Goal: Task Accomplishment & Management: Complete application form

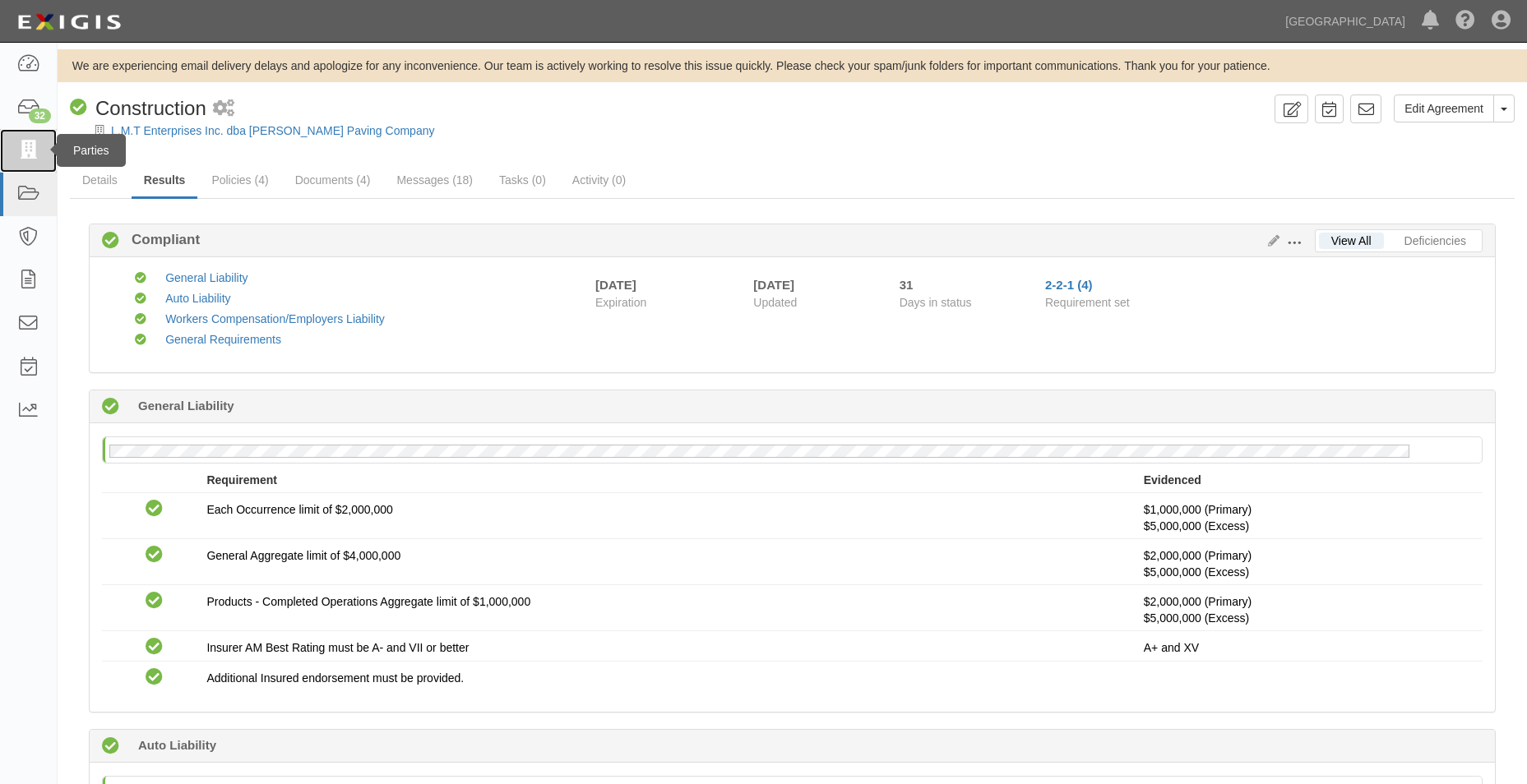
click at [41, 163] on link at bounding box center [28, 150] width 57 height 43
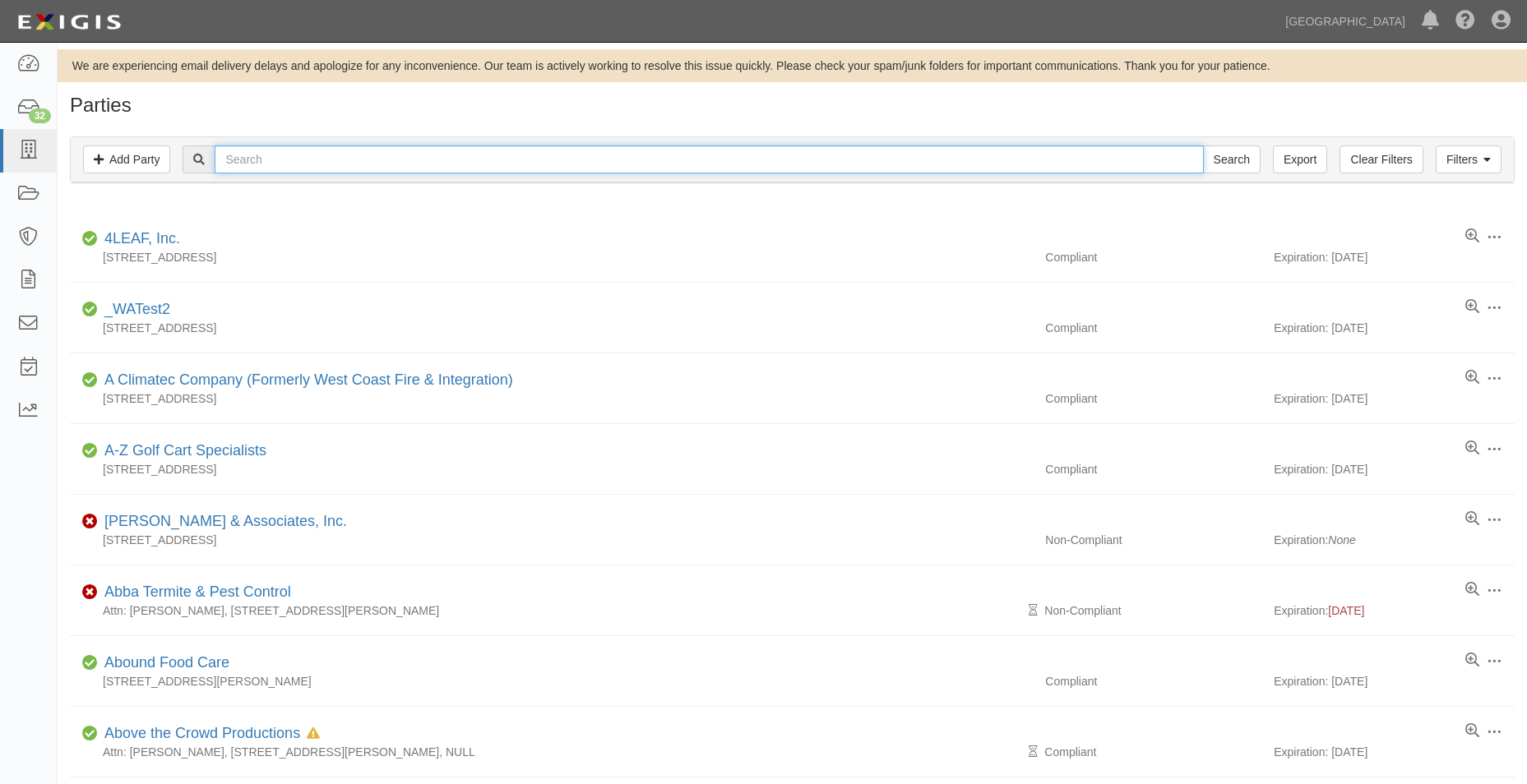
click at [447, 150] on input "text" at bounding box center [708, 159] width 989 height 28
type input "mortise"
click at [1203, 145] on input "Search" at bounding box center [1231, 159] width 58 height 28
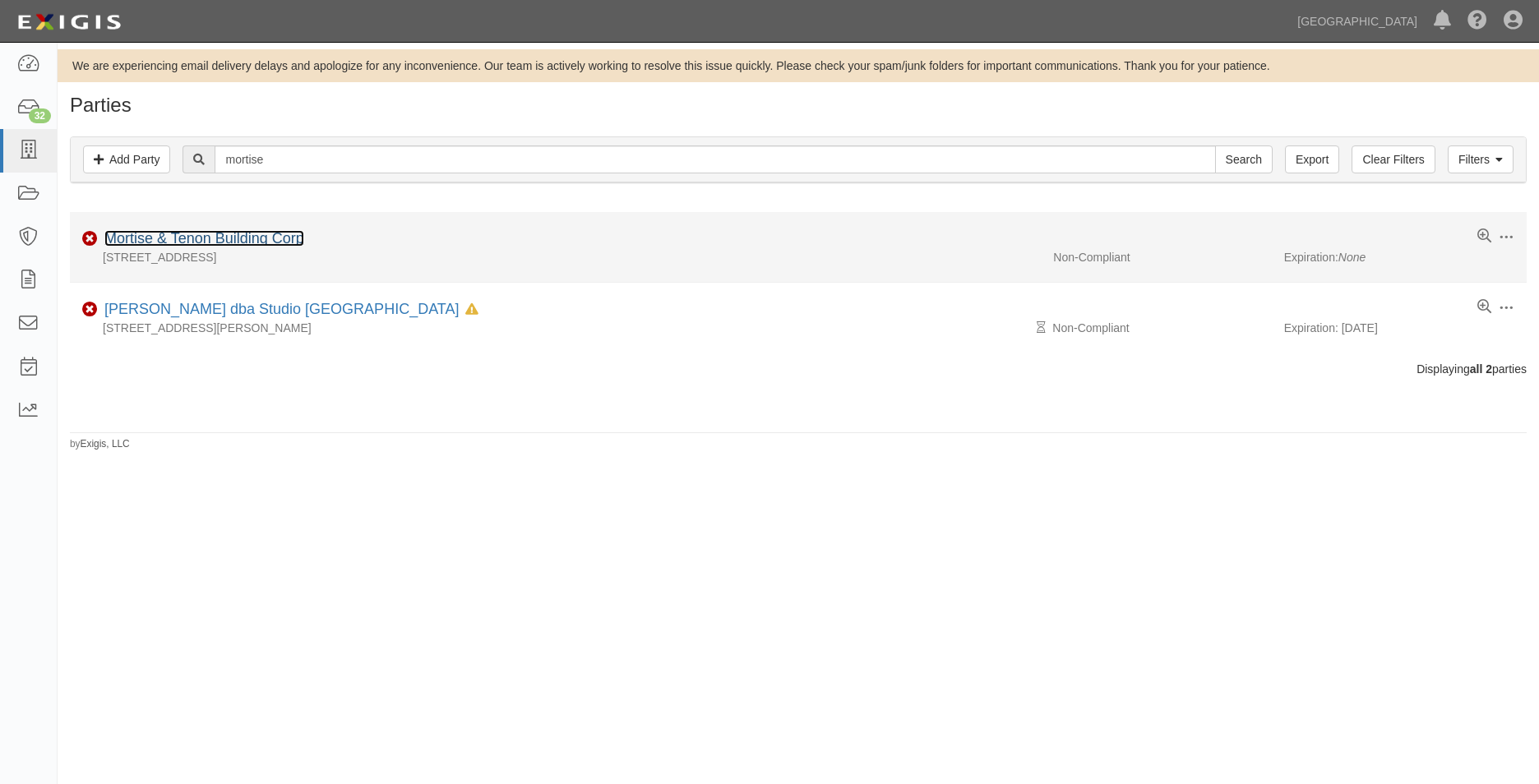
click at [244, 231] on link "Mortise & Tenon Building Corp" at bounding box center [203, 238] width 200 height 17
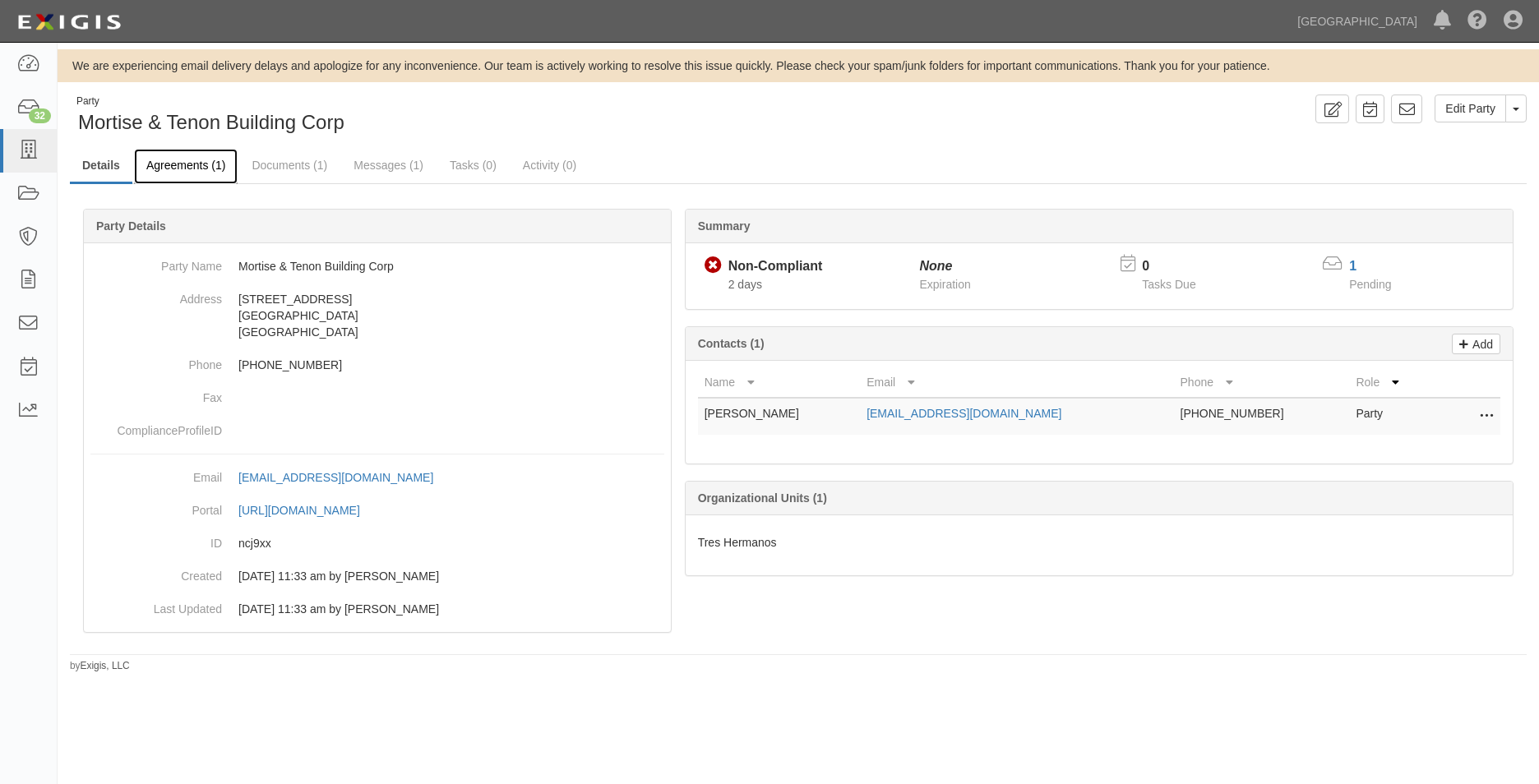
click at [186, 160] on link "Agreements (1)" at bounding box center [185, 166] width 103 height 35
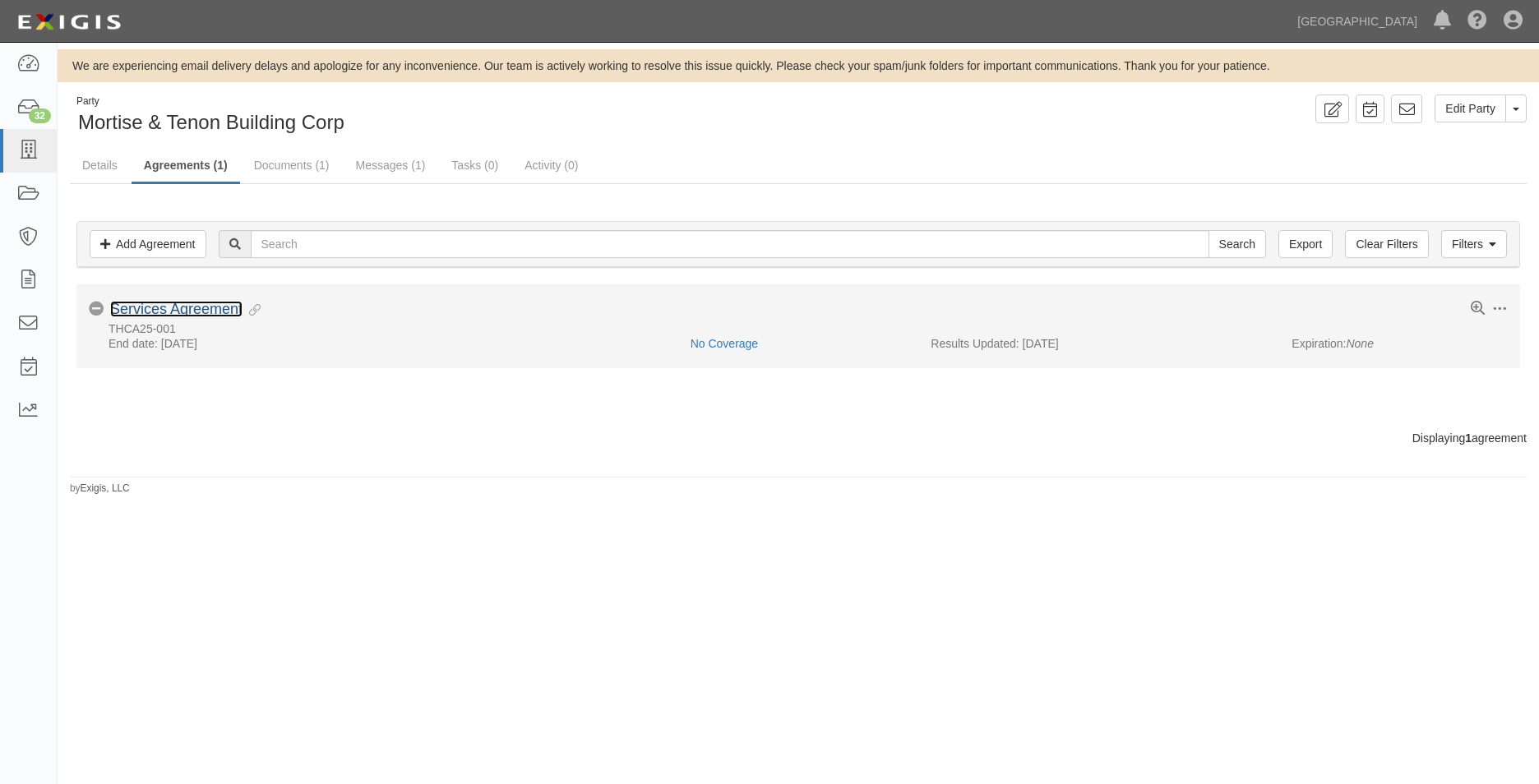
click at [239, 302] on link "Services Agreement" at bounding box center [176, 308] width 133 height 17
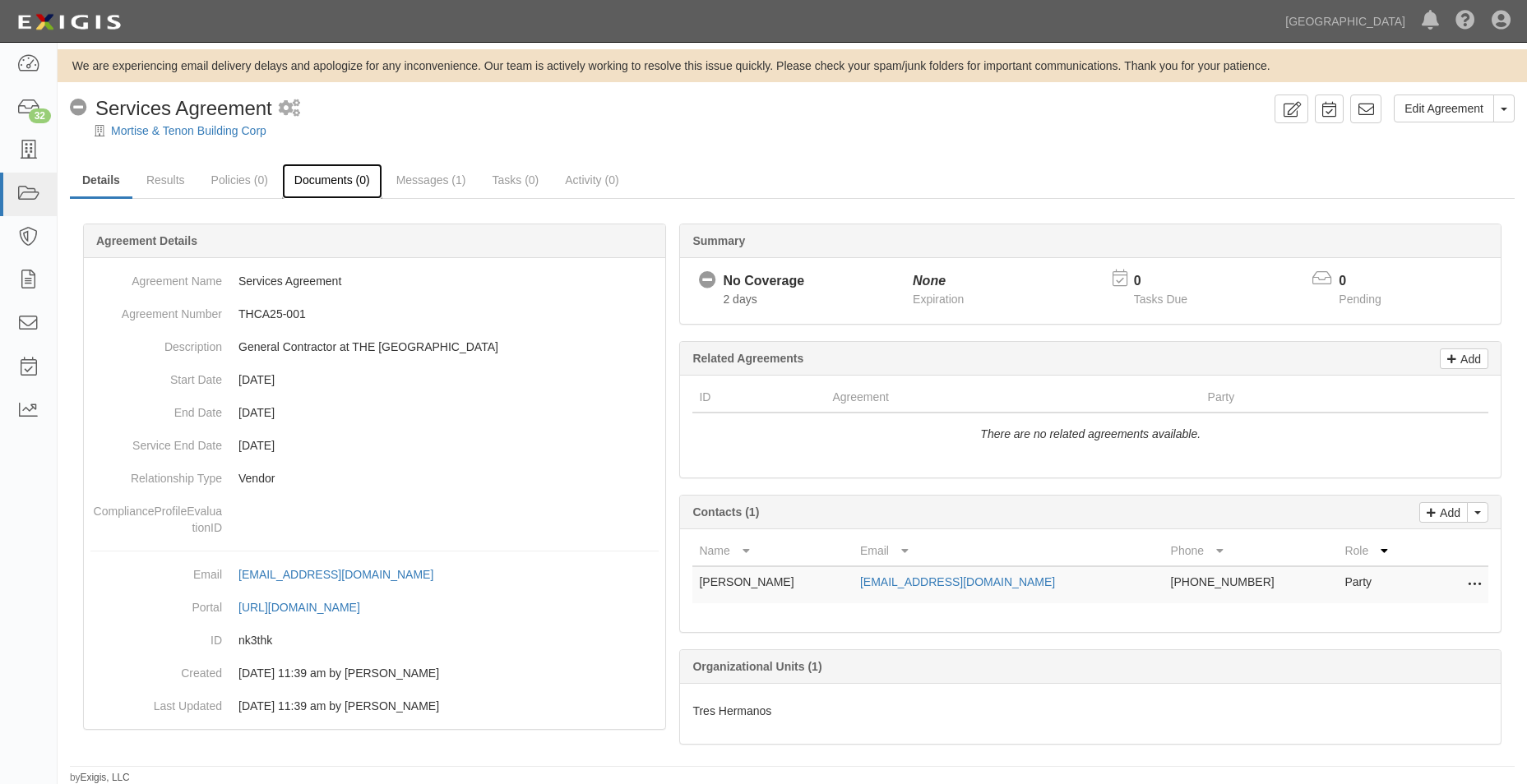
click at [310, 174] on link "Documents (0)" at bounding box center [332, 182] width 100 height 35
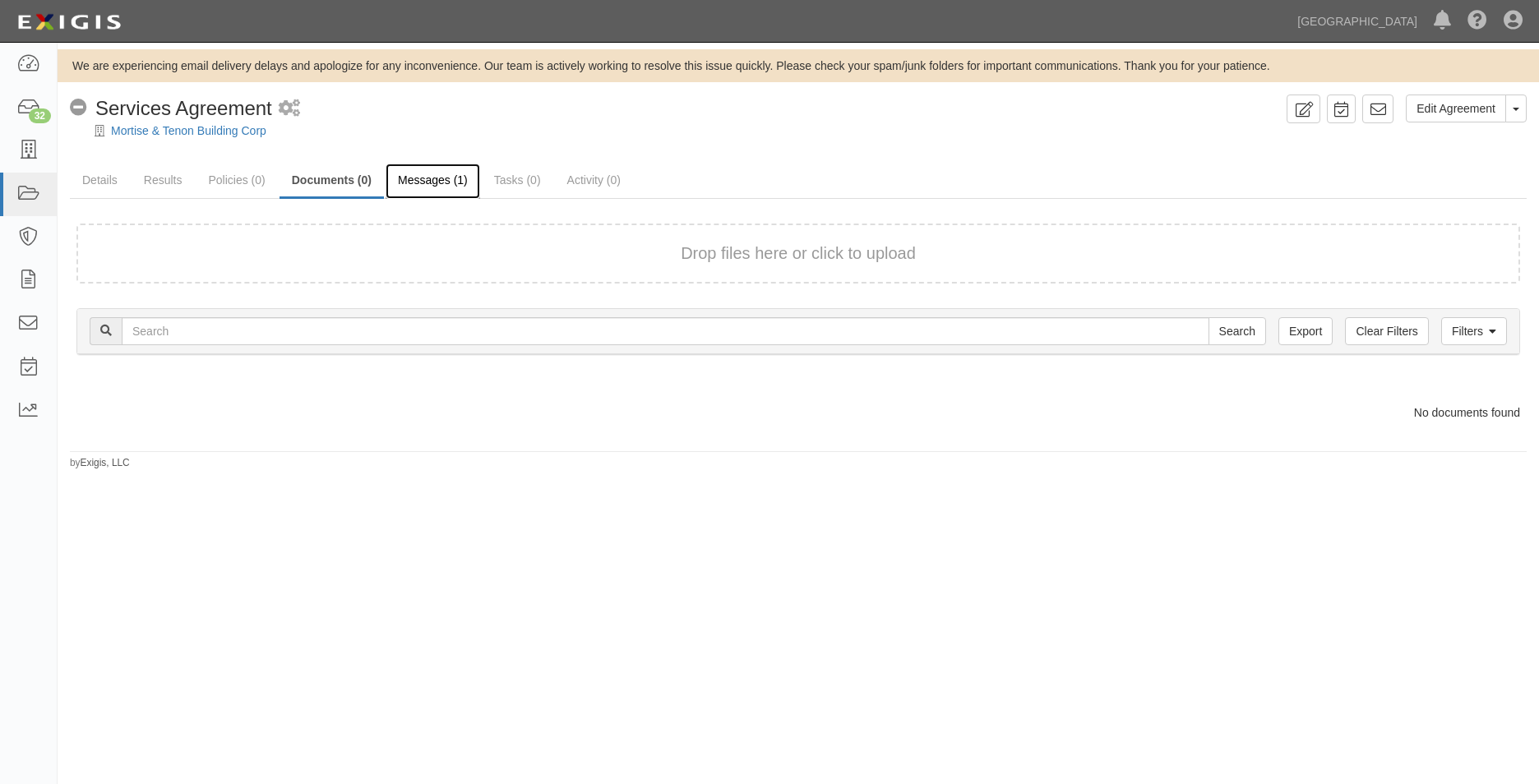
click at [413, 180] on link "Messages (1)" at bounding box center [432, 182] width 94 height 35
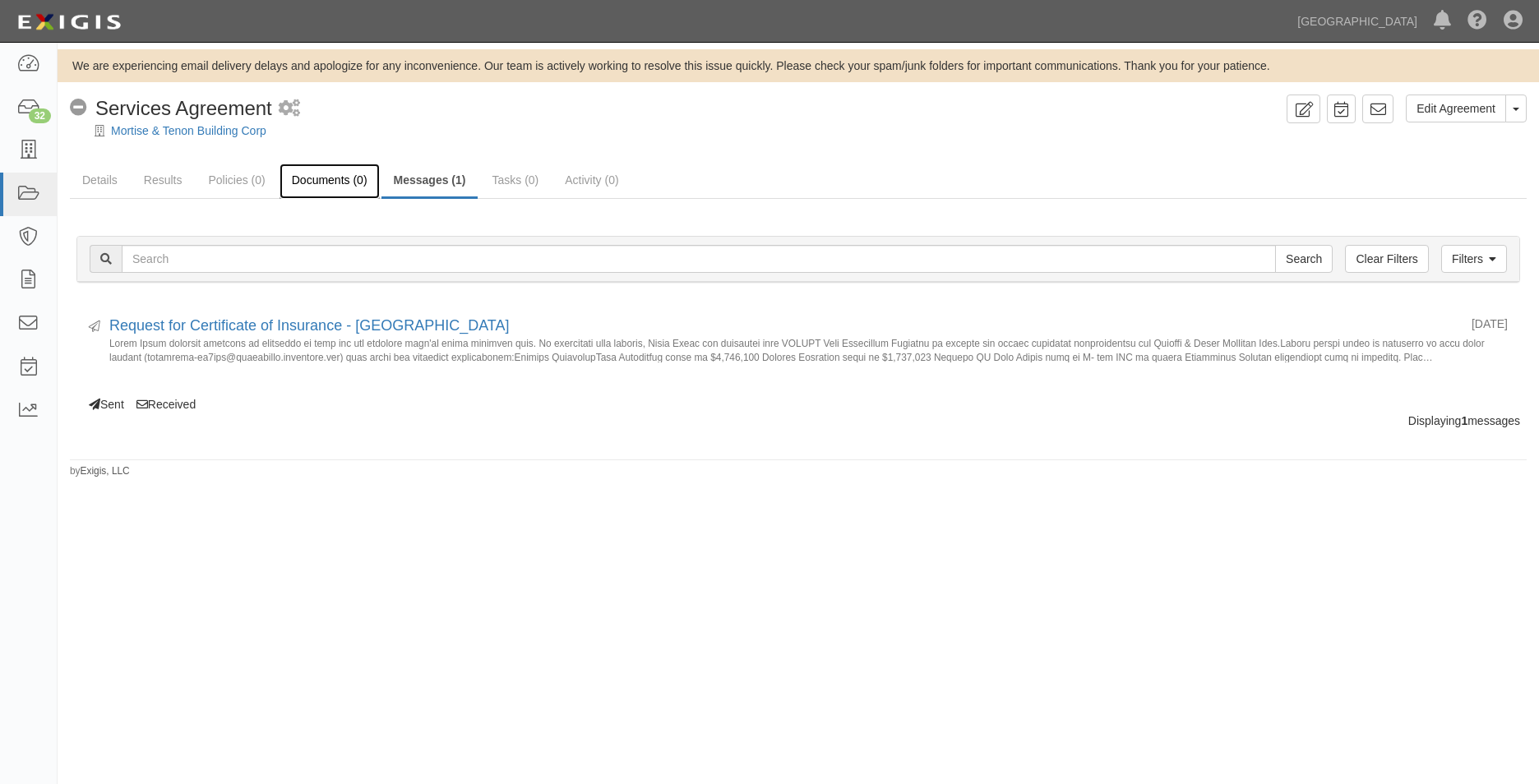
click at [305, 192] on link "Documents (0)" at bounding box center [329, 182] width 100 height 35
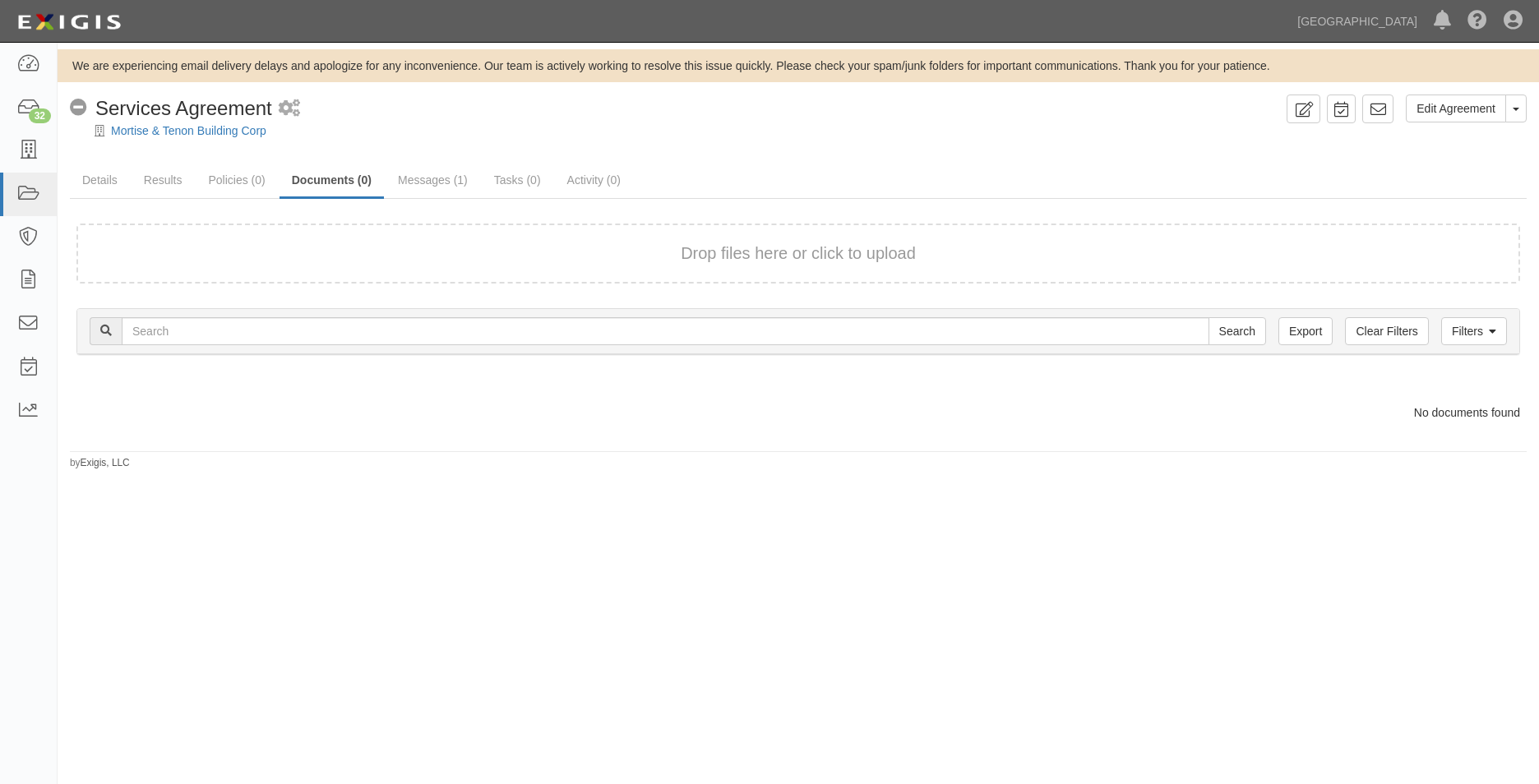
click at [354, 258] on div "Drop files here or click to upload" at bounding box center [798, 253] width 1407 height 24
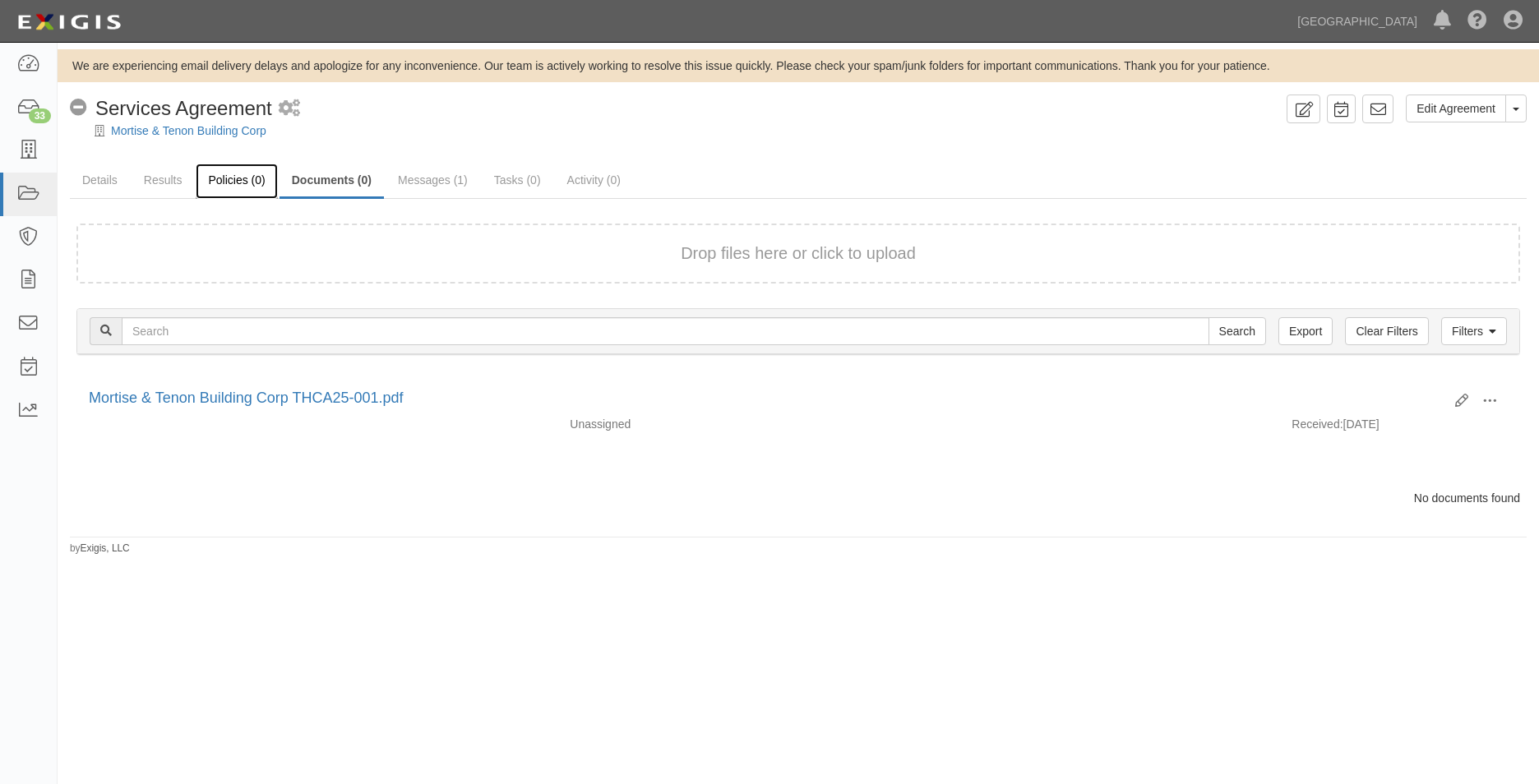
click at [245, 175] on link "Policies (0)" at bounding box center [236, 182] width 82 height 35
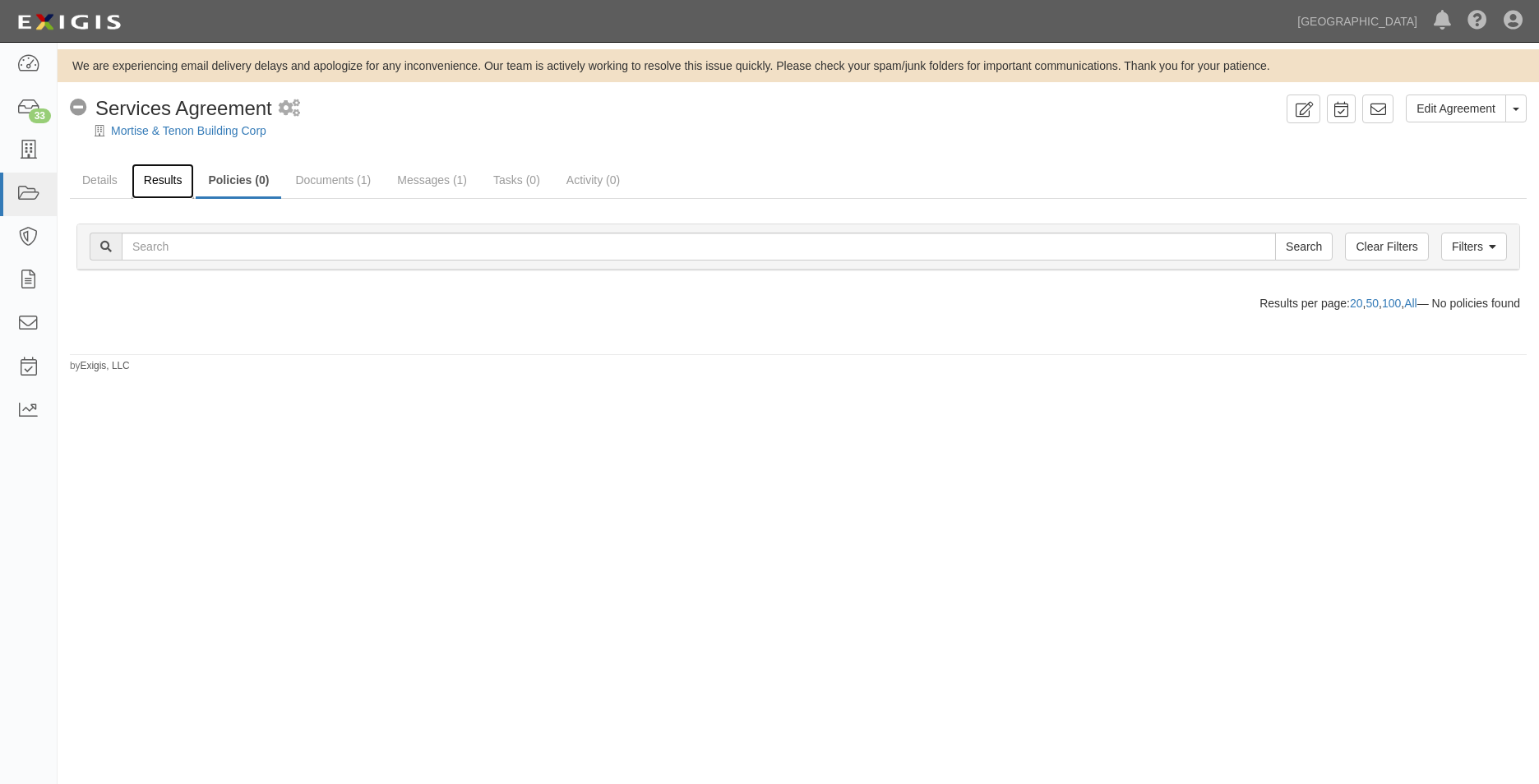
click at [142, 185] on link "Results" at bounding box center [163, 182] width 63 height 35
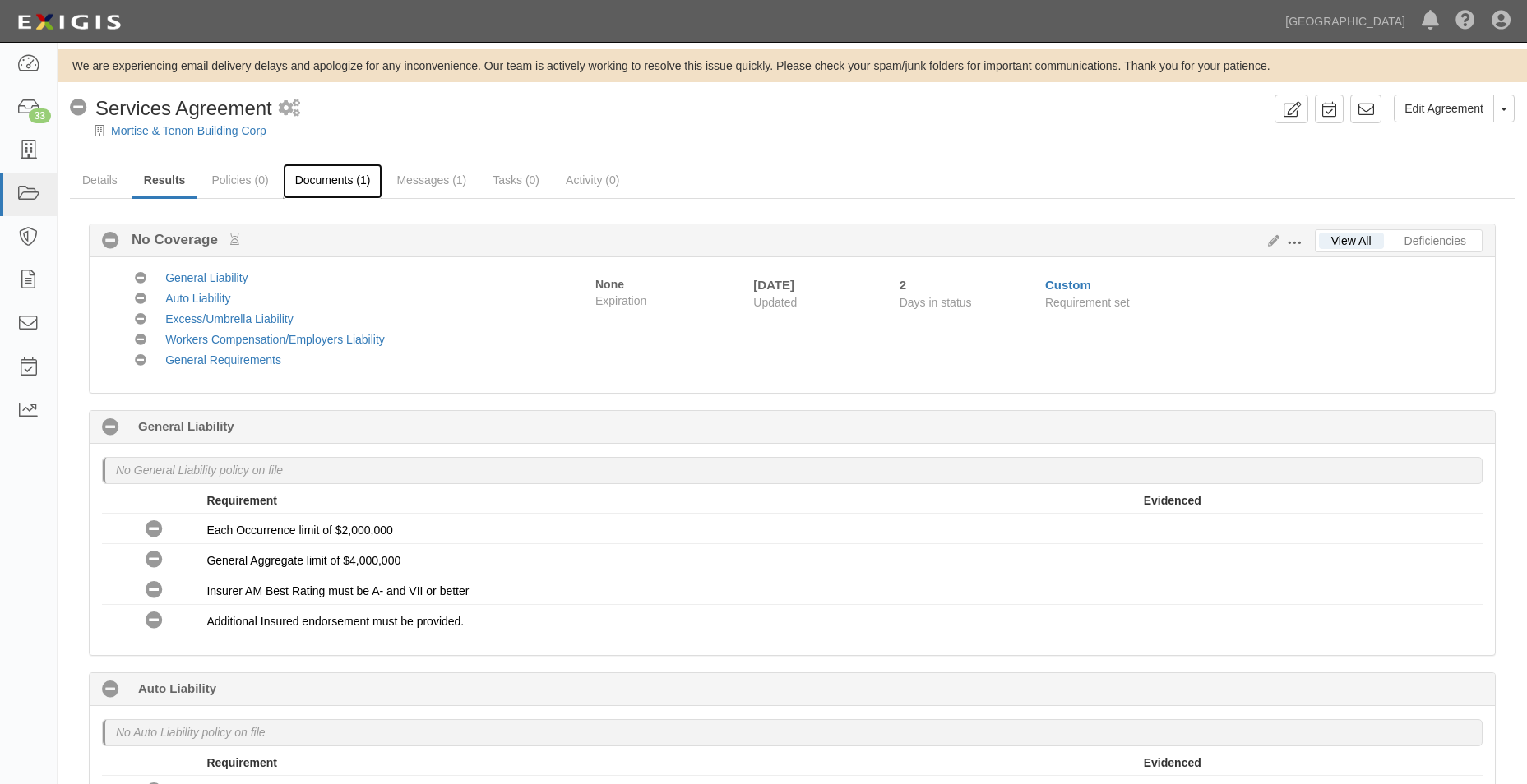
click at [346, 181] on link "Documents (1)" at bounding box center [333, 182] width 100 height 35
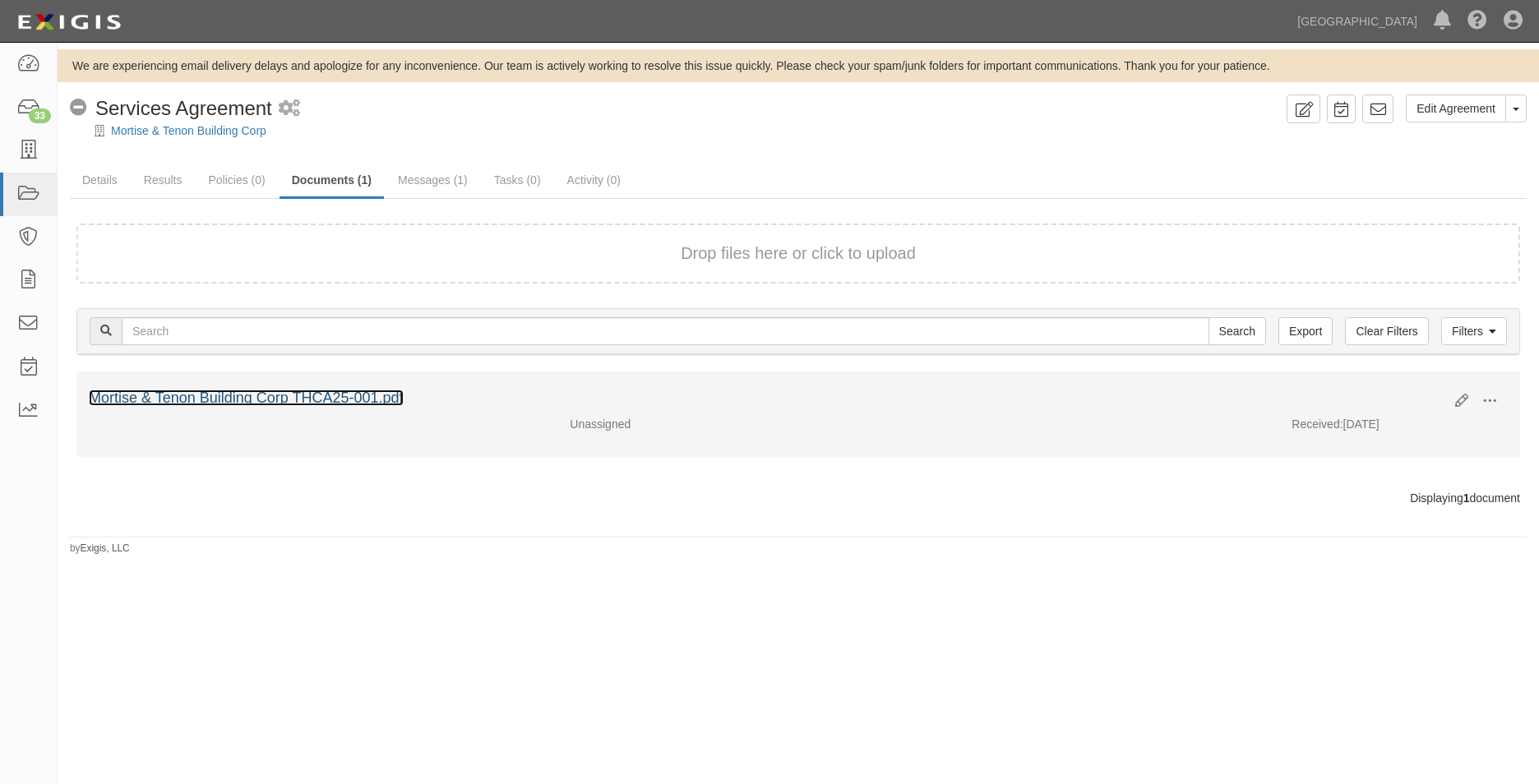
click at [319, 391] on link "Mortise & Tenon Building Corp THCA25-001.pdf" at bounding box center [246, 398] width 314 height 17
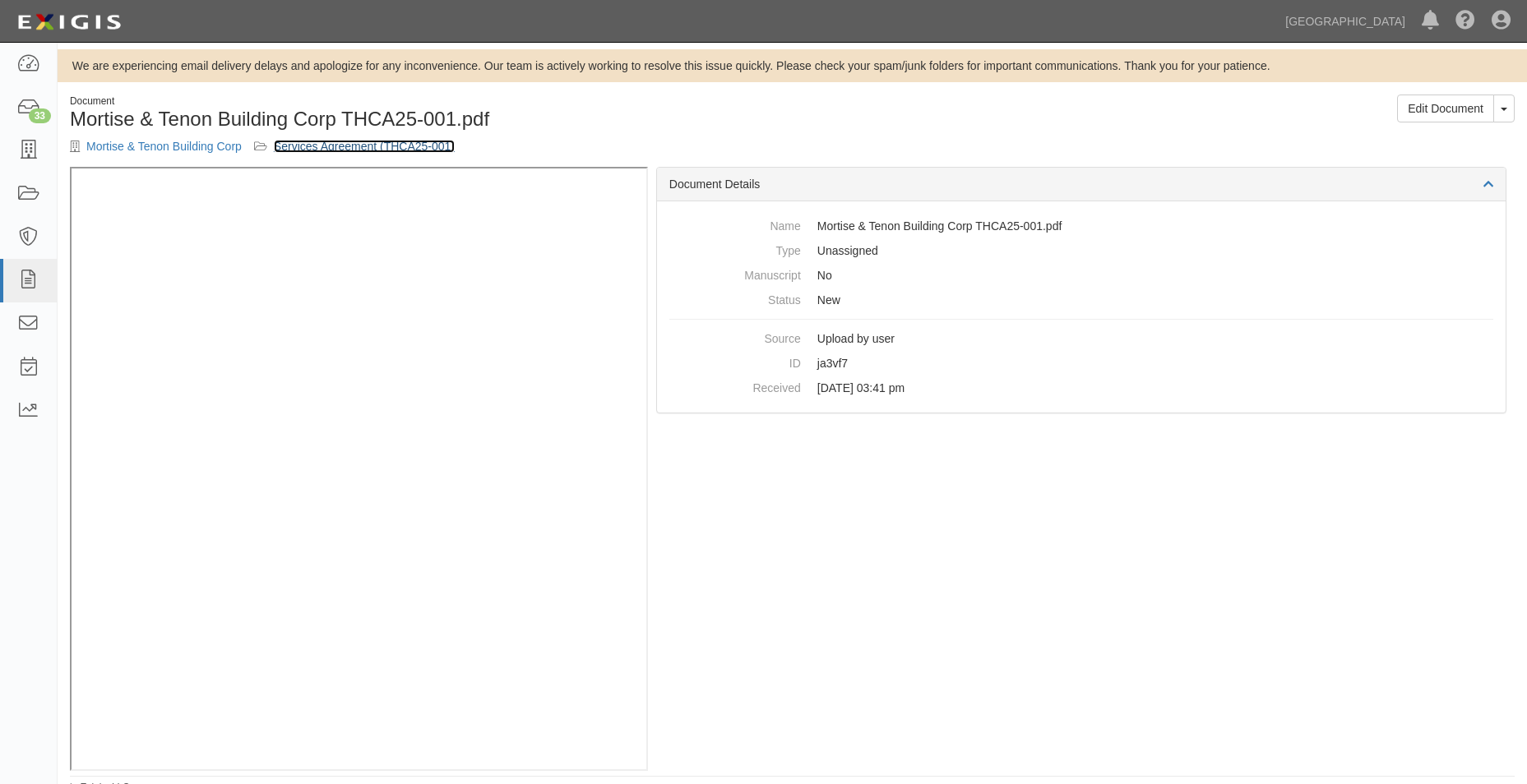
click at [423, 148] on link "Services Agreement (THCA25-001)" at bounding box center [365, 145] width 181 height 13
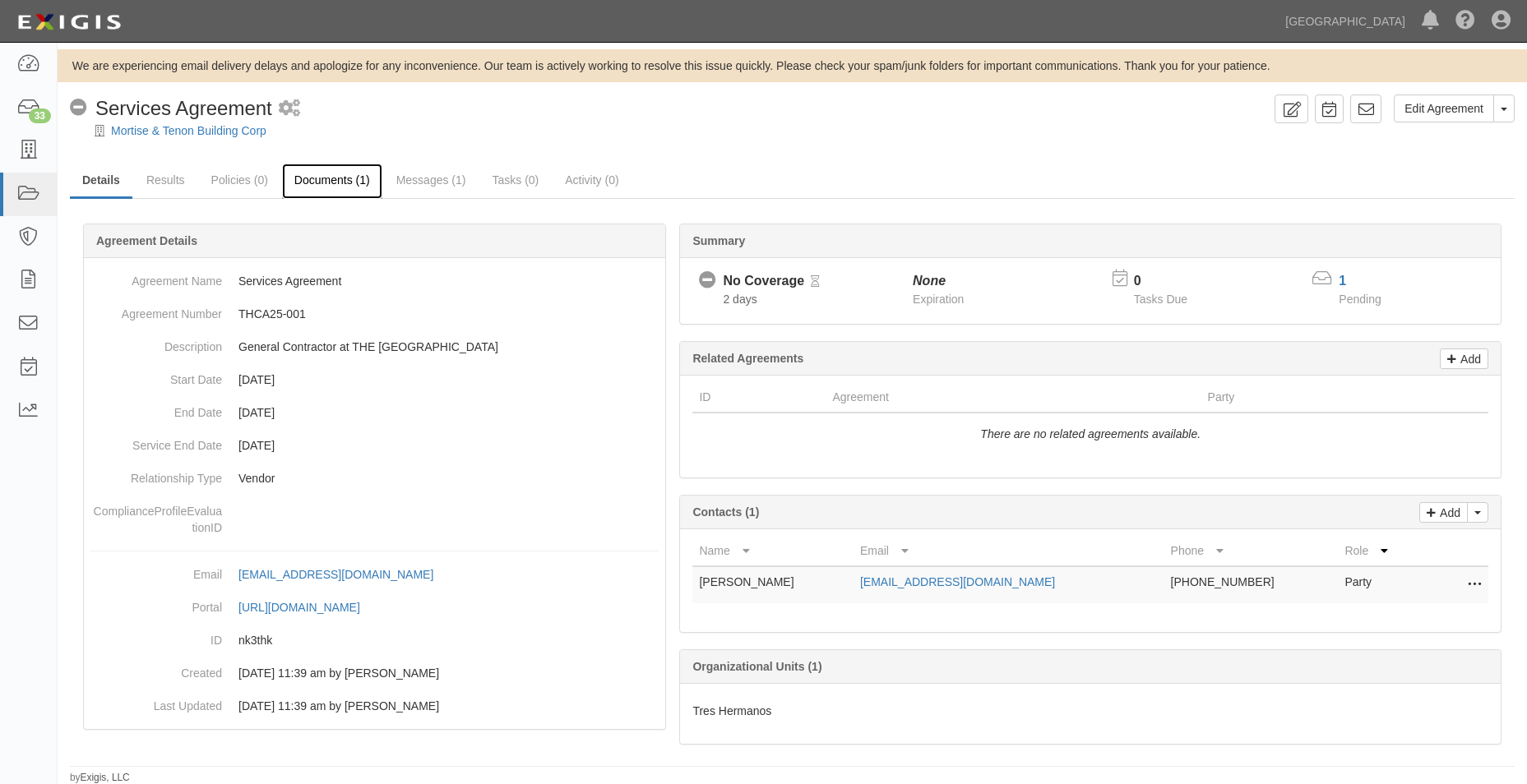
click at [312, 175] on link "Documents (1)" at bounding box center [332, 182] width 100 height 35
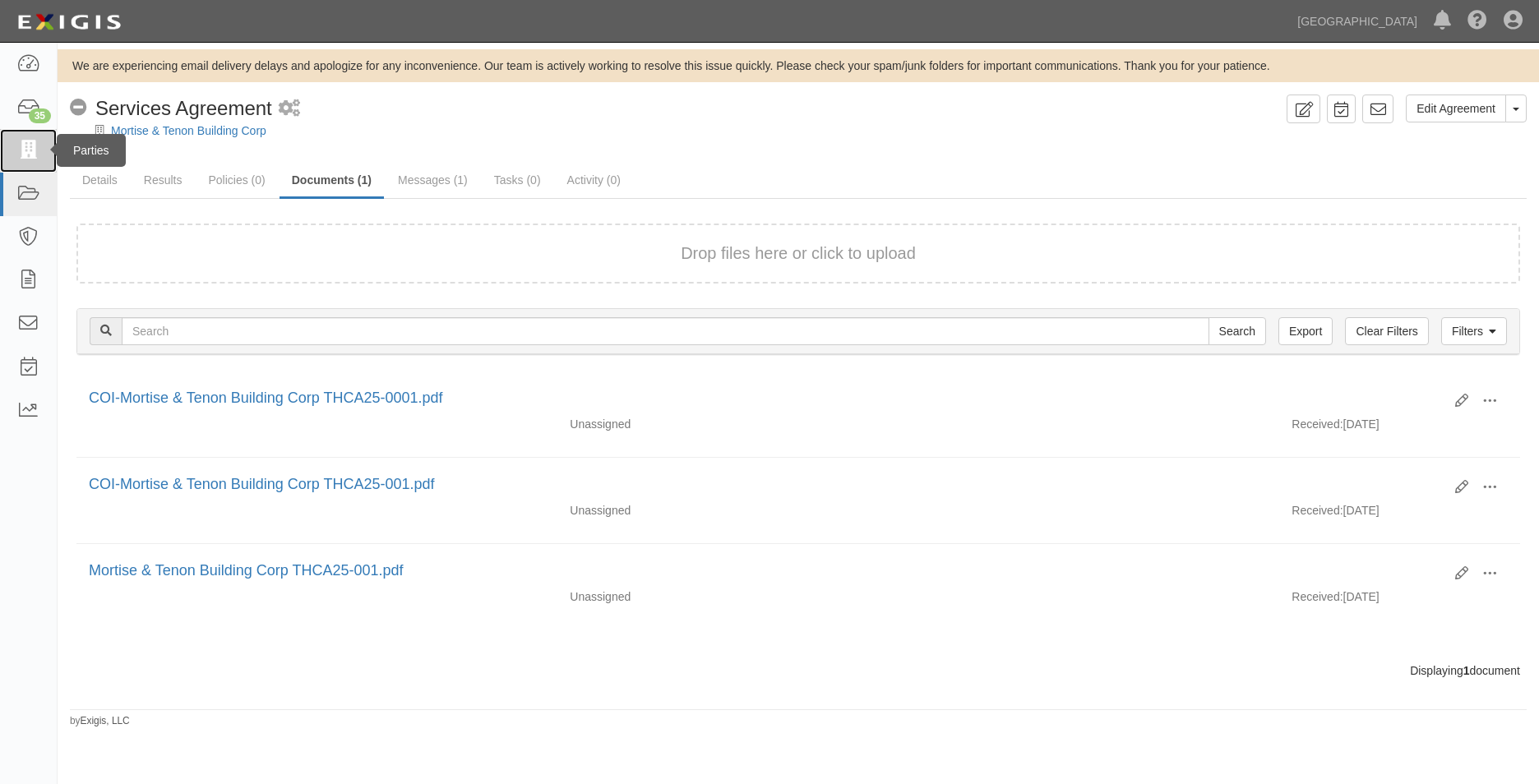
click at [12, 148] on link at bounding box center [28, 150] width 57 height 43
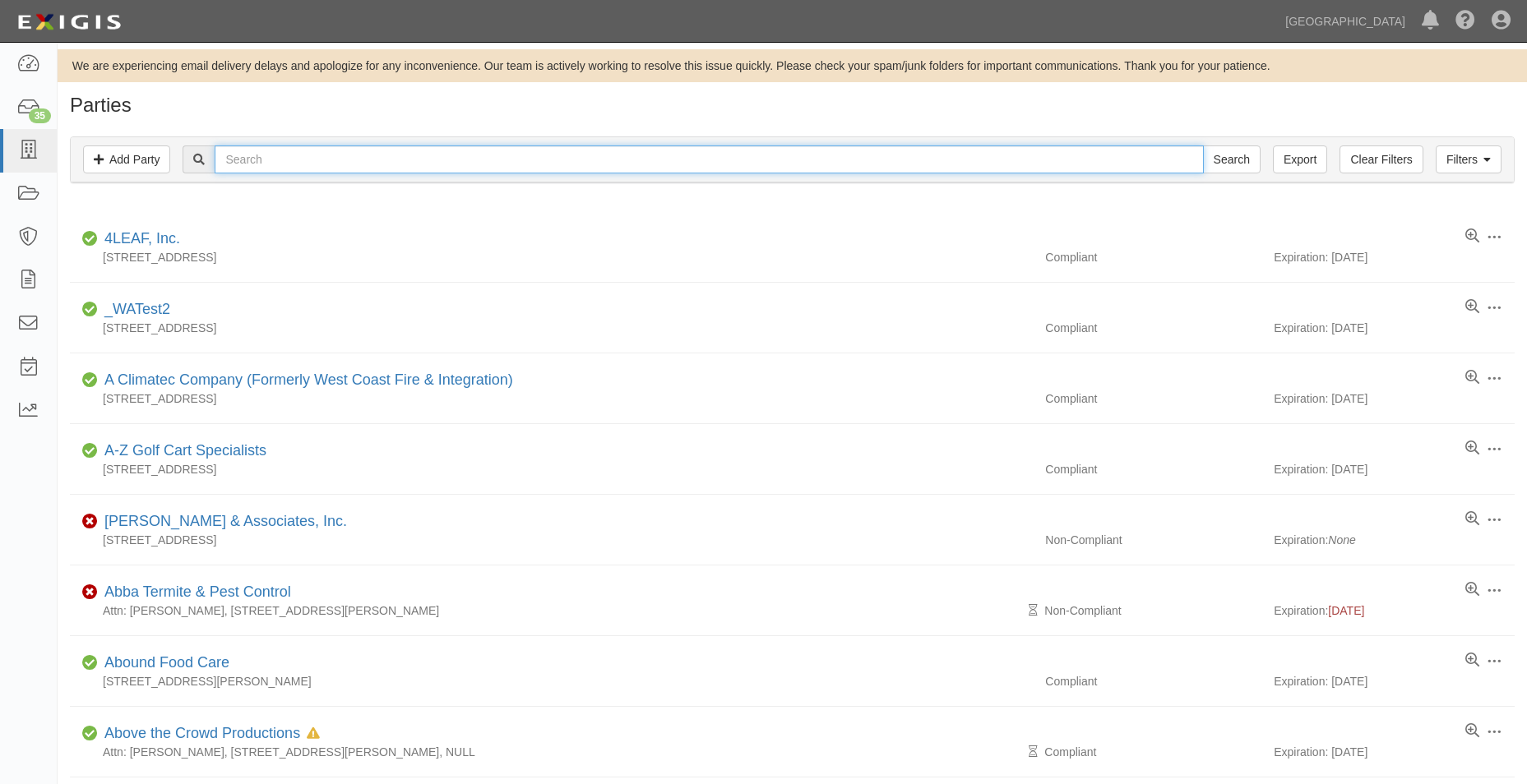
click at [295, 155] on input "text" at bounding box center [708, 159] width 989 height 28
type input "the prizm"
click at [1237, 160] on input "Search" at bounding box center [1231, 159] width 58 height 28
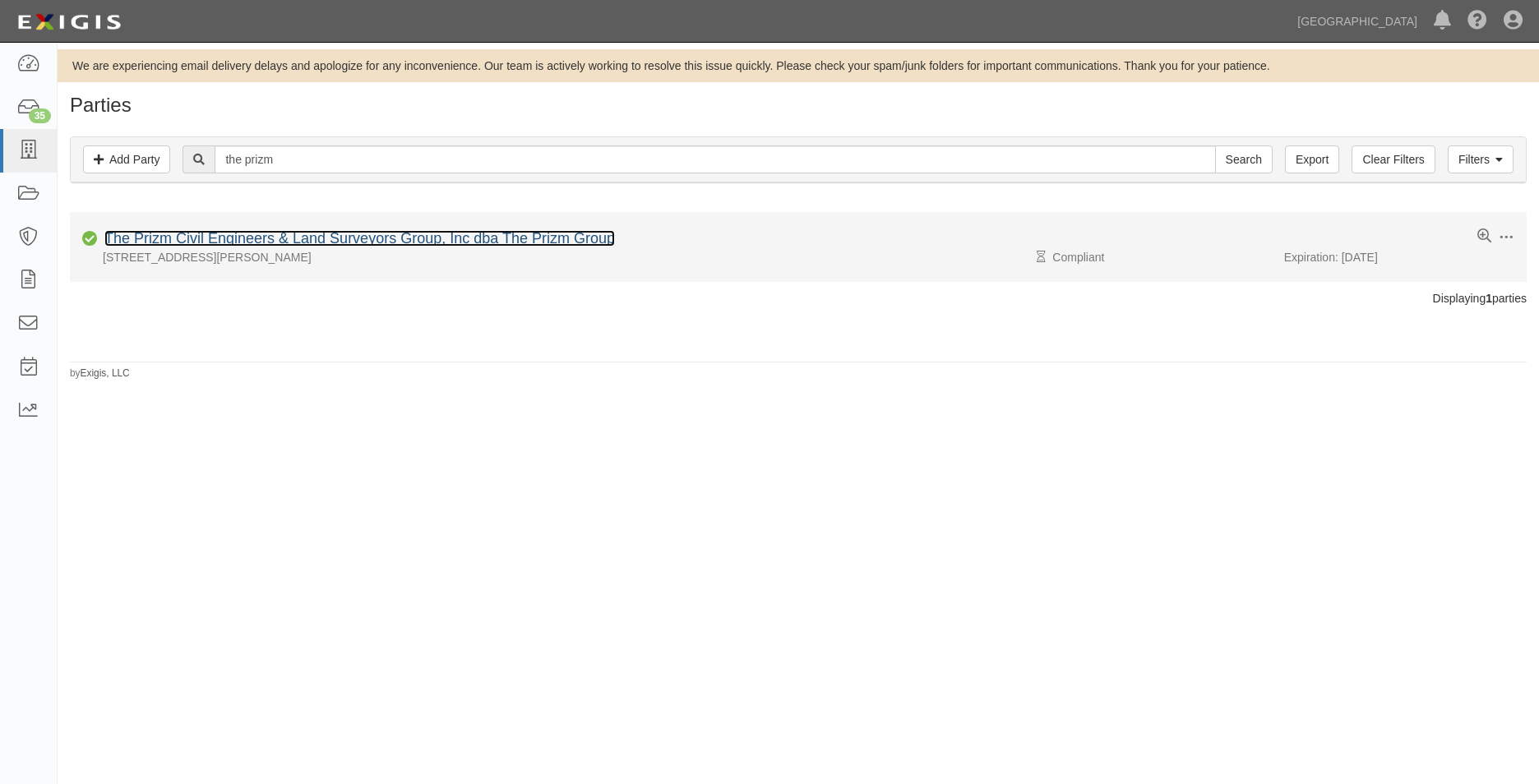
click at [554, 244] on link "The Prizm Civil Engineers & Land Surveyors Group, Inc dba The Prizm Group" at bounding box center [360, 238] width 511 height 17
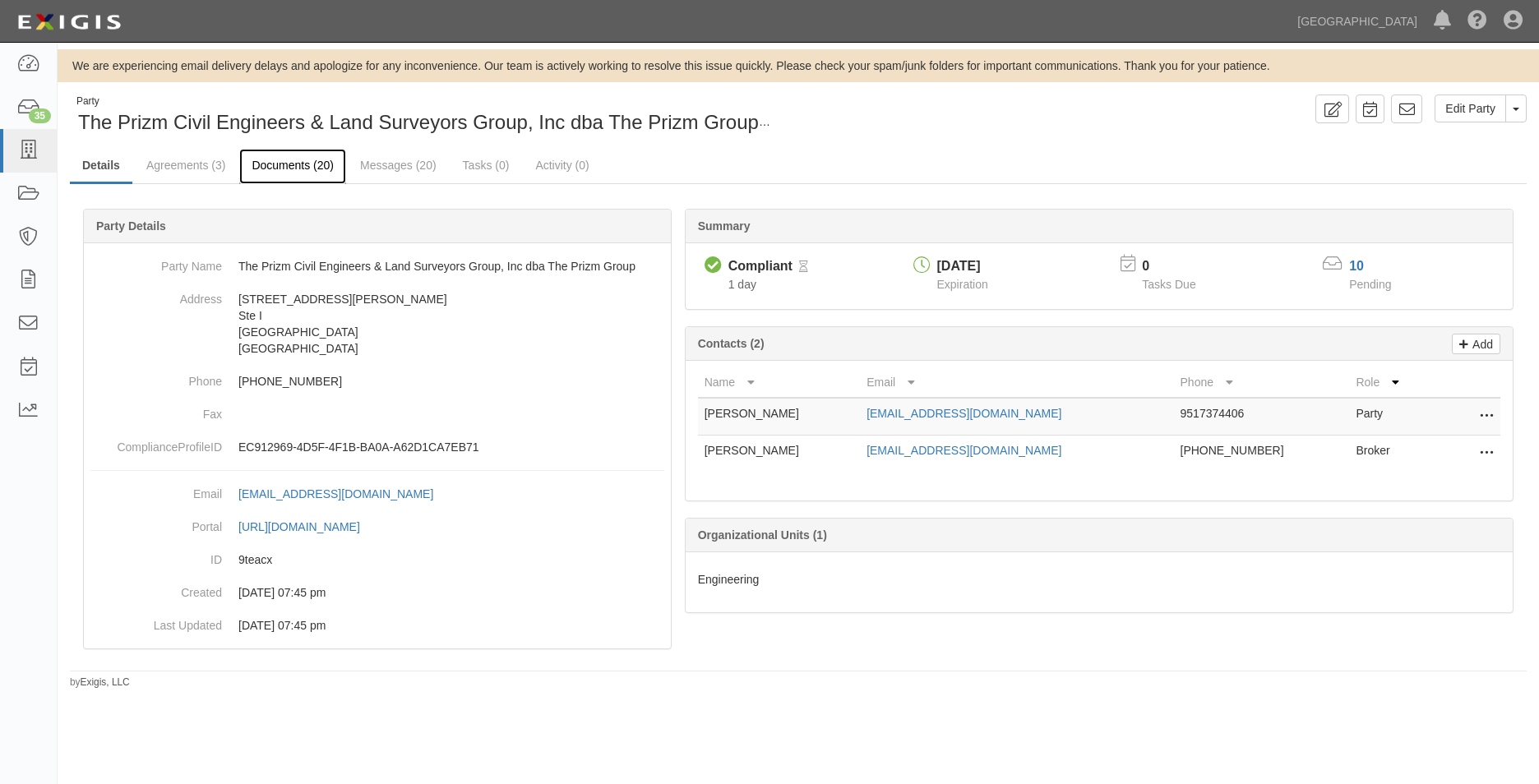
click at [279, 174] on link "Documents (20)" at bounding box center [292, 166] width 107 height 35
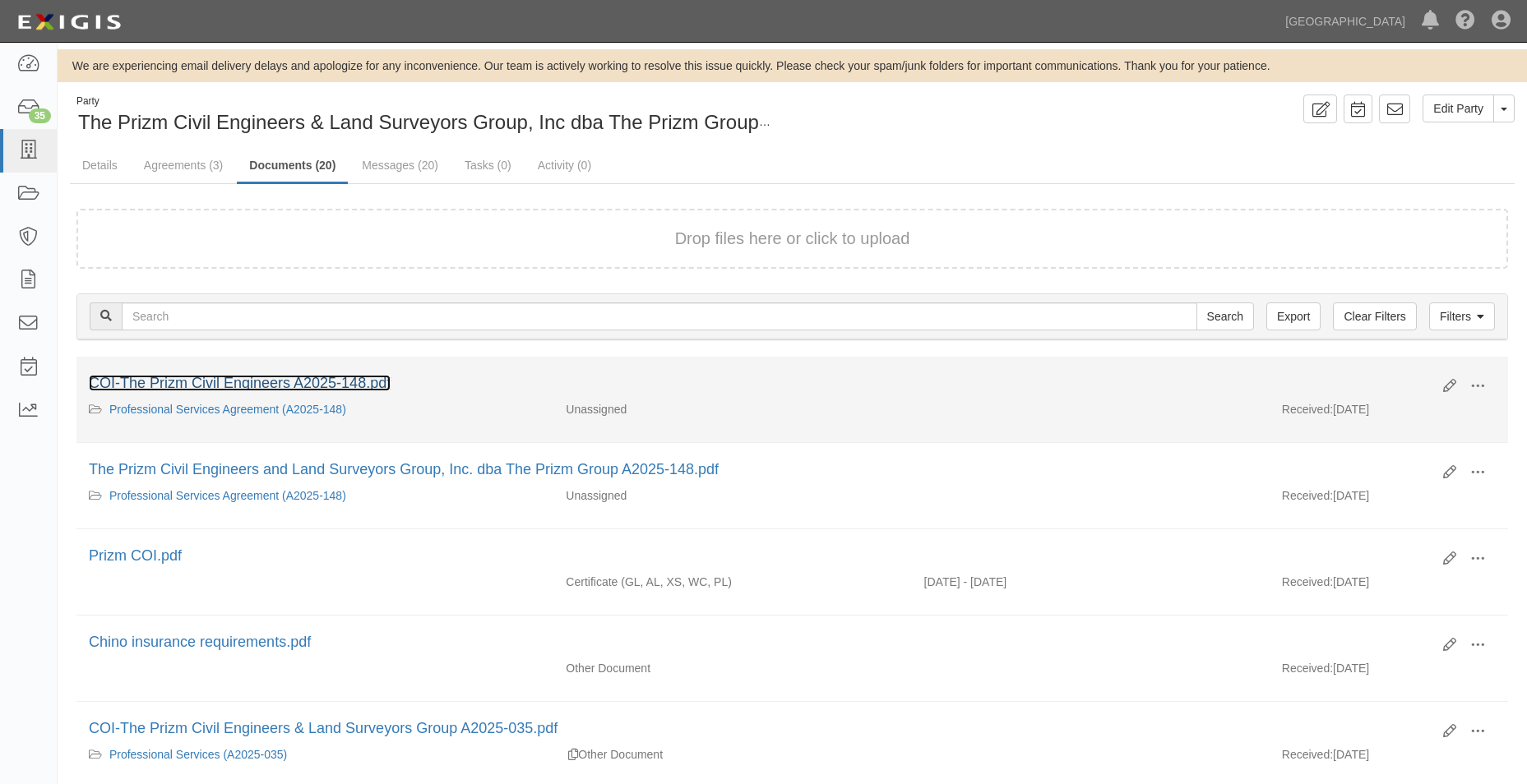
click at [357, 387] on link "COI-The Prizm Civil Engineers A2025-148.pdf" at bounding box center [239, 383] width 302 height 17
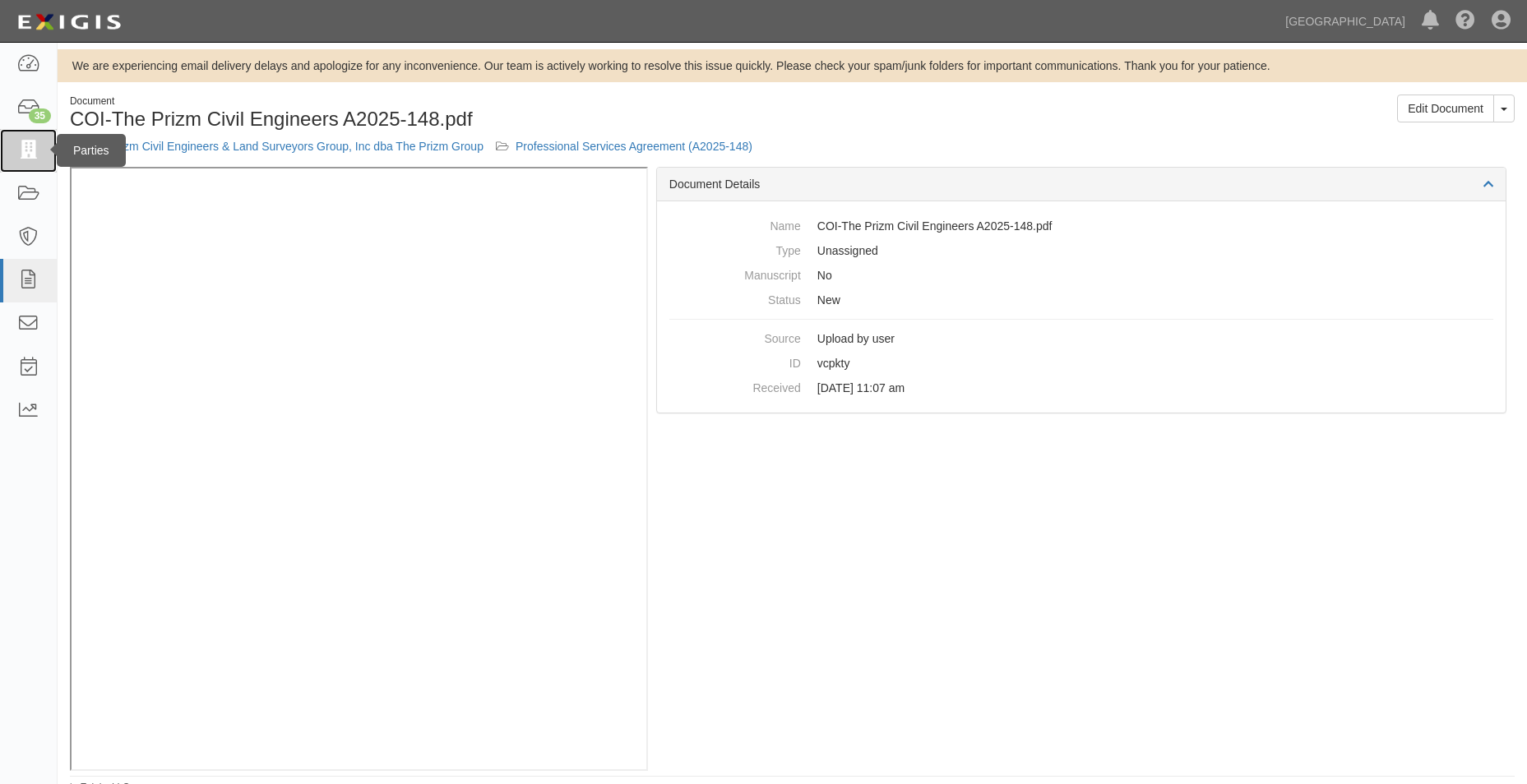
click at [39, 156] on icon at bounding box center [28, 150] width 23 height 19
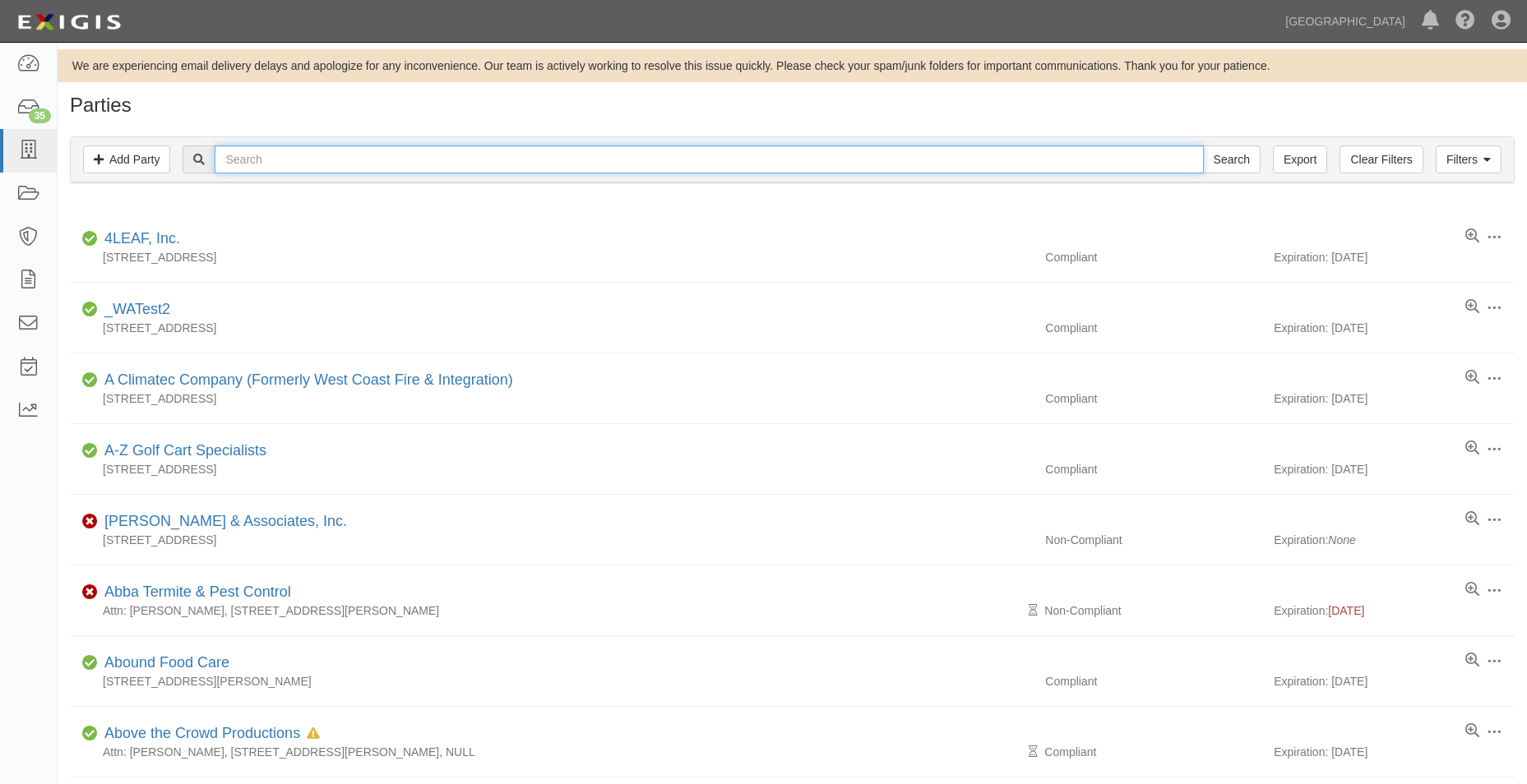
click at [395, 160] on input "text" at bounding box center [708, 159] width 989 height 28
type input "gentry brothers"
click at [1203, 145] on input "Search" at bounding box center [1231, 159] width 58 height 28
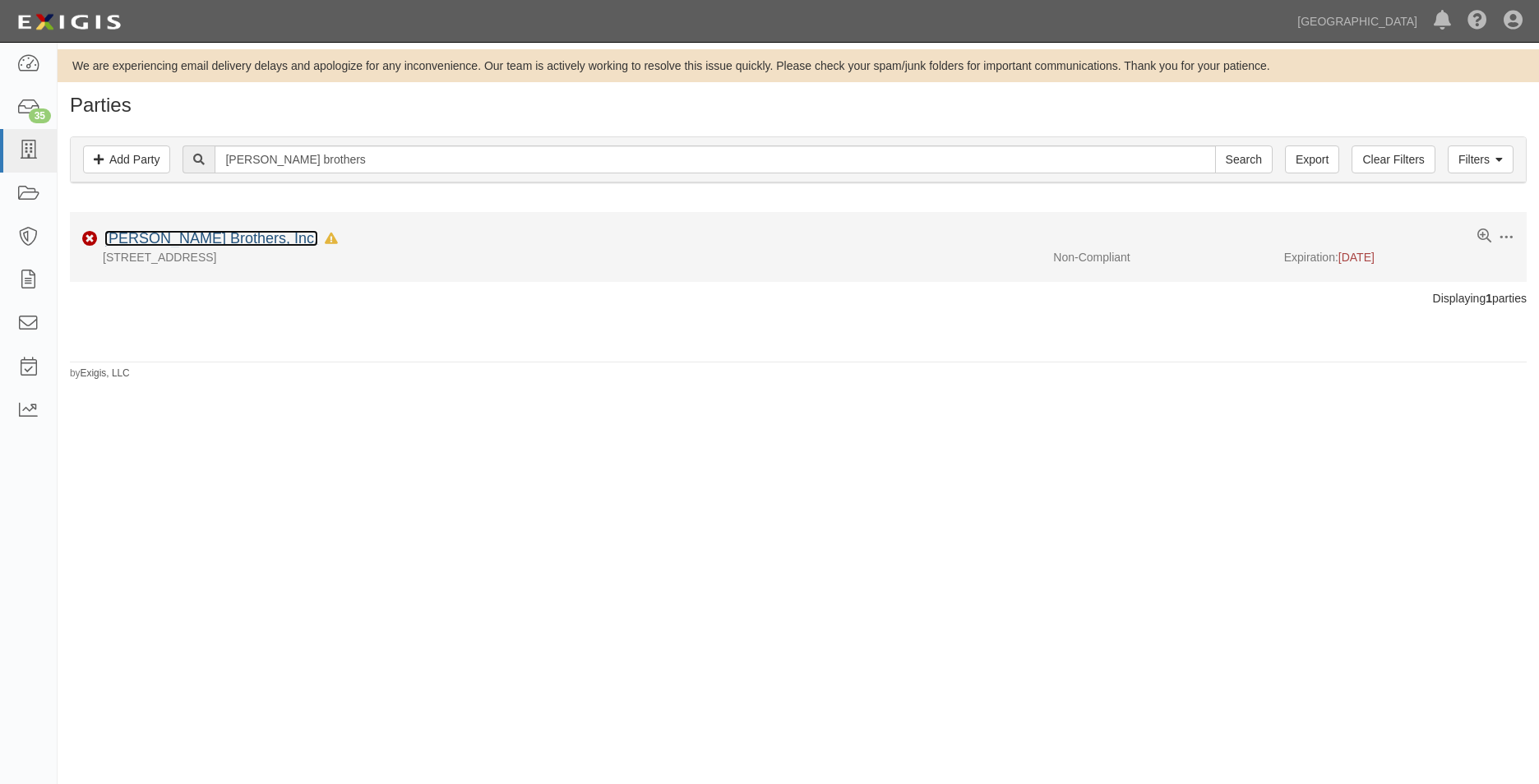
click at [134, 234] on link "[PERSON_NAME] Brothers, Inc." at bounding box center [211, 238] width 214 height 17
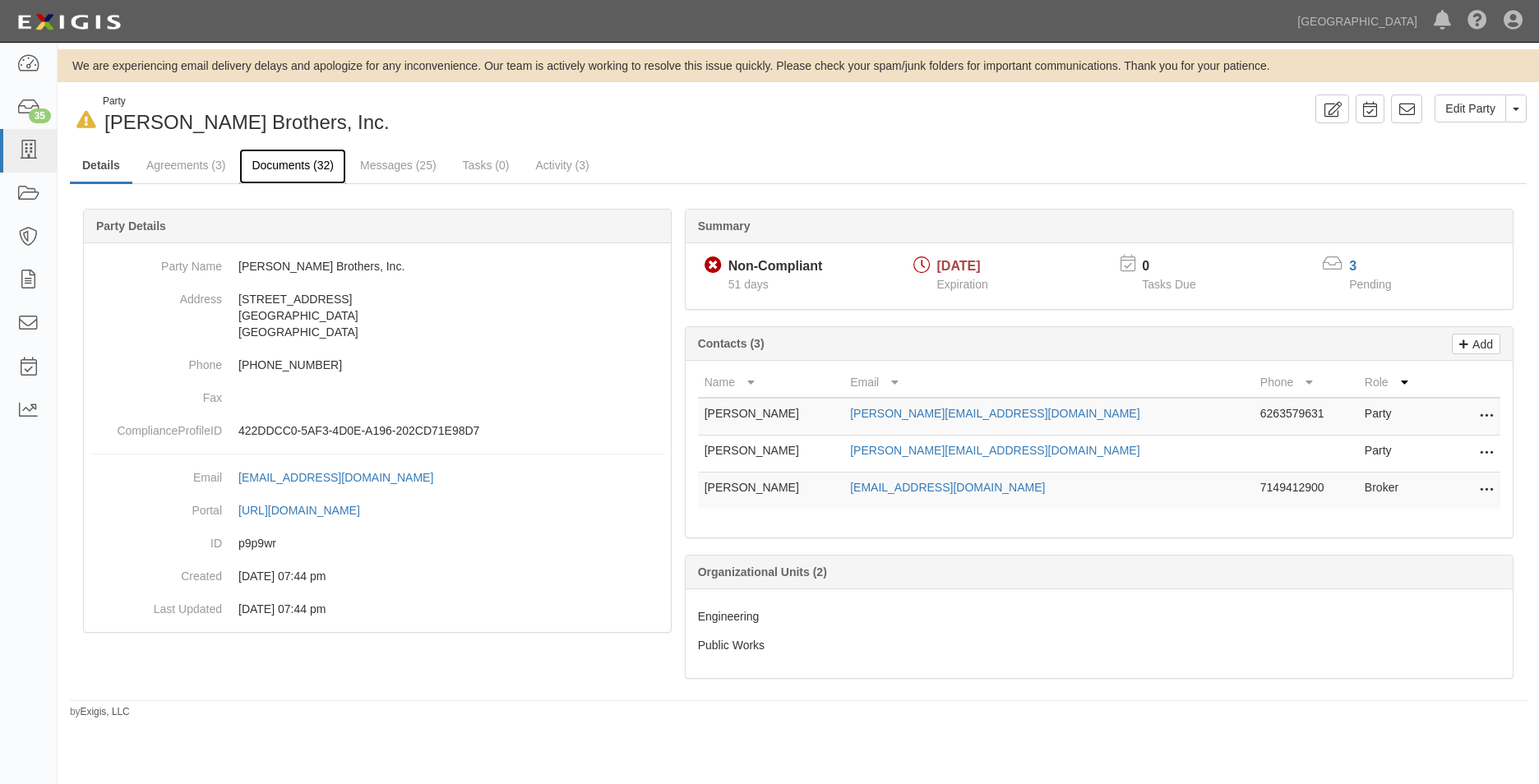
click at [316, 170] on link "Documents (32)" at bounding box center [292, 166] width 107 height 35
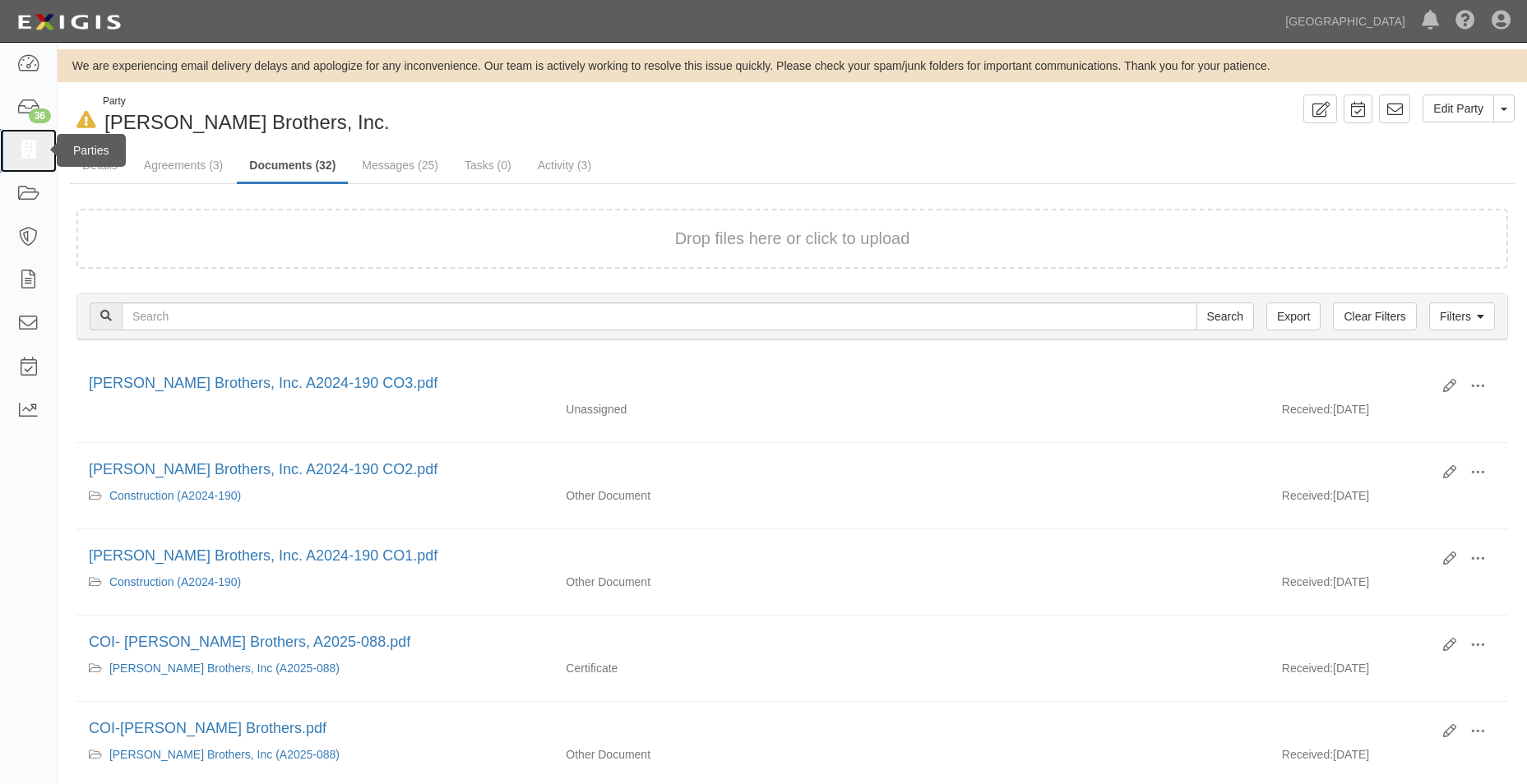
drag, startPoint x: 10, startPoint y: 147, endPoint x: 27, endPoint y: 147, distance: 17.0
click at [10, 147] on link at bounding box center [28, 150] width 57 height 43
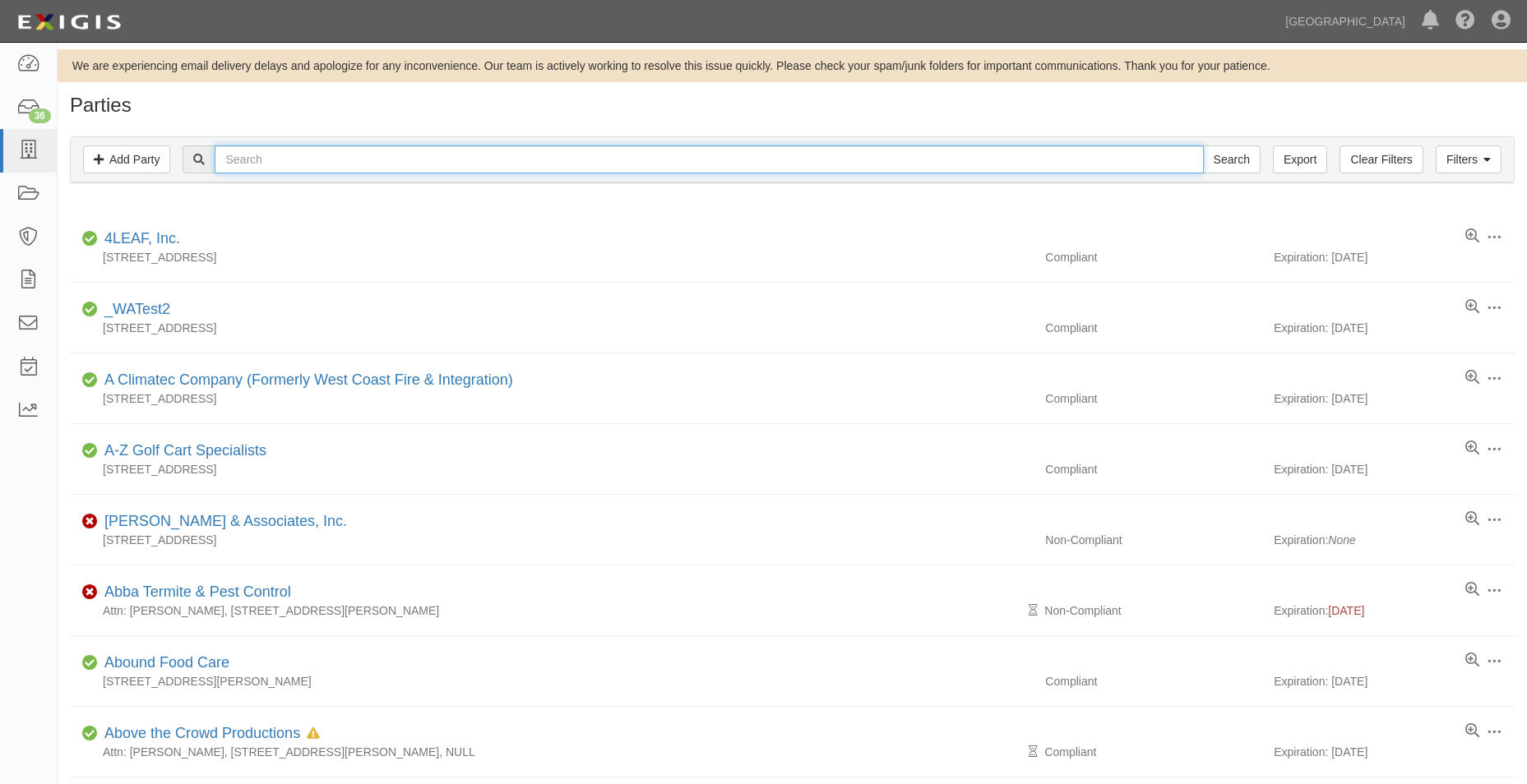
click at [854, 166] on input "text" at bounding box center [708, 159] width 989 height 28
type input "[PERSON_NAME] brothers"
click at [1240, 161] on input "Search" at bounding box center [1231, 159] width 58 height 28
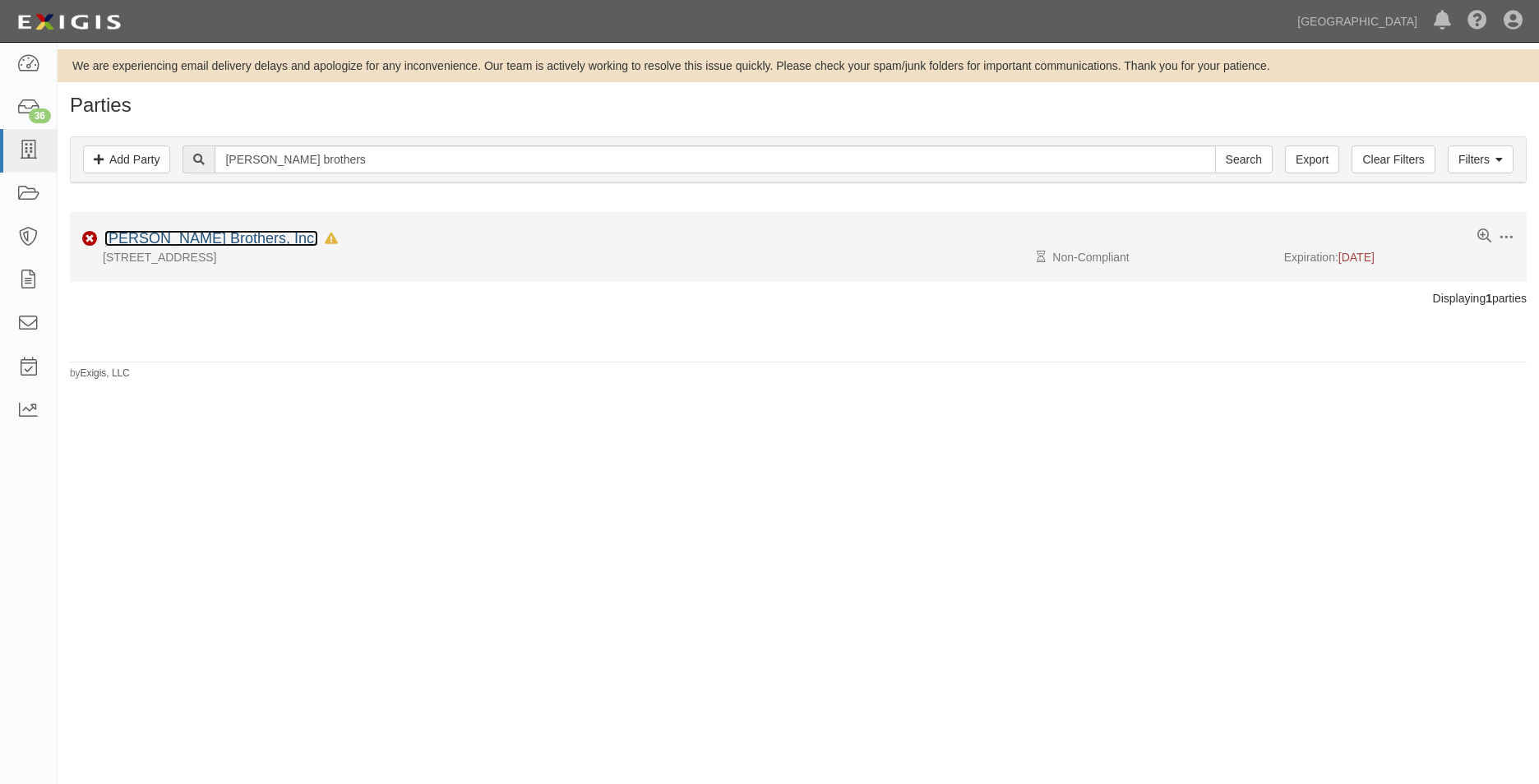
click at [171, 234] on link "[PERSON_NAME] Brothers, Inc." at bounding box center [211, 238] width 214 height 17
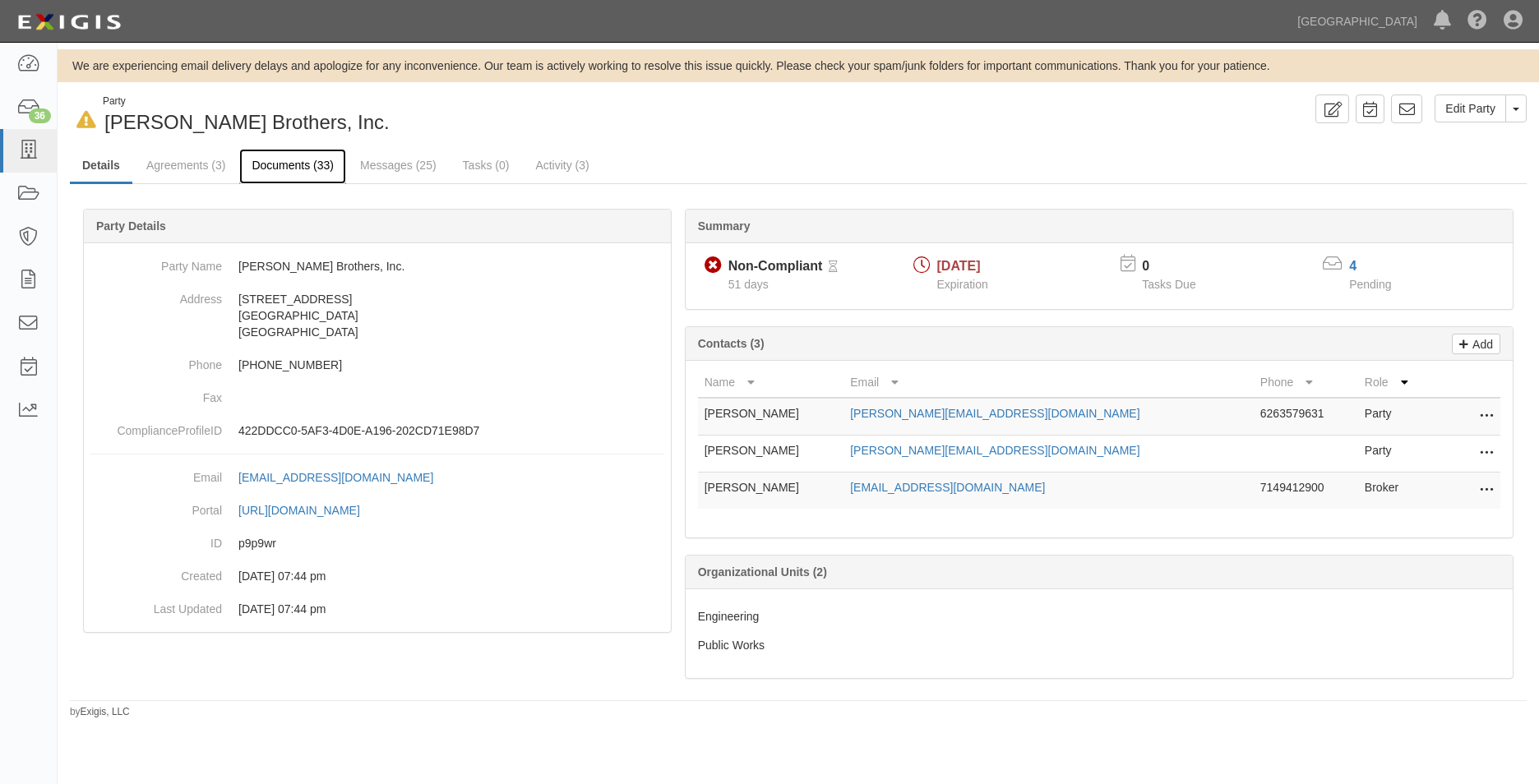
click at [281, 167] on link "Documents (33)" at bounding box center [292, 166] width 107 height 35
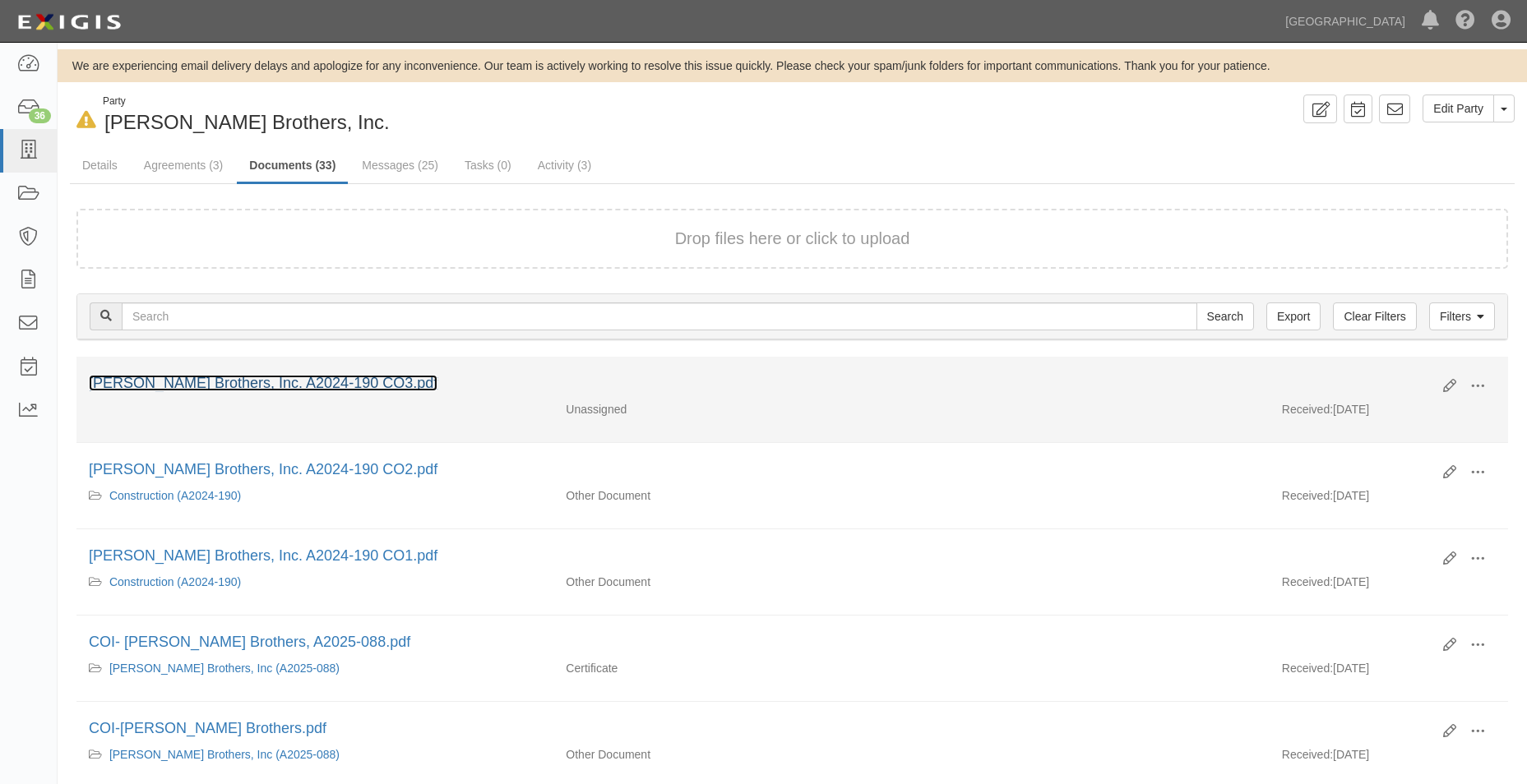
click at [302, 375] on link "Gentry Brothers, Inc. A2024-190 CO3.pdf" at bounding box center [262, 383] width 349 height 17
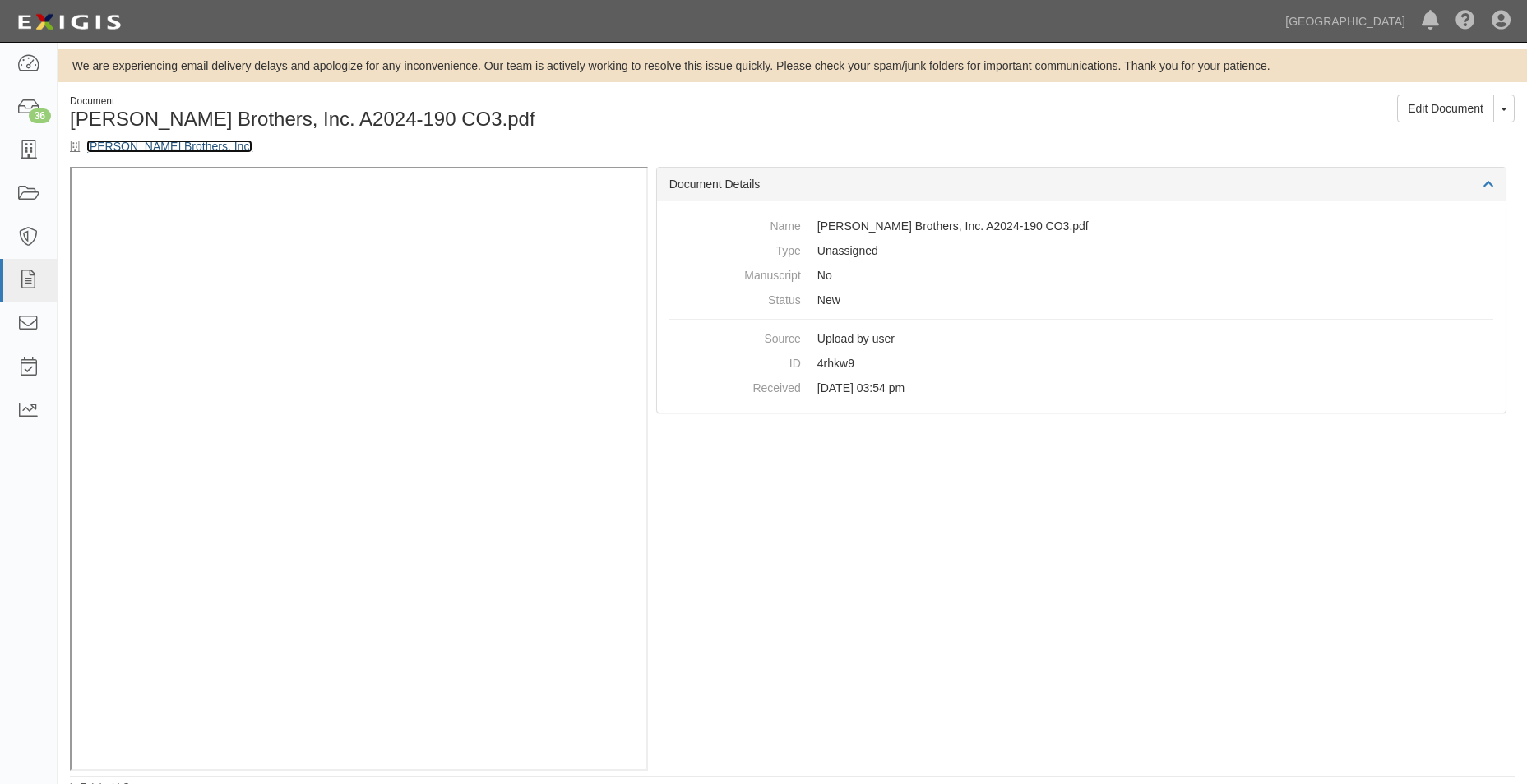
click at [179, 148] on link "[PERSON_NAME] Brothers, Inc." at bounding box center [169, 145] width 166 height 13
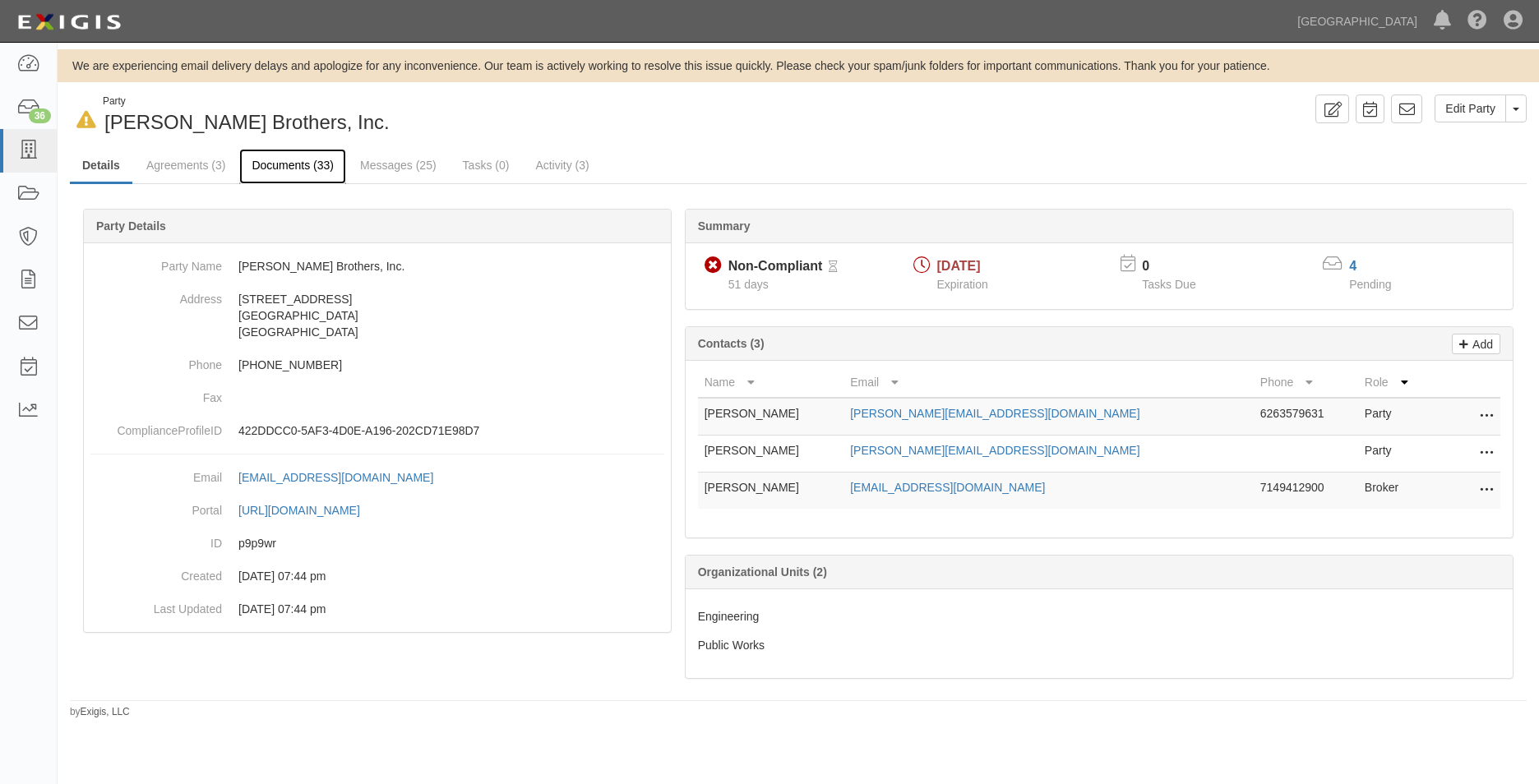
click at [322, 155] on link "Documents (33)" at bounding box center [292, 166] width 107 height 35
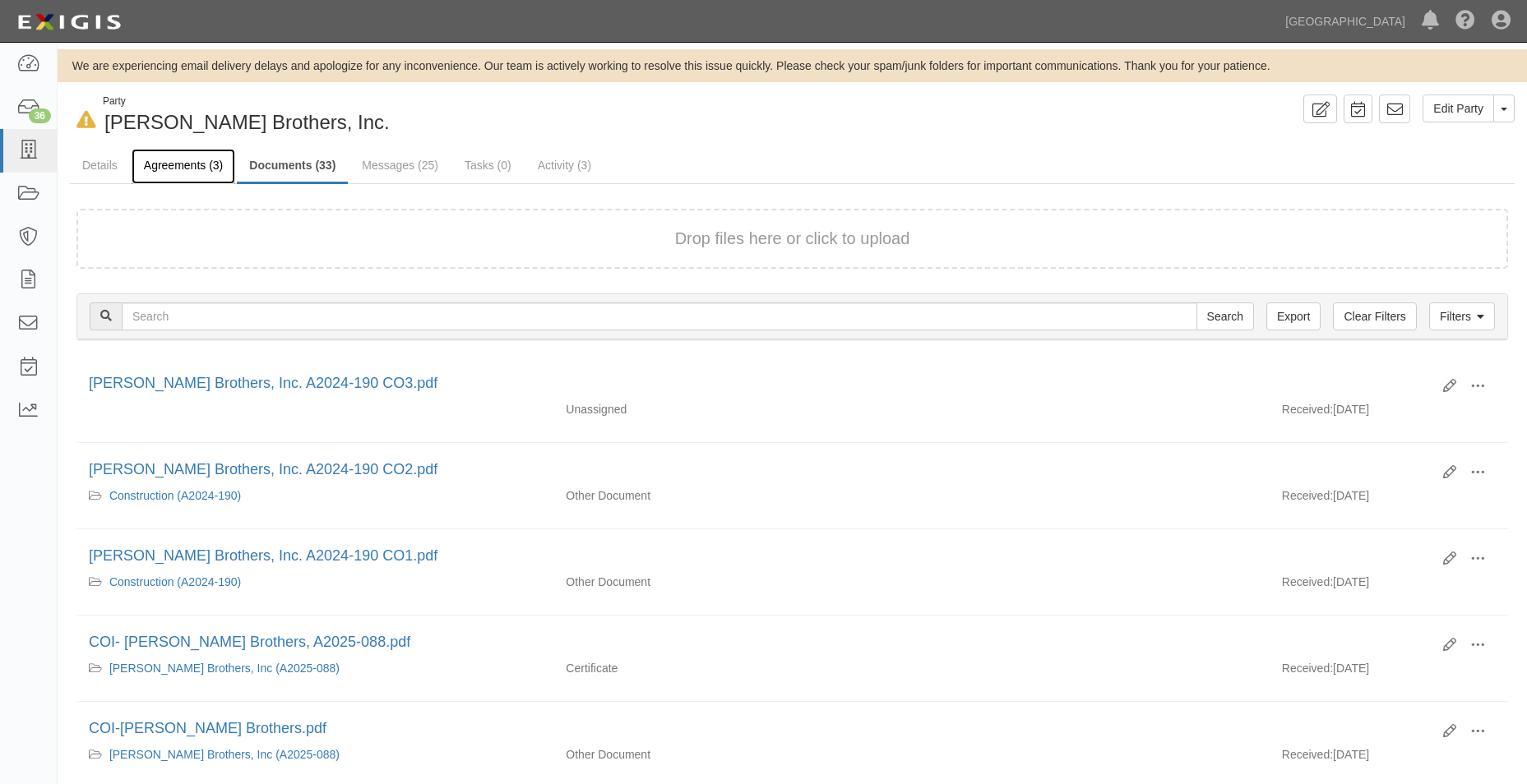
click at [206, 169] on link "Agreements (3)" at bounding box center [183, 166] width 103 height 35
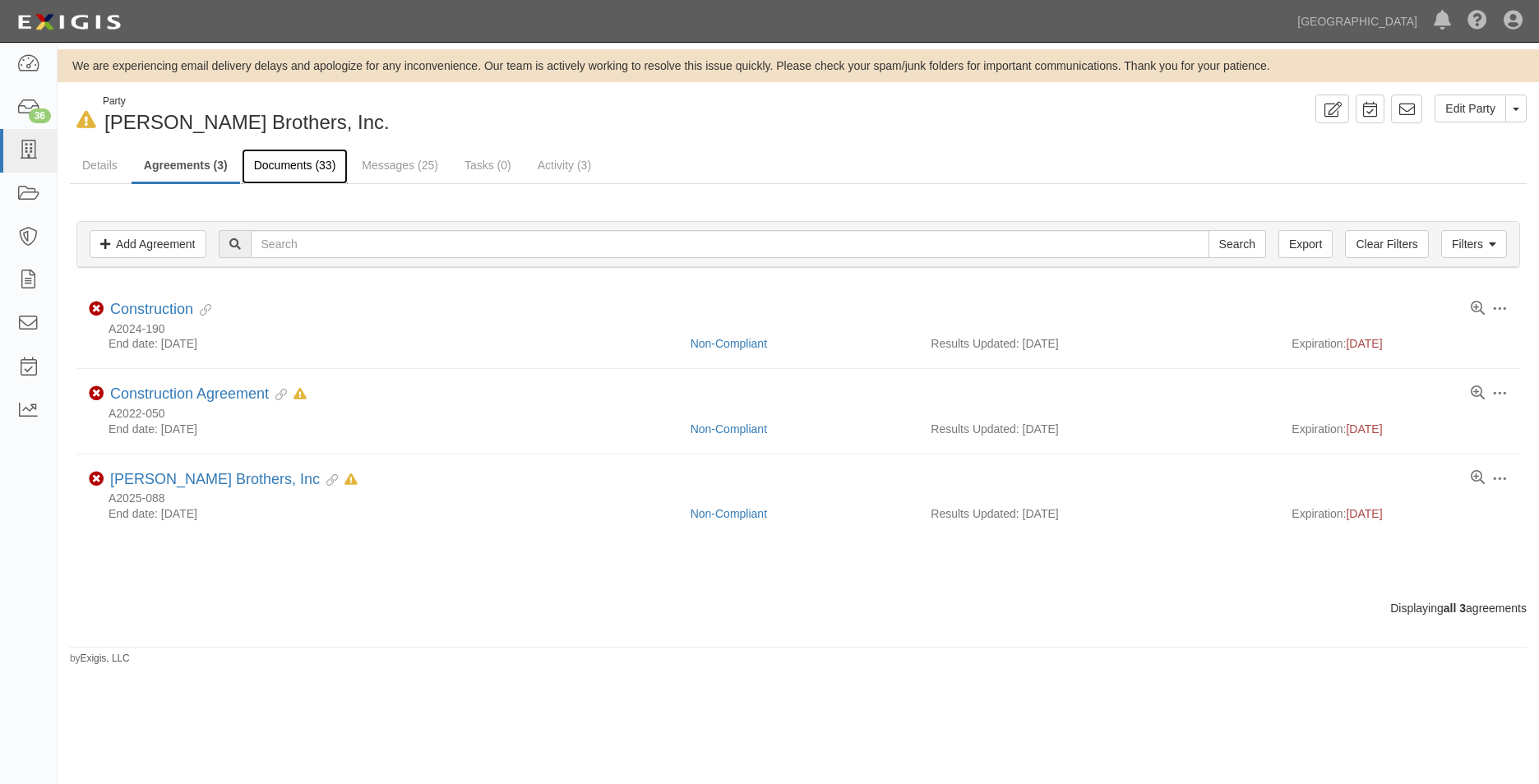
click at [302, 171] on link "Documents (33)" at bounding box center [295, 166] width 107 height 35
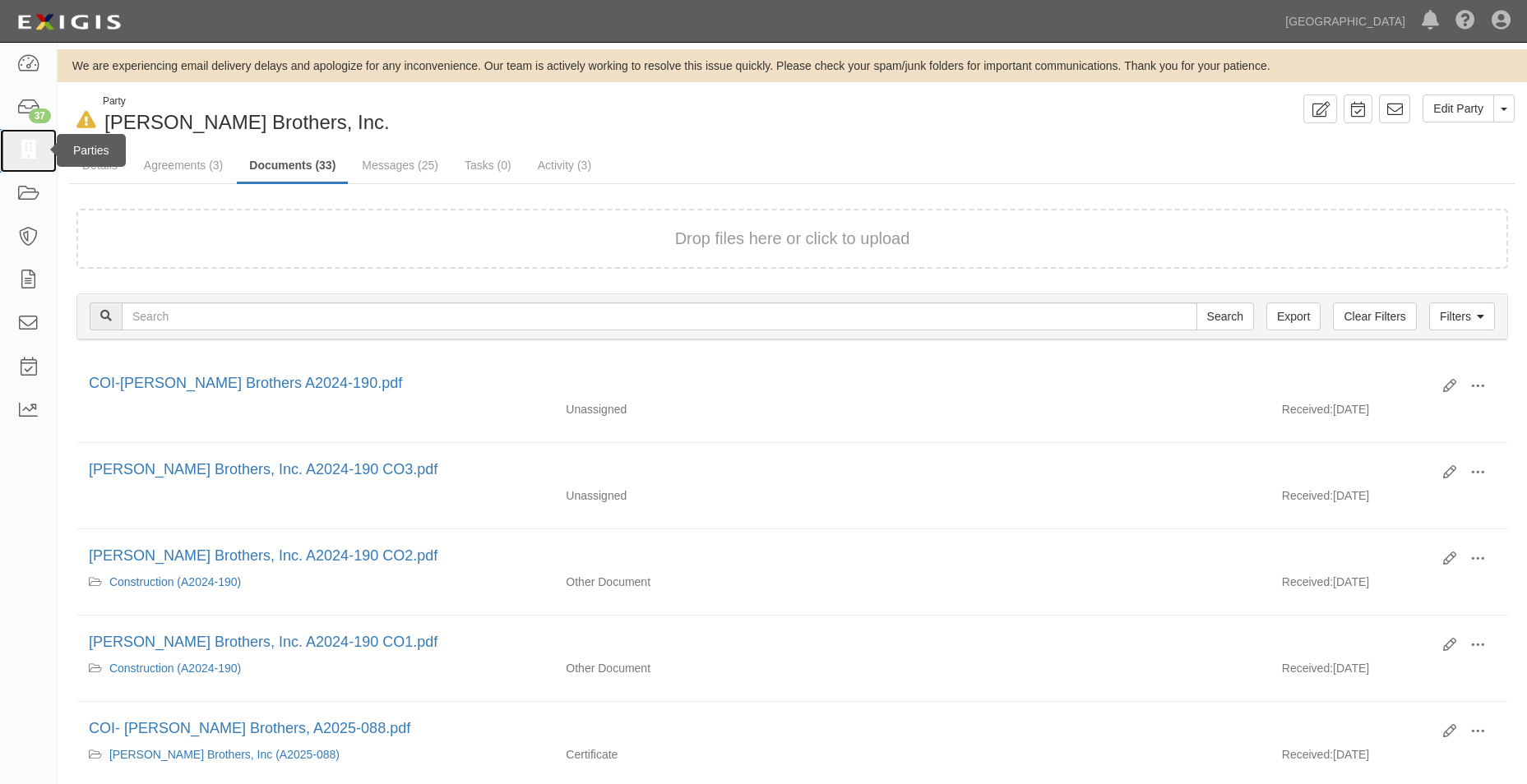
click at [12, 148] on link at bounding box center [28, 150] width 57 height 43
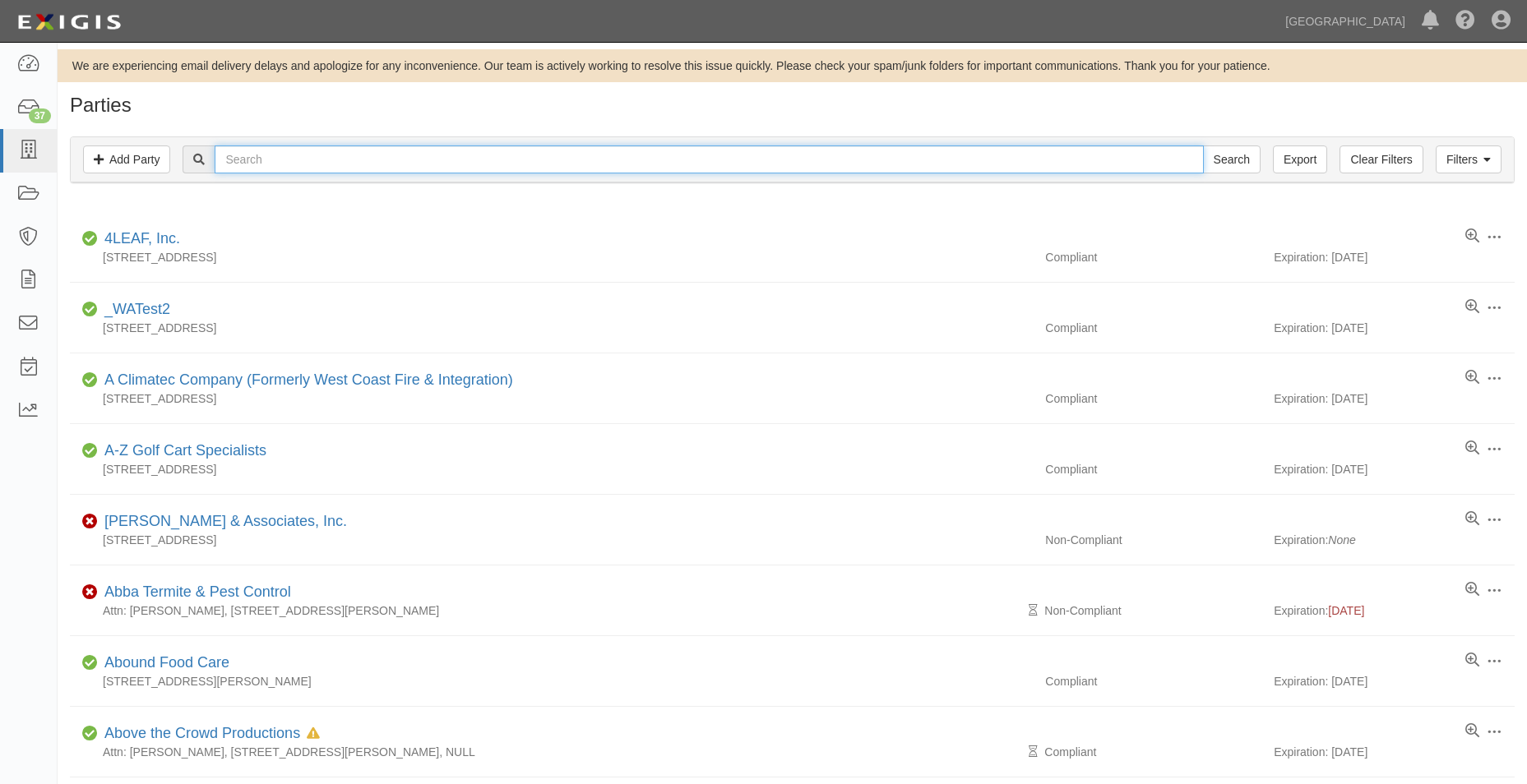
drag, startPoint x: 0, startPoint y: 0, endPoint x: 229, endPoint y: 156, distance: 277.1
click at [229, 156] on input "text" at bounding box center [708, 159] width 989 height 28
type input "westland"
click at [1203, 145] on input "Search" at bounding box center [1231, 159] width 58 height 28
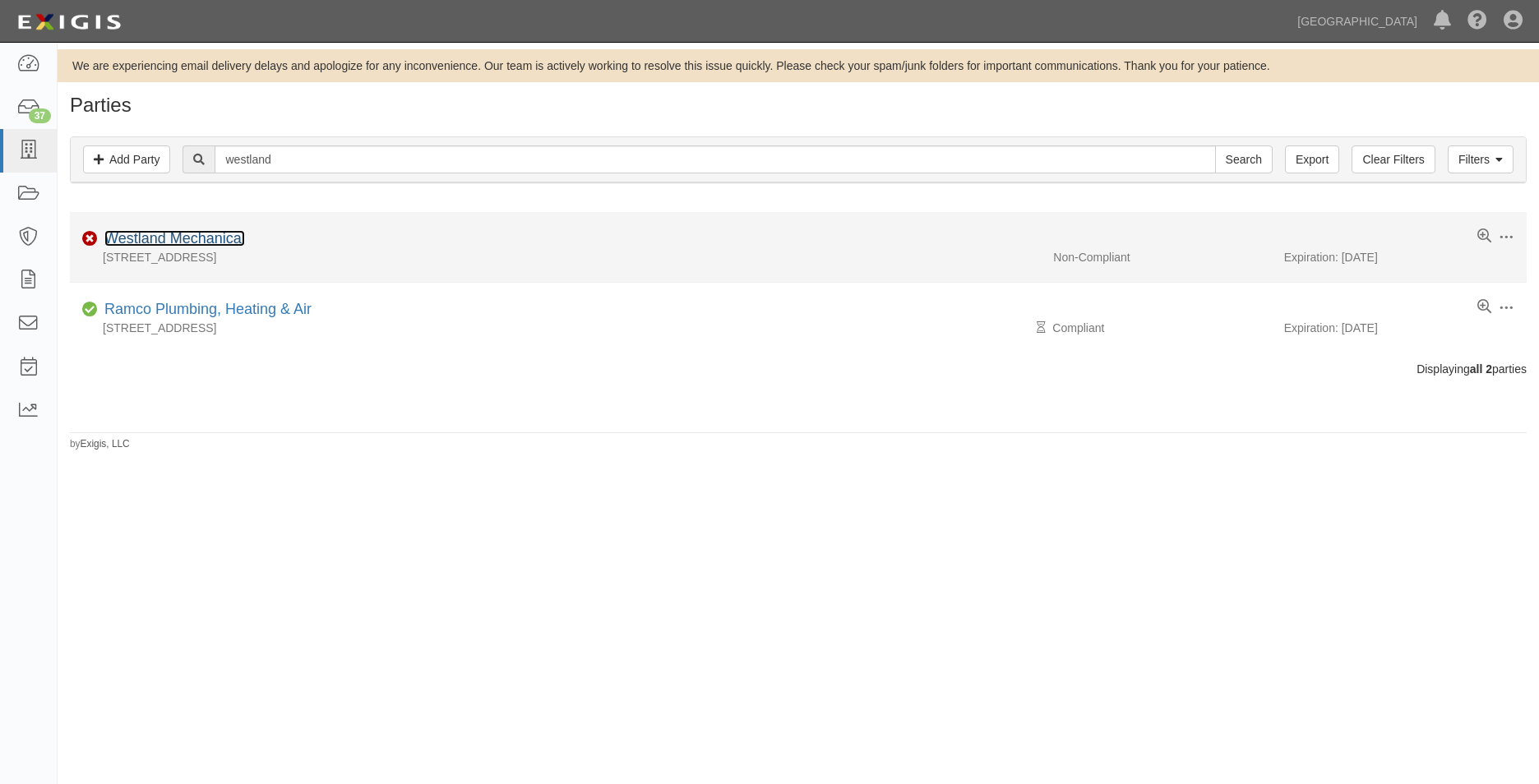
click at [193, 236] on link "Westland Mechanical" at bounding box center [174, 238] width 141 height 17
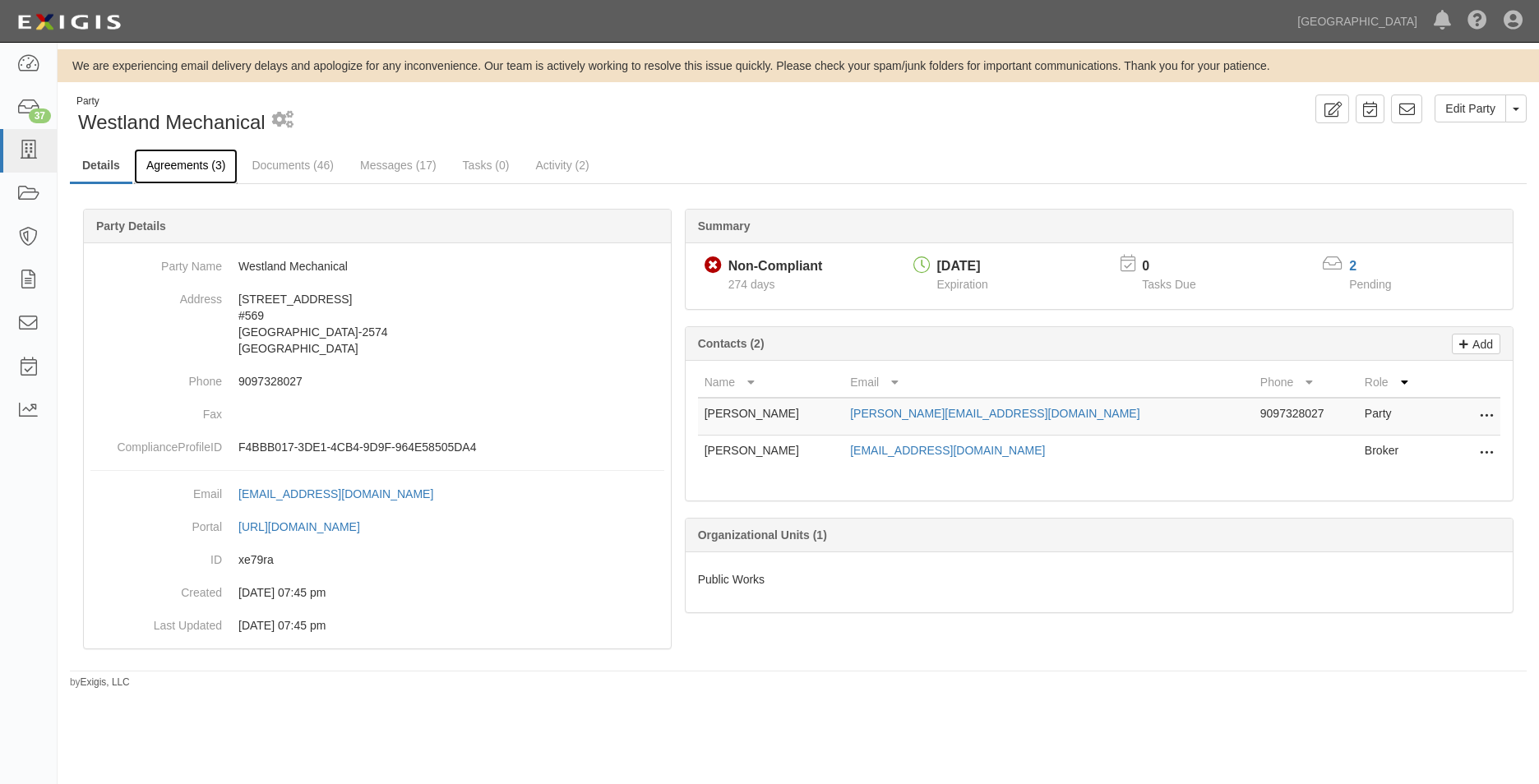
click at [206, 157] on link "Agreements (3)" at bounding box center [185, 166] width 103 height 35
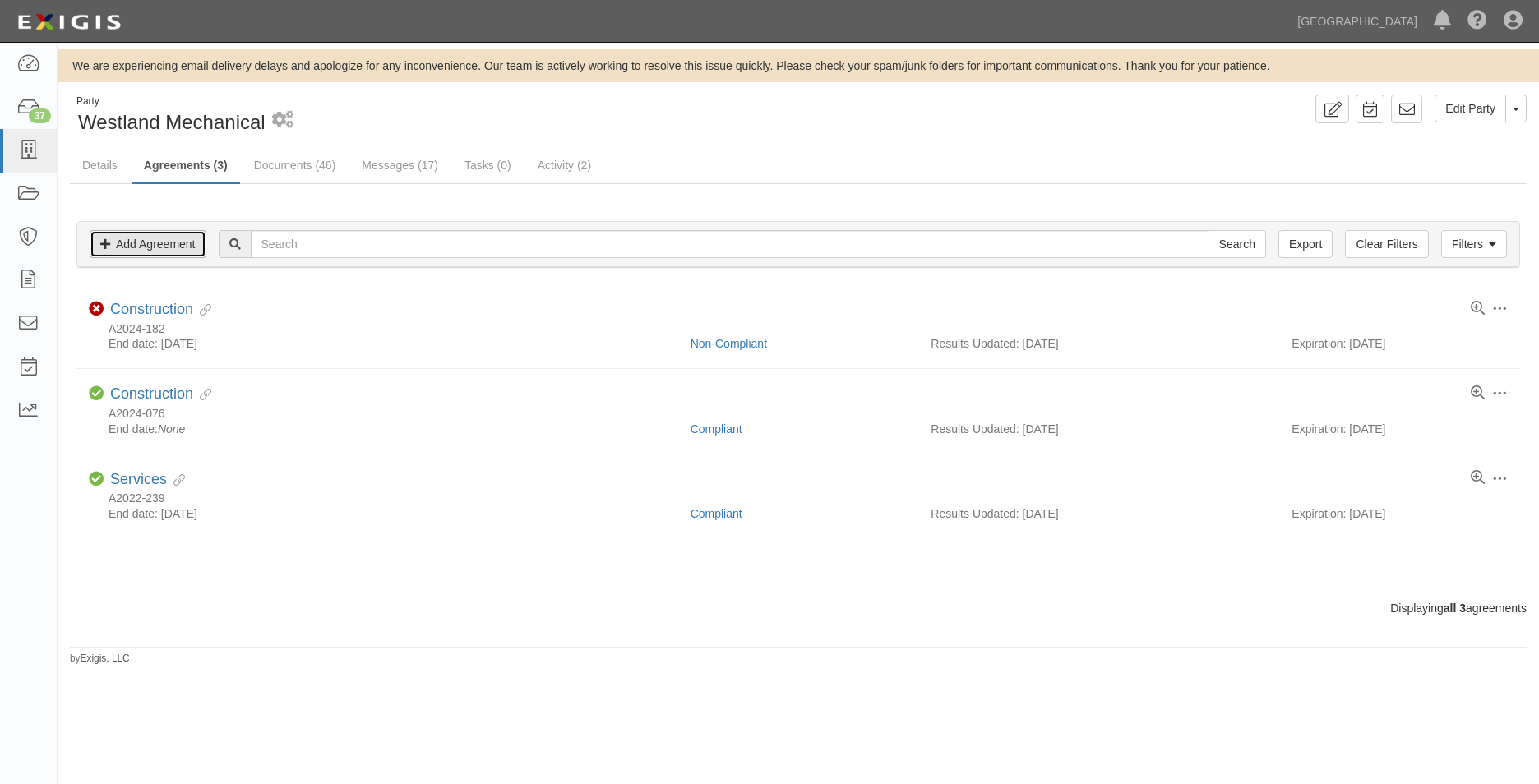
click at [187, 250] on link "Add Agreement" at bounding box center [147, 244] width 117 height 28
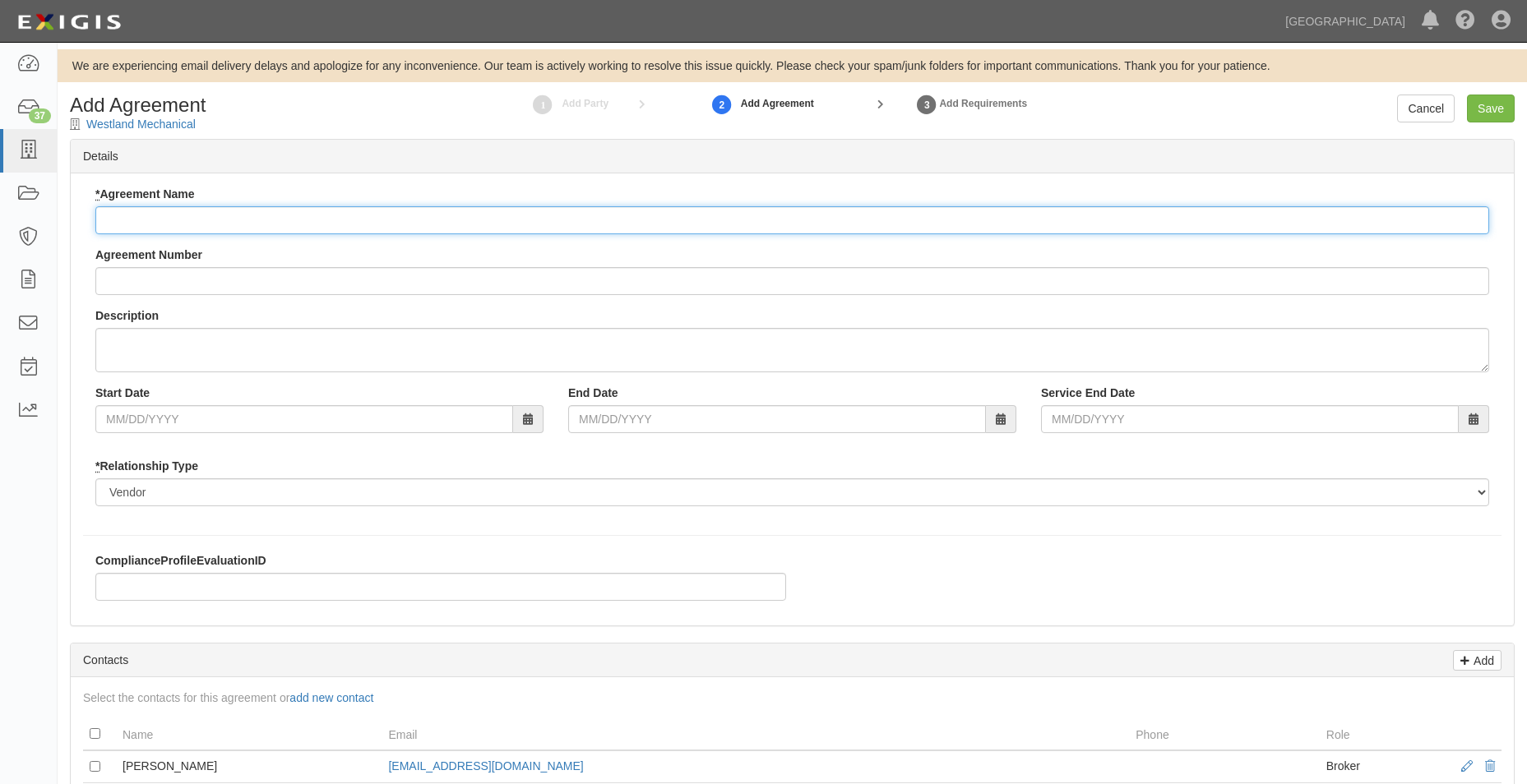
click at [214, 211] on input "* Agreement Name" at bounding box center [792, 220] width 1393 height 28
type input "Maintenance"
click at [197, 267] on div "Agreement Number" at bounding box center [792, 270] width 1393 height 48
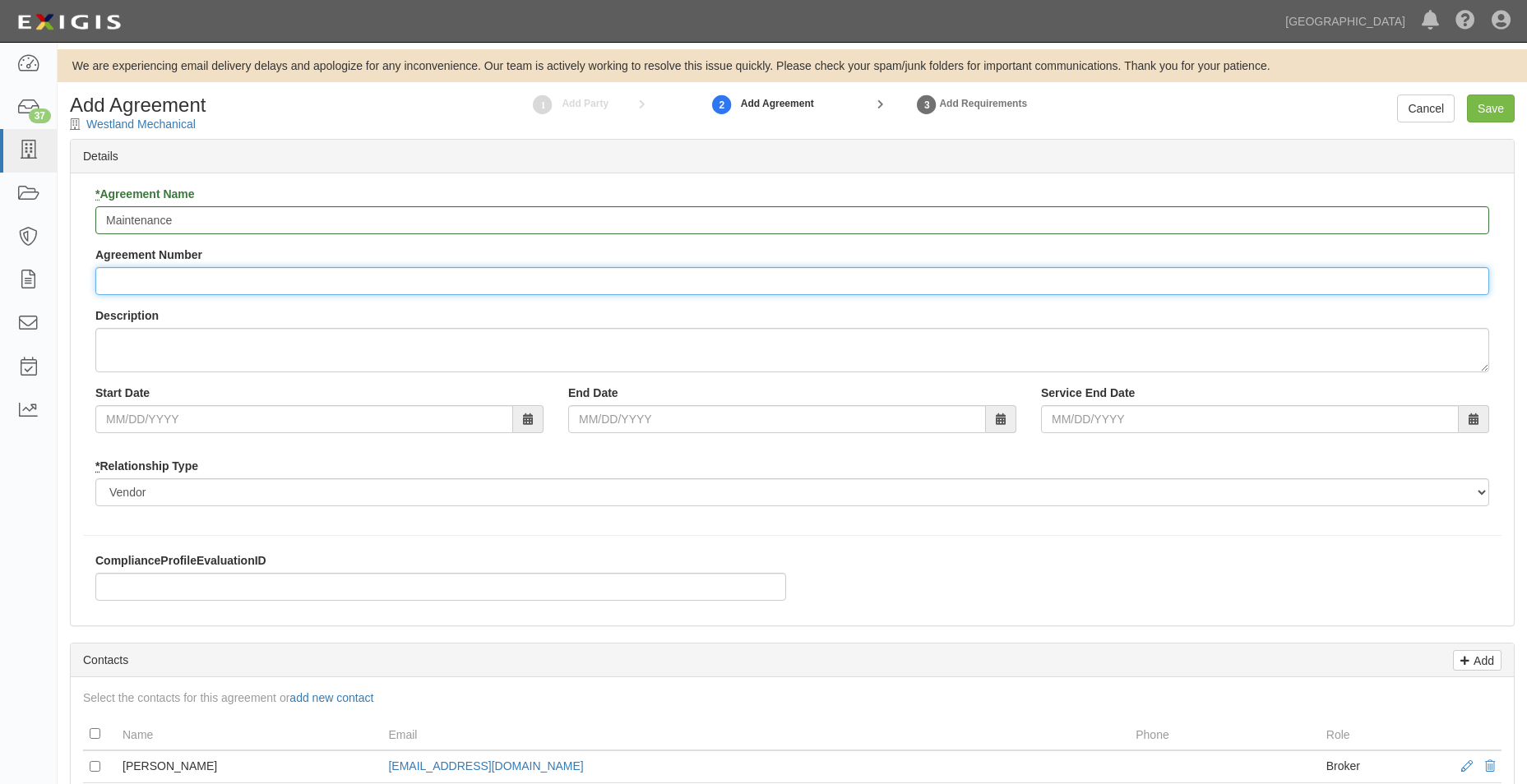
click at [189, 274] on input "Agreement Number" at bounding box center [792, 281] width 1393 height 28
type input "A2025-159"
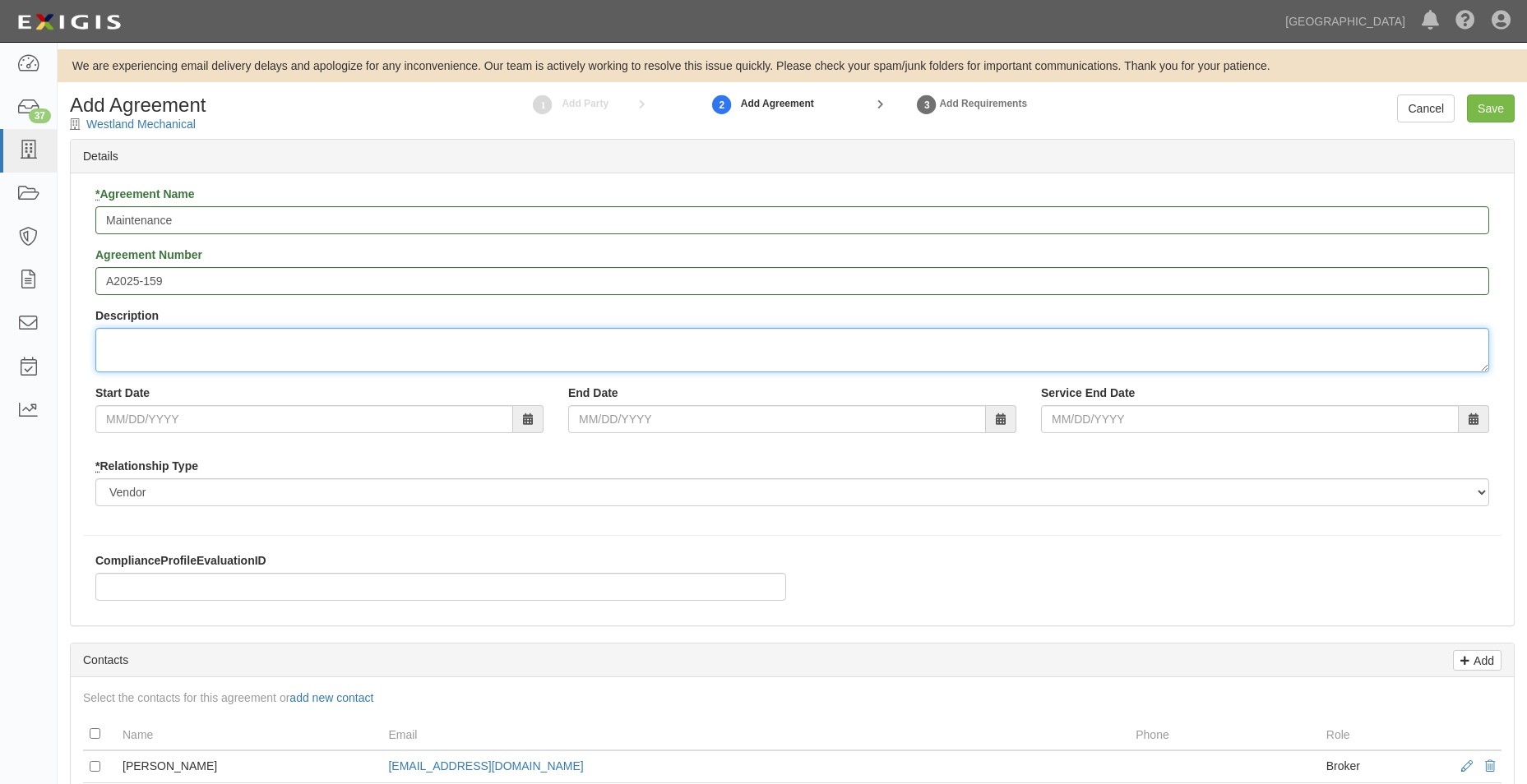
click at [189, 340] on textarea "Description" at bounding box center [792, 350] width 1393 height 44
type textarea "Water damaged SDF actuator replacement at [GEOGRAPHIC_DATA] due to fire/flood"
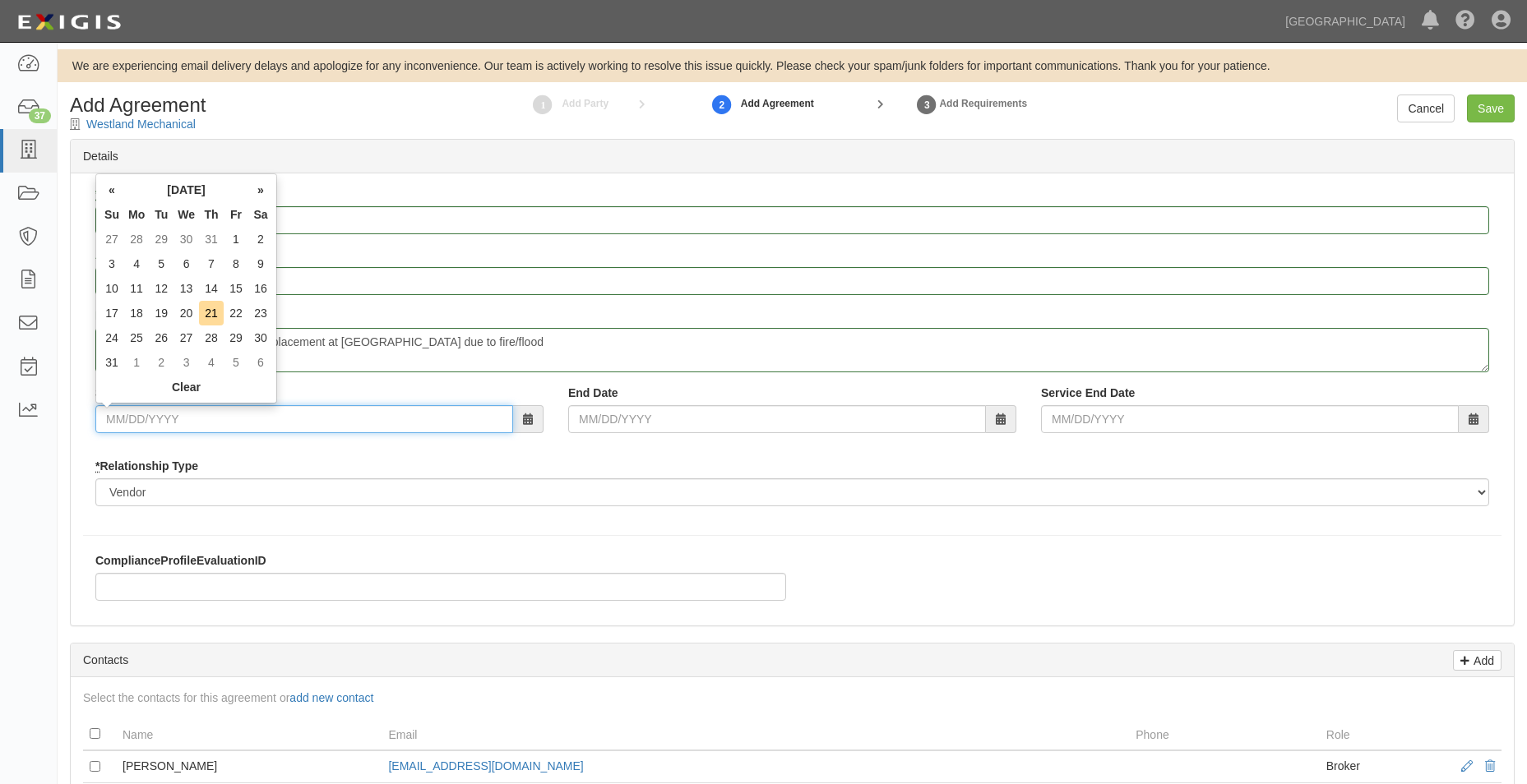
click at [176, 413] on input "Start Date" at bounding box center [304, 419] width 418 height 28
type input "[DATE]"
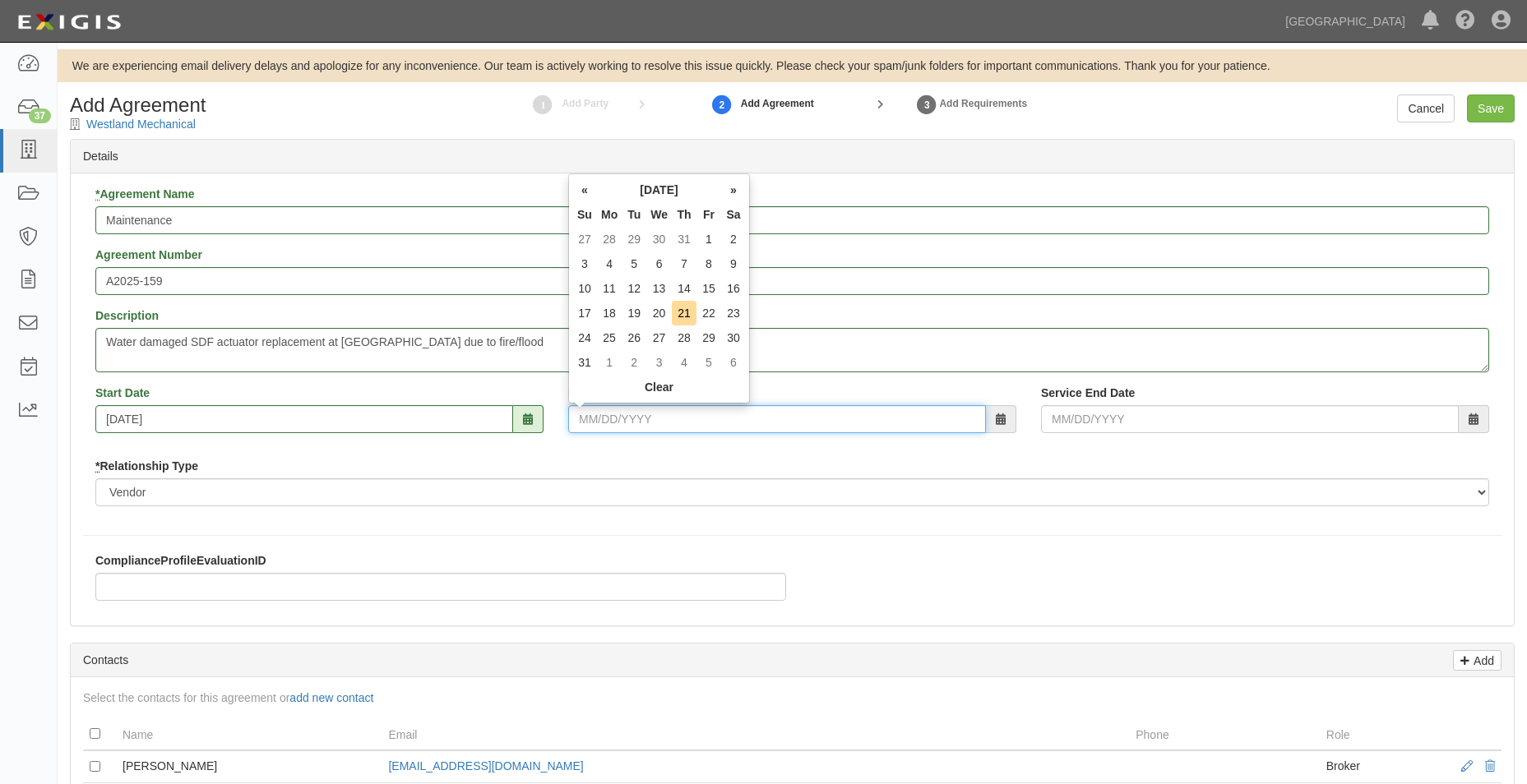
click at [665, 428] on input "End Date" at bounding box center [776, 419] width 418 height 28
type input "12/31/2025"
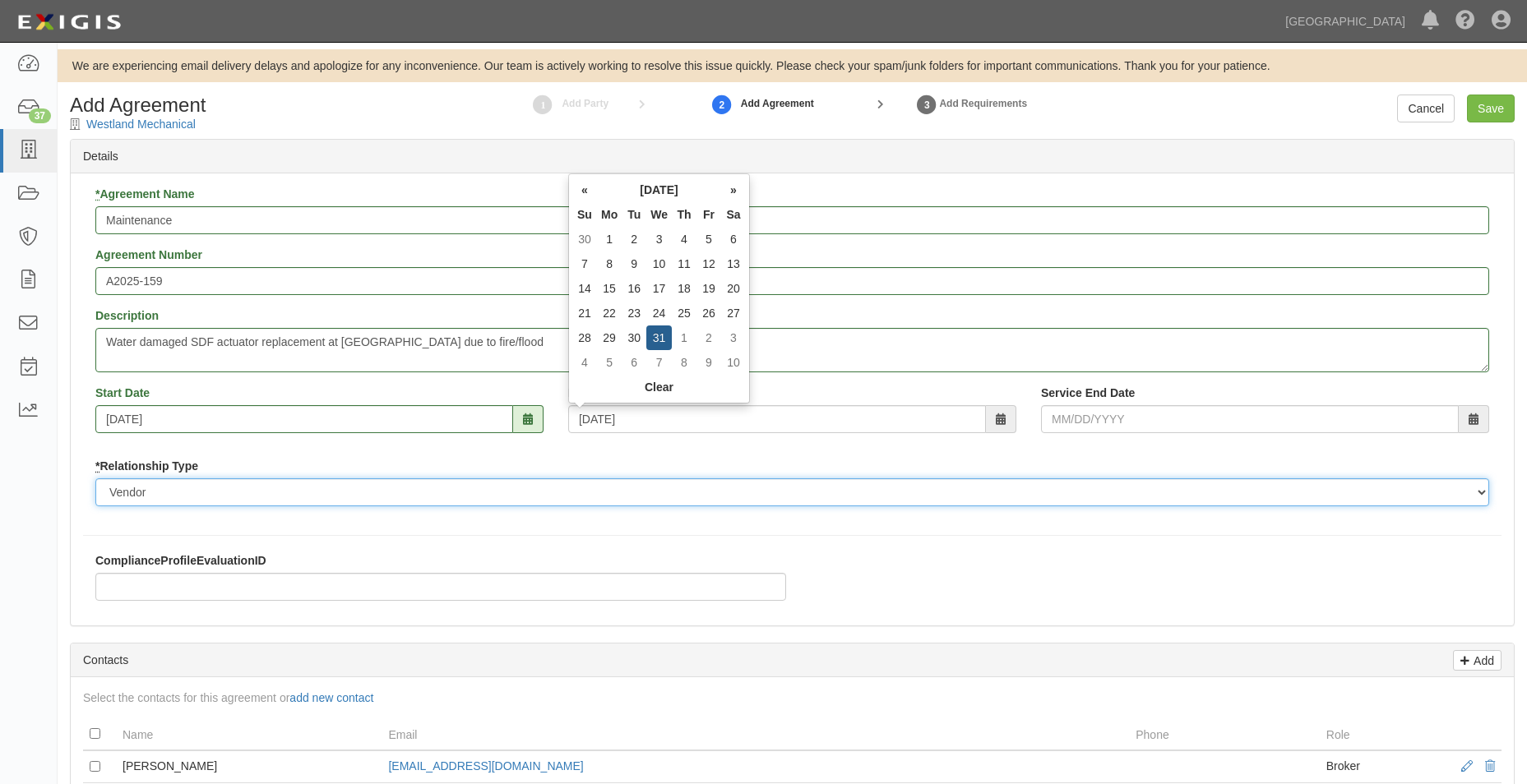
type input "12/31/2025"
click at [652, 480] on select "Borrower Contractor Franchisee Other Subcontractor Supplier Tenant Vendor" at bounding box center [792, 492] width 1393 height 28
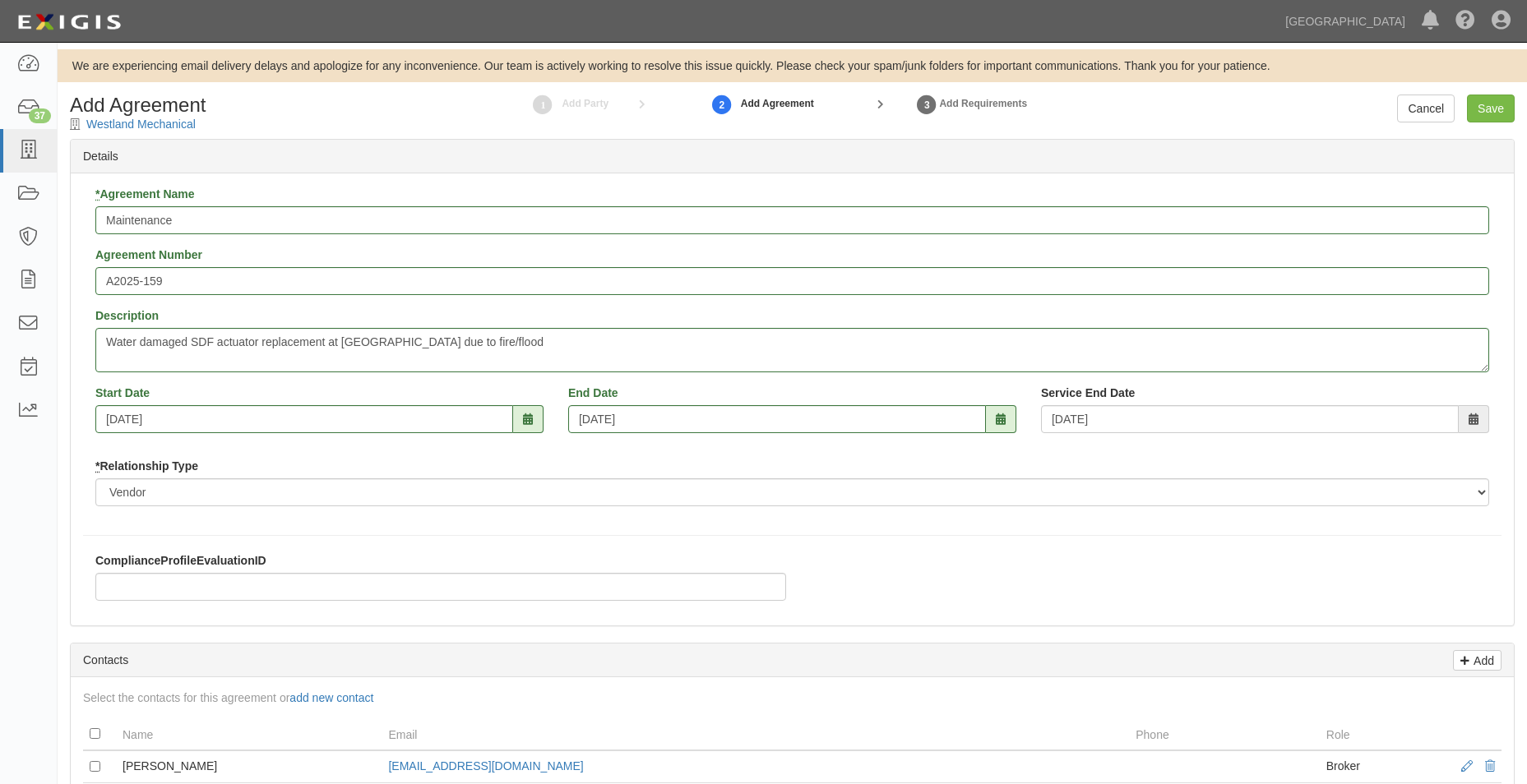
click at [651, 475] on div "* Relationship Type Borrower Contractor Franchisee Other Subcontractor Supplier…" at bounding box center [792, 481] width 1393 height 48
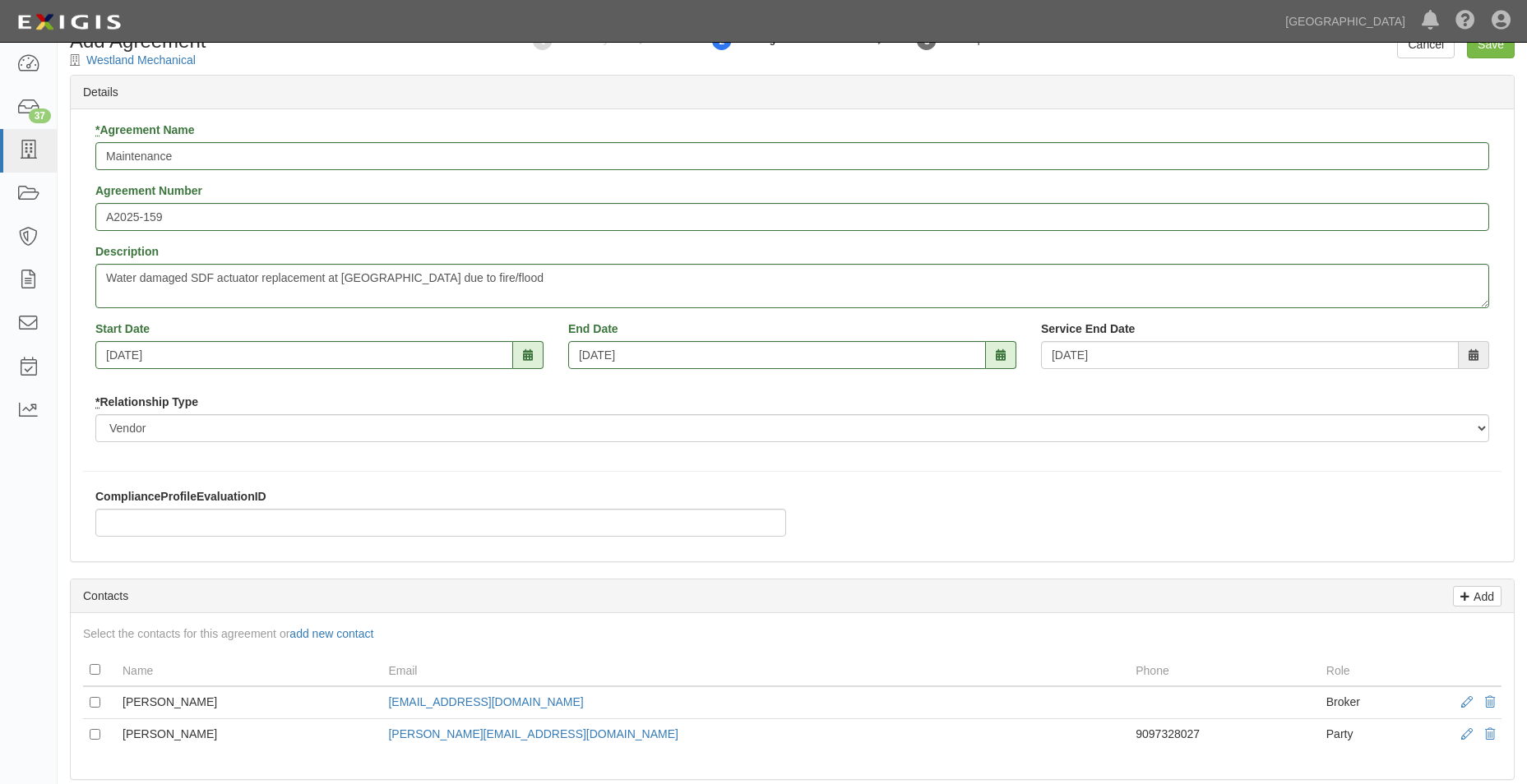
scroll to position [247, 0]
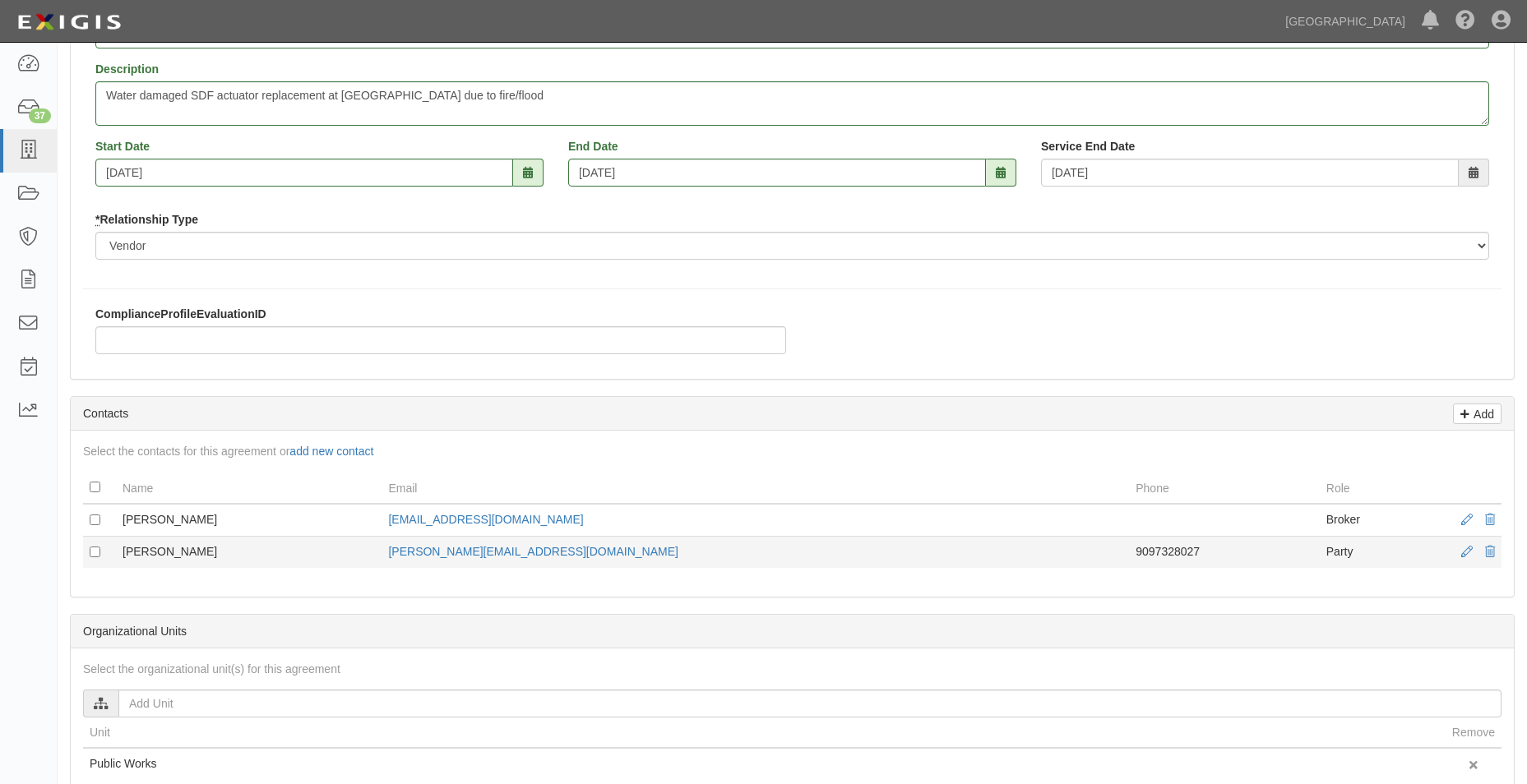
click at [88, 553] on td at bounding box center [99, 552] width 32 height 32
click at [94, 552] on input "checkbox" at bounding box center [94, 551] width 11 height 11
checkbox input "true"
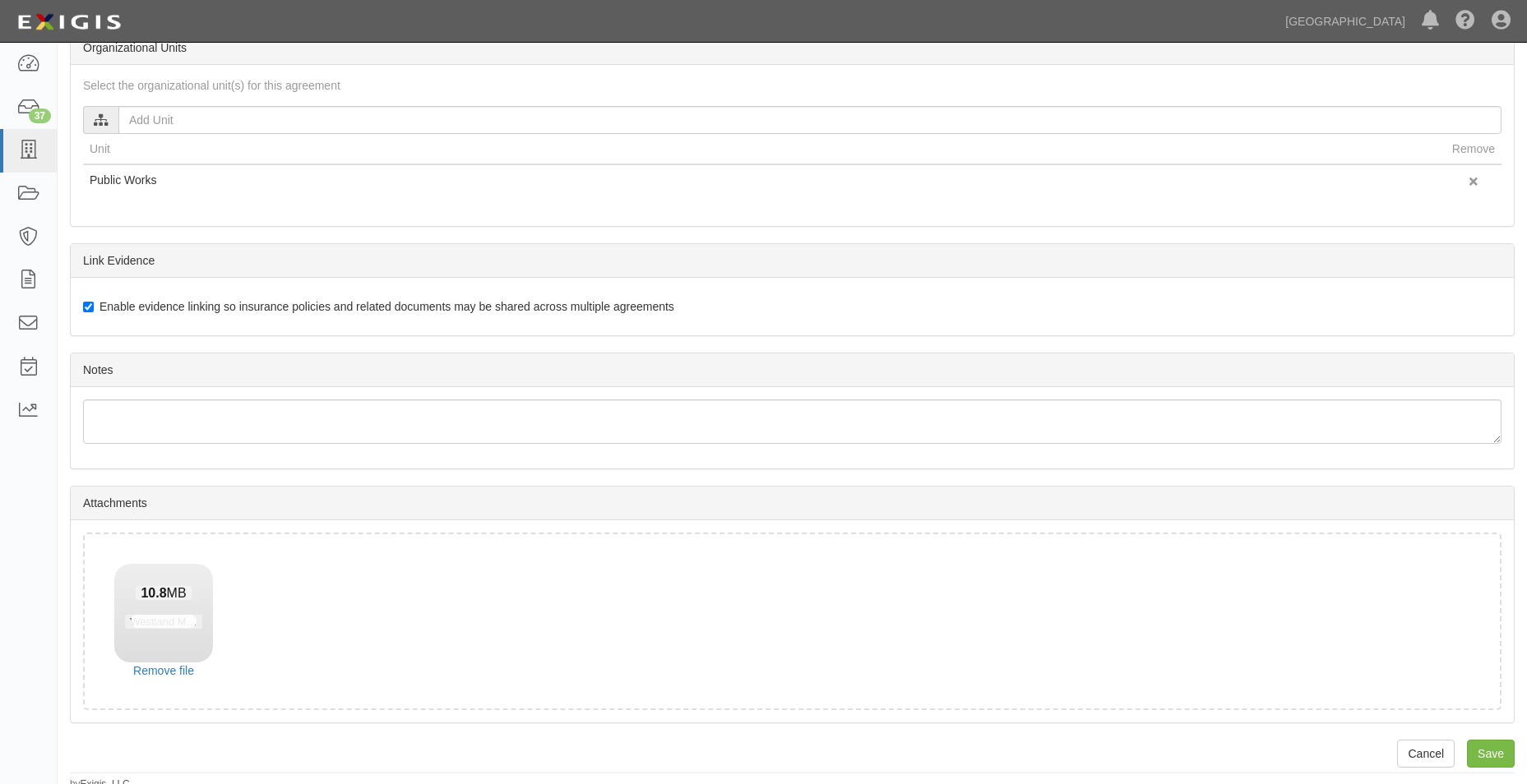
scroll to position [838, 0]
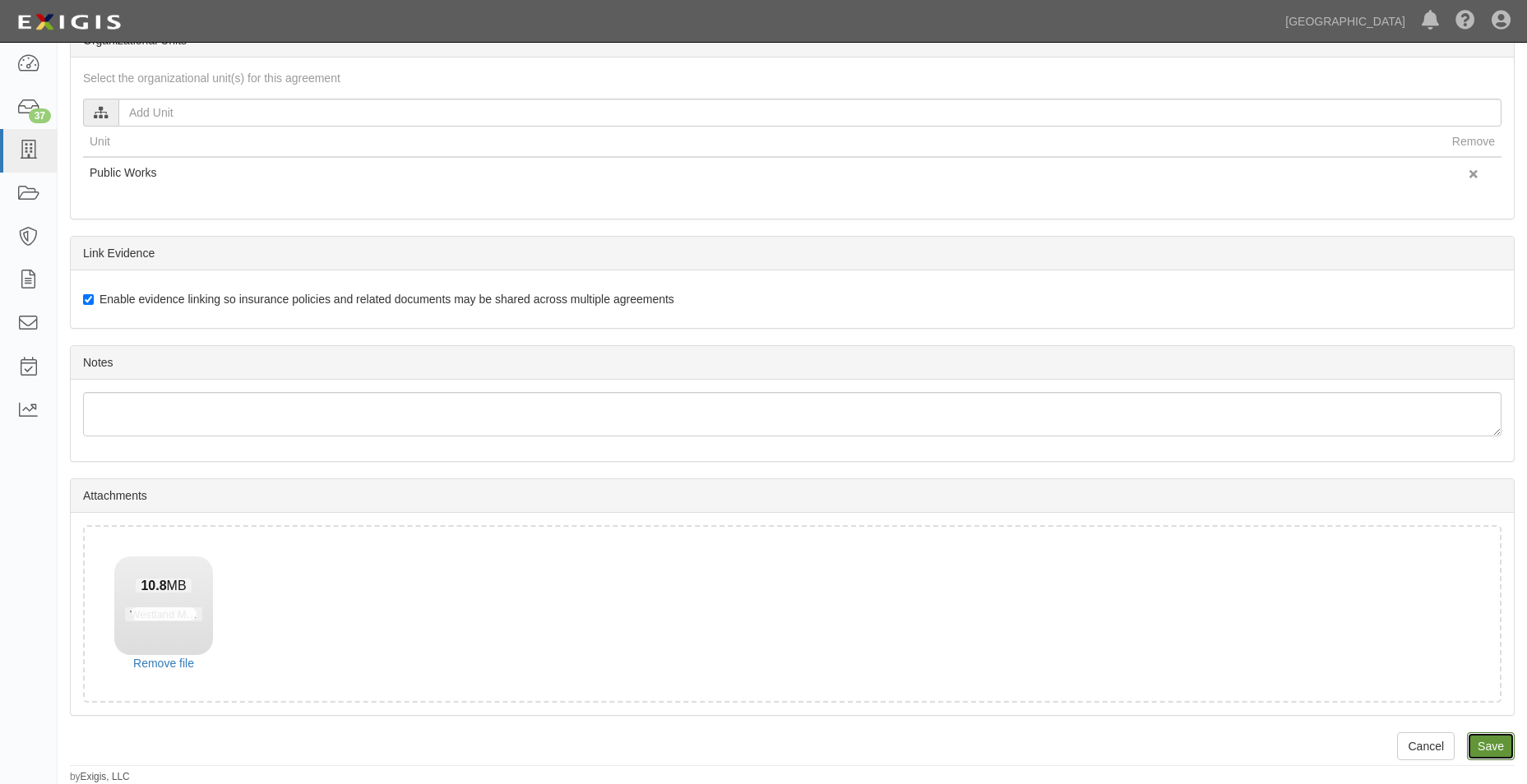
click at [1485, 747] on input "Save" at bounding box center [1491, 747] width 48 height 28
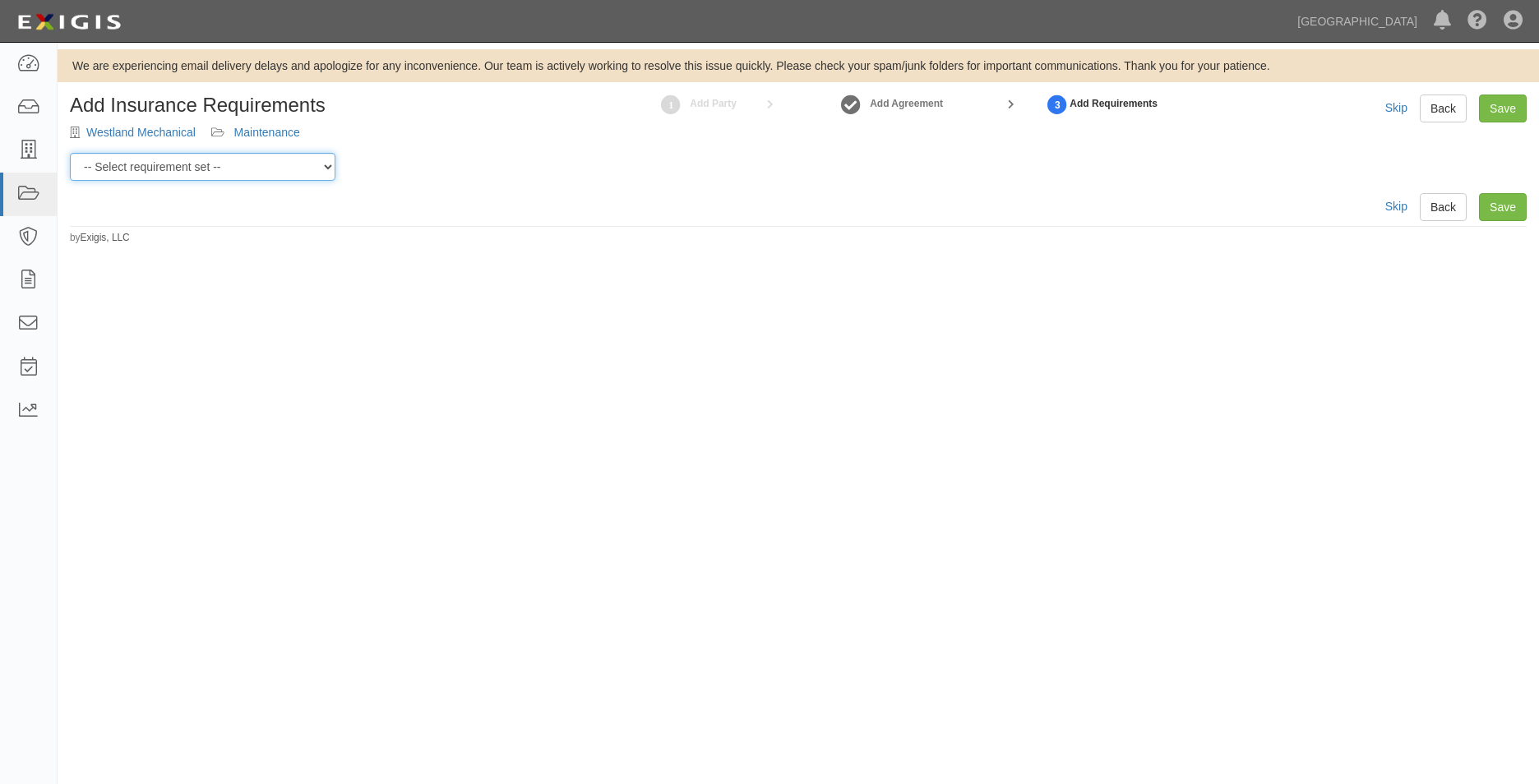
click at [310, 166] on select "-- Select requirement set -- 0-0-0-.03 Prof. Liability 0-0-0-1 CYB 0-1-0-0-1 E&…" at bounding box center [202, 167] width 265 height 28
click at [70, 153] on select "-- Select requirement set -- 0-0-0-.03 Prof. Liability 0-0-0-1 CYB 0-1-0-0-1 E&…" at bounding box center [202, 167] width 265 height 28
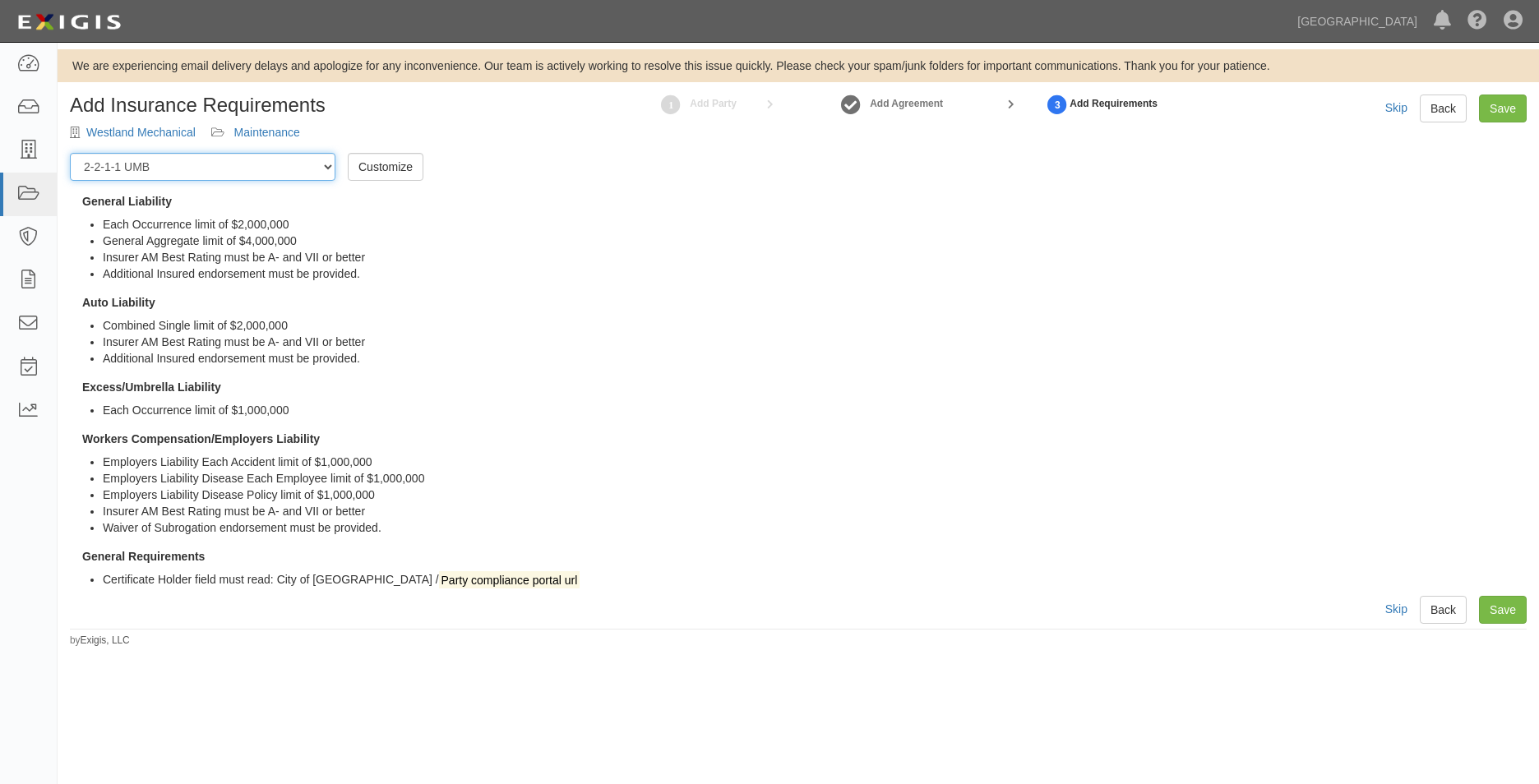
click at [320, 170] on select "-- Select requirement set -- 0-0-0-.03 Prof. Liability 0-0-0-1 CYB 0-1-0-0-1 E&…" at bounding box center [202, 167] width 265 height 28
select select "54283"
click at [70, 153] on select "-- Select requirement set -- 0-0-0-.03 Prof. Liability 0-0-0-1 CYB 0-1-0-0-1 E&…" at bounding box center [202, 167] width 265 height 28
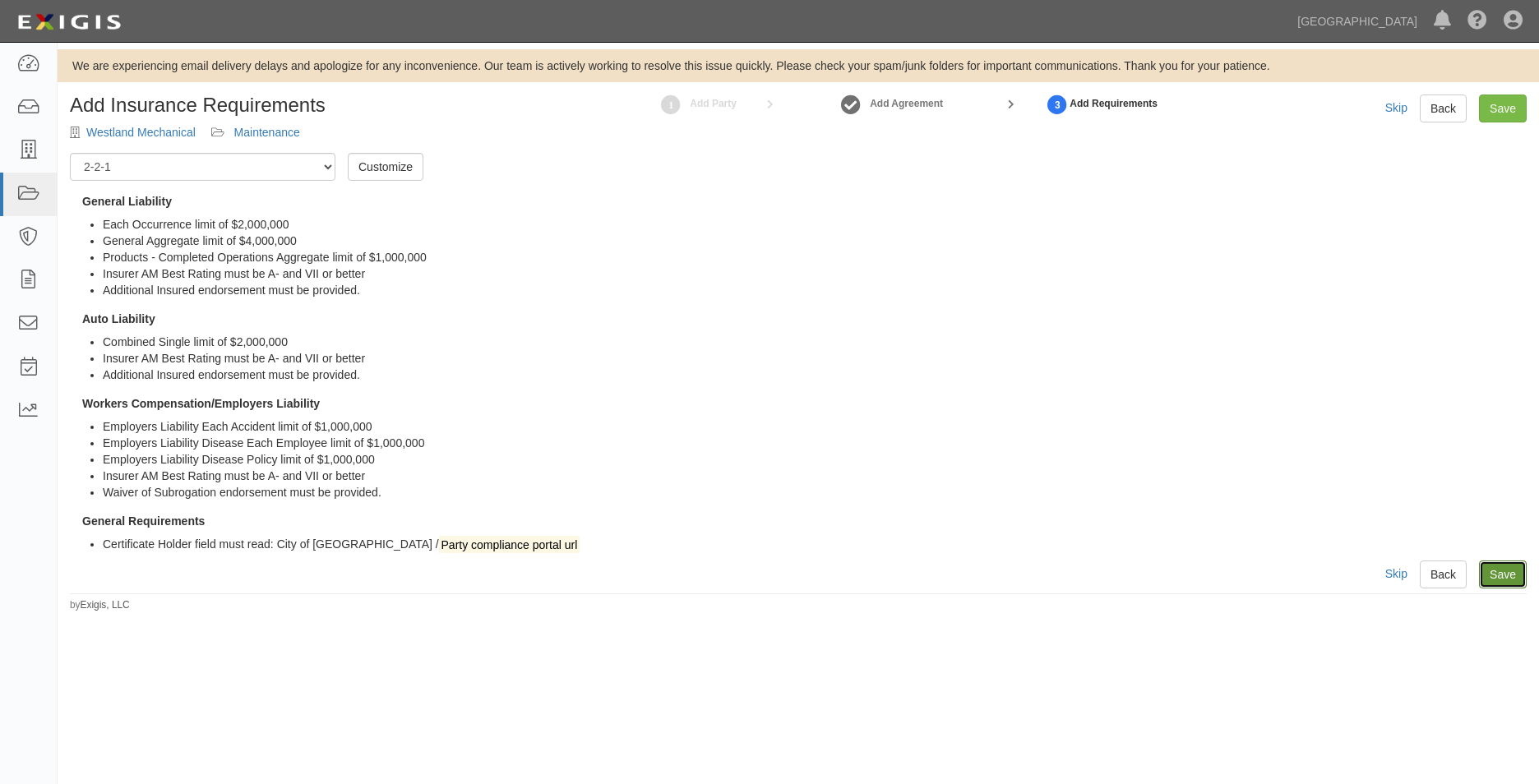
click at [1507, 577] on link "Save" at bounding box center [1503, 575] width 48 height 28
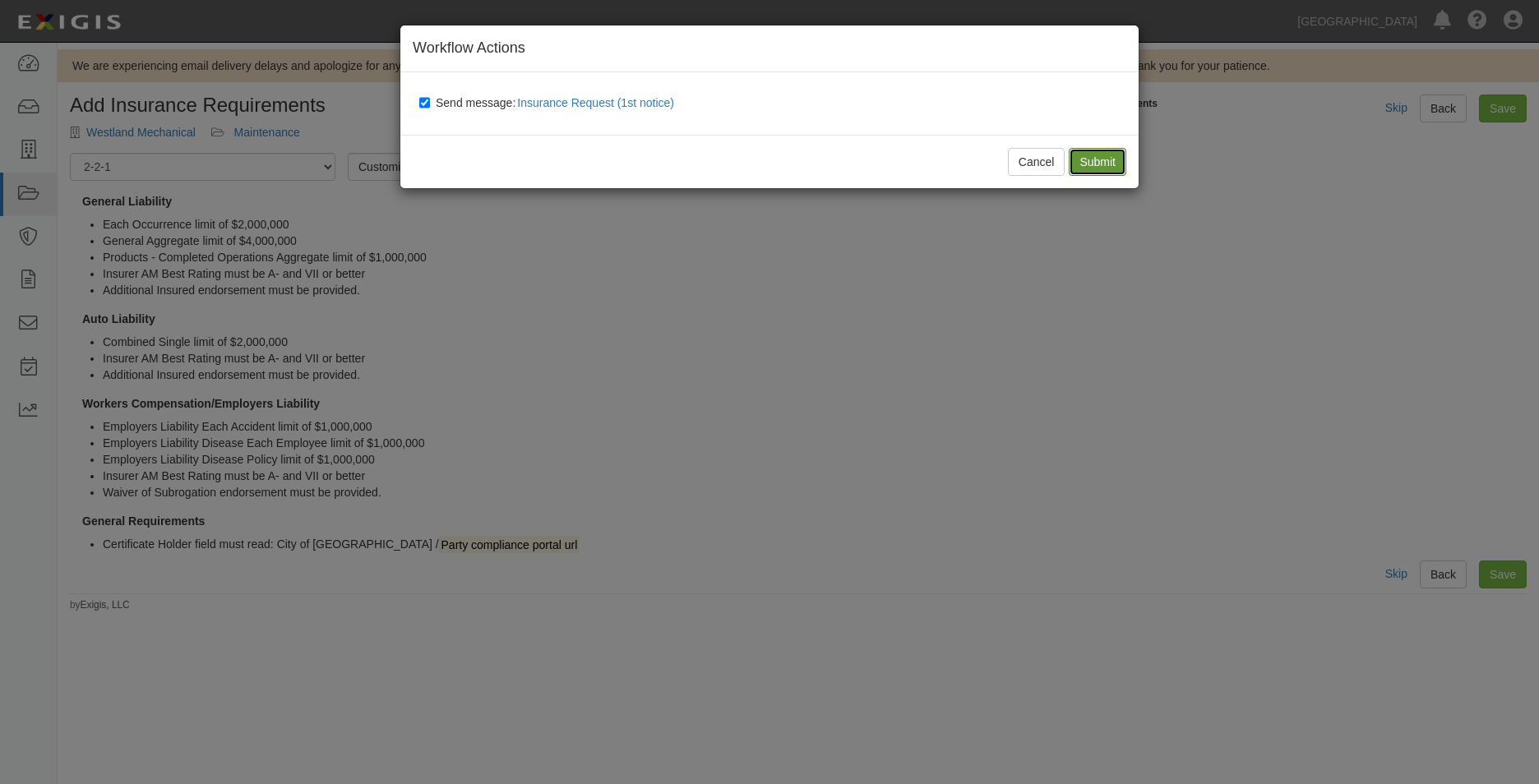
click at [1102, 170] on input "Submit" at bounding box center [1098, 162] width 58 height 28
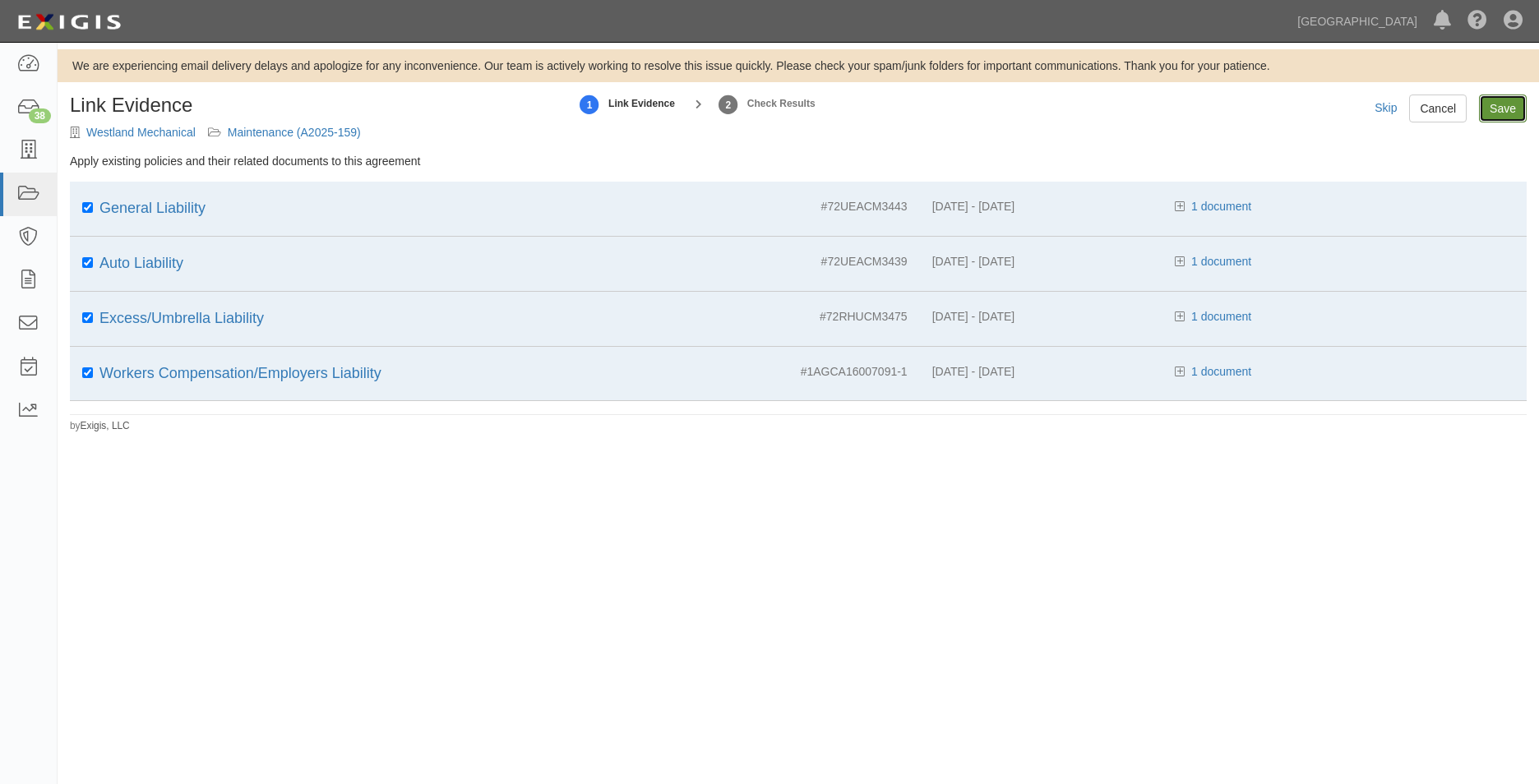
click at [1480, 105] on input "Save" at bounding box center [1503, 108] width 48 height 28
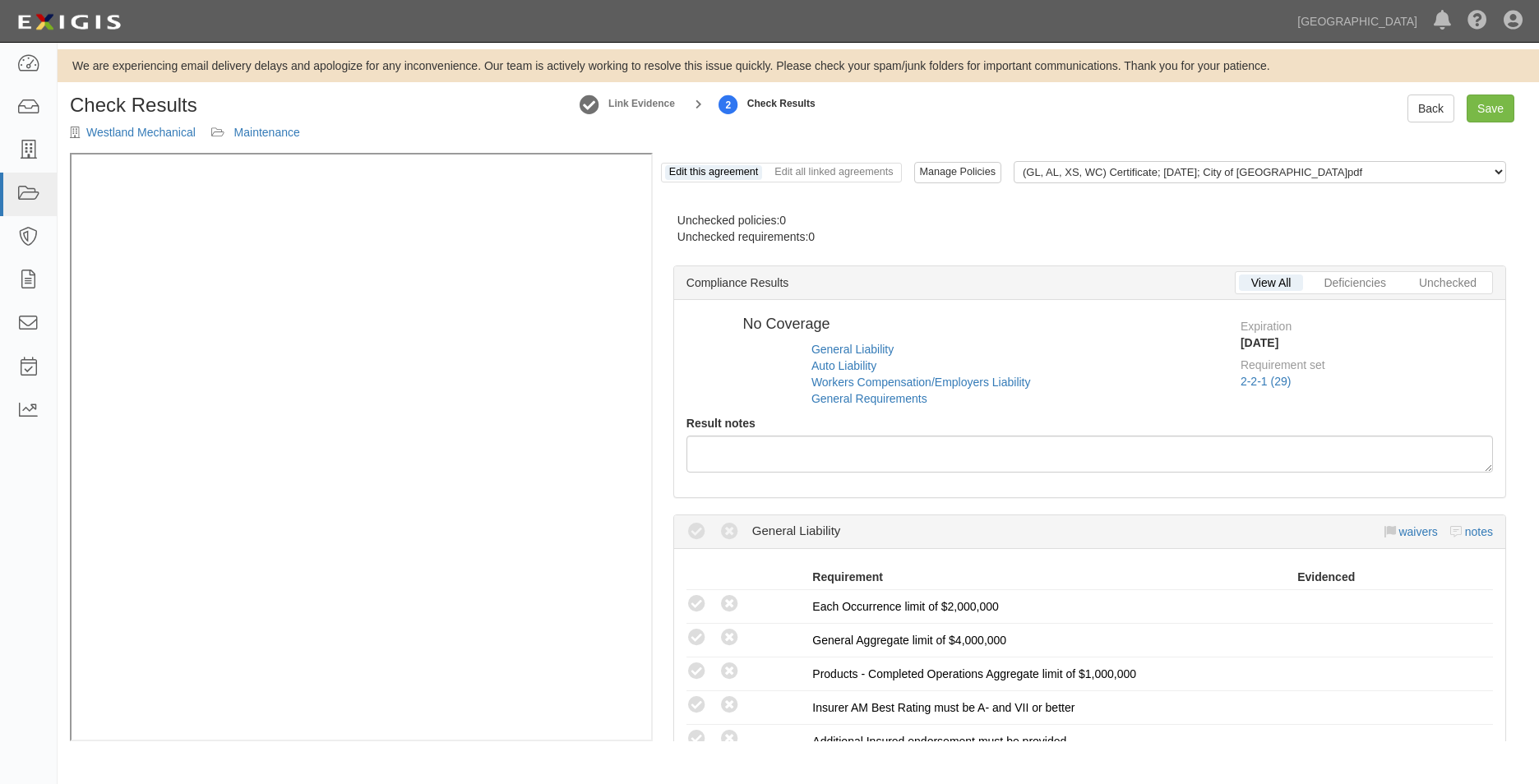
radio input "true"
radio input "false"
radio input "true"
radio input "false"
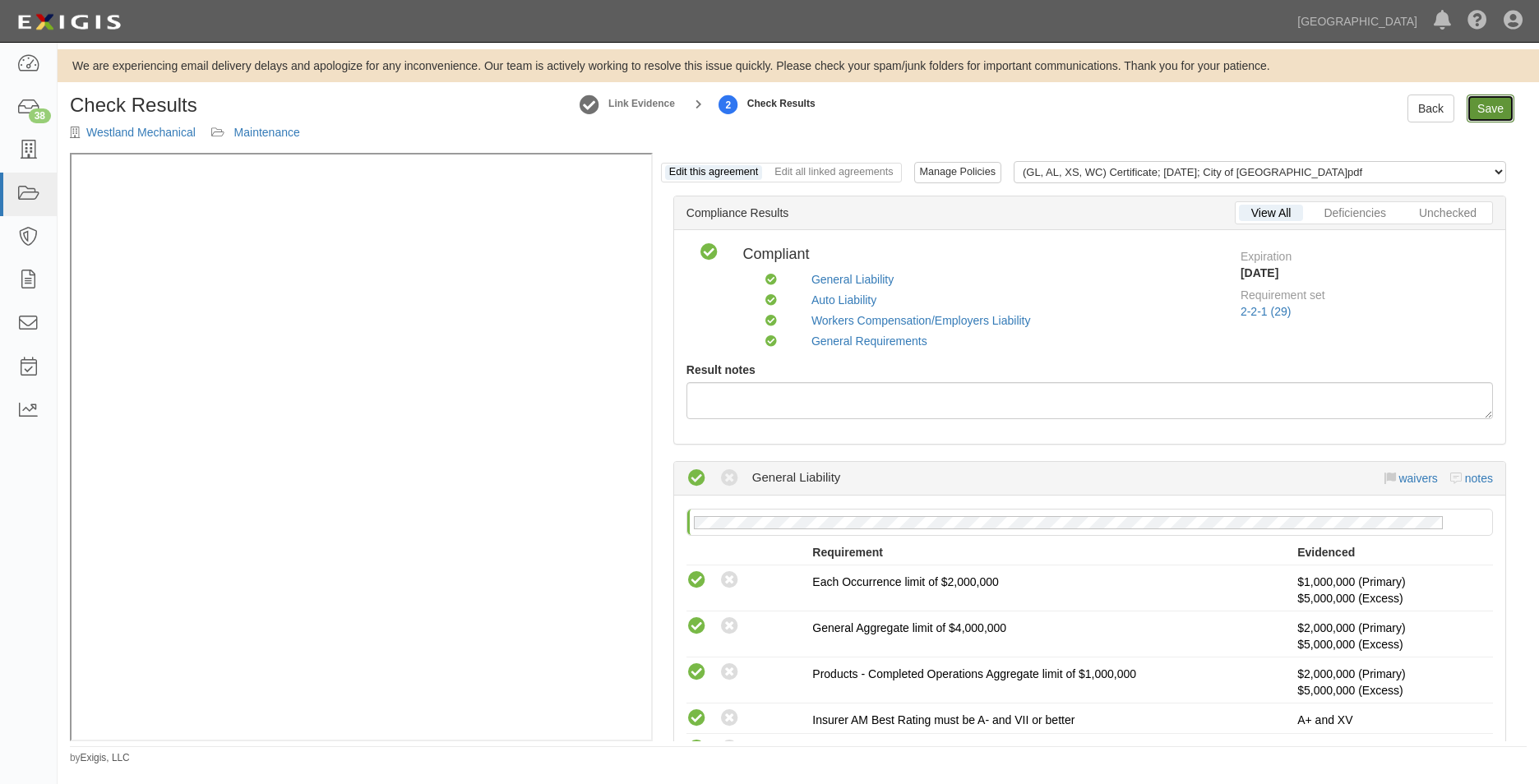
click at [1491, 104] on link "Save" at bounding box center [1491, 108] width 48 height 28
radio input "true"
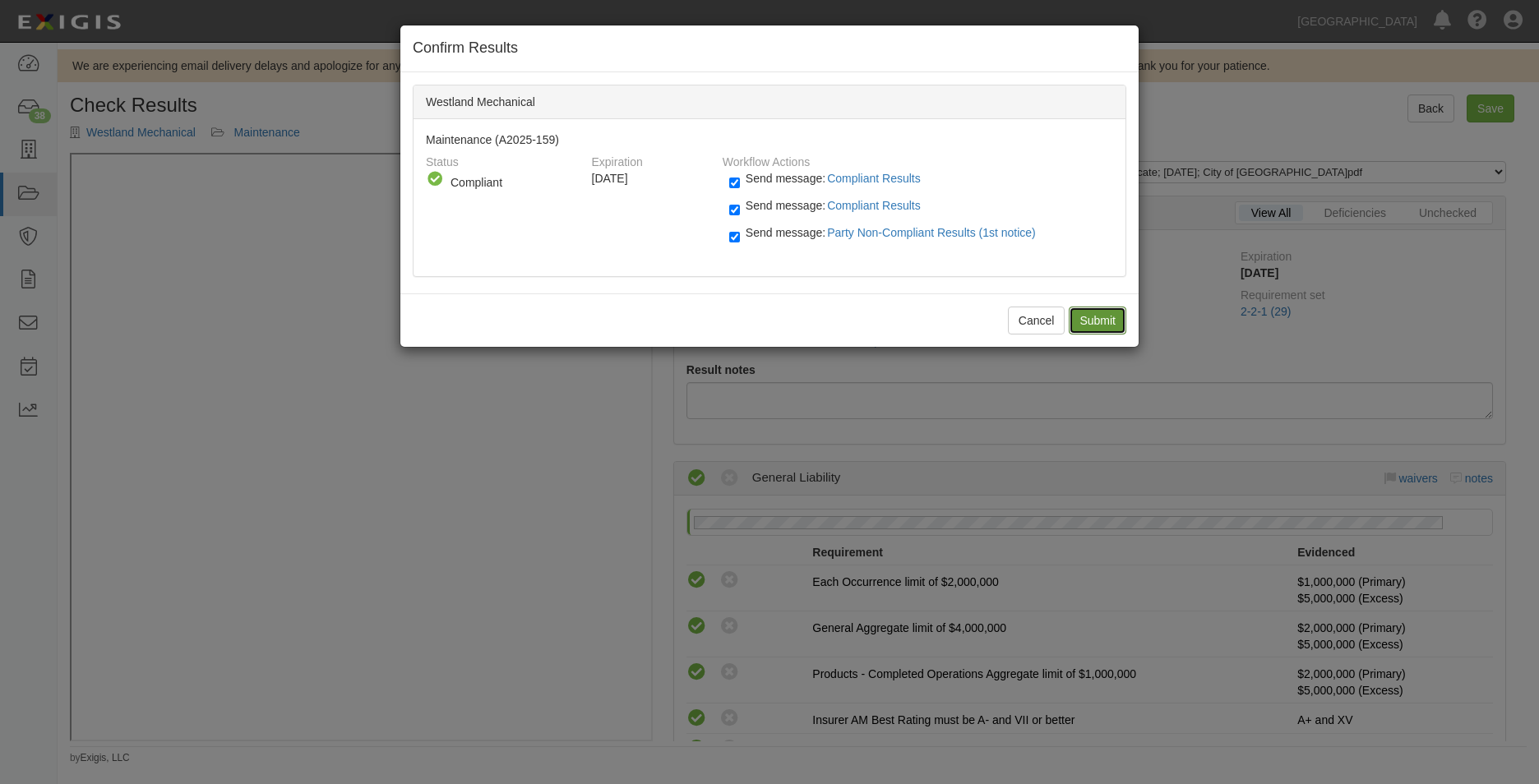
click at [1081, 311] on input "Submit" at bounding box center [1098, 320] width 58 height 28
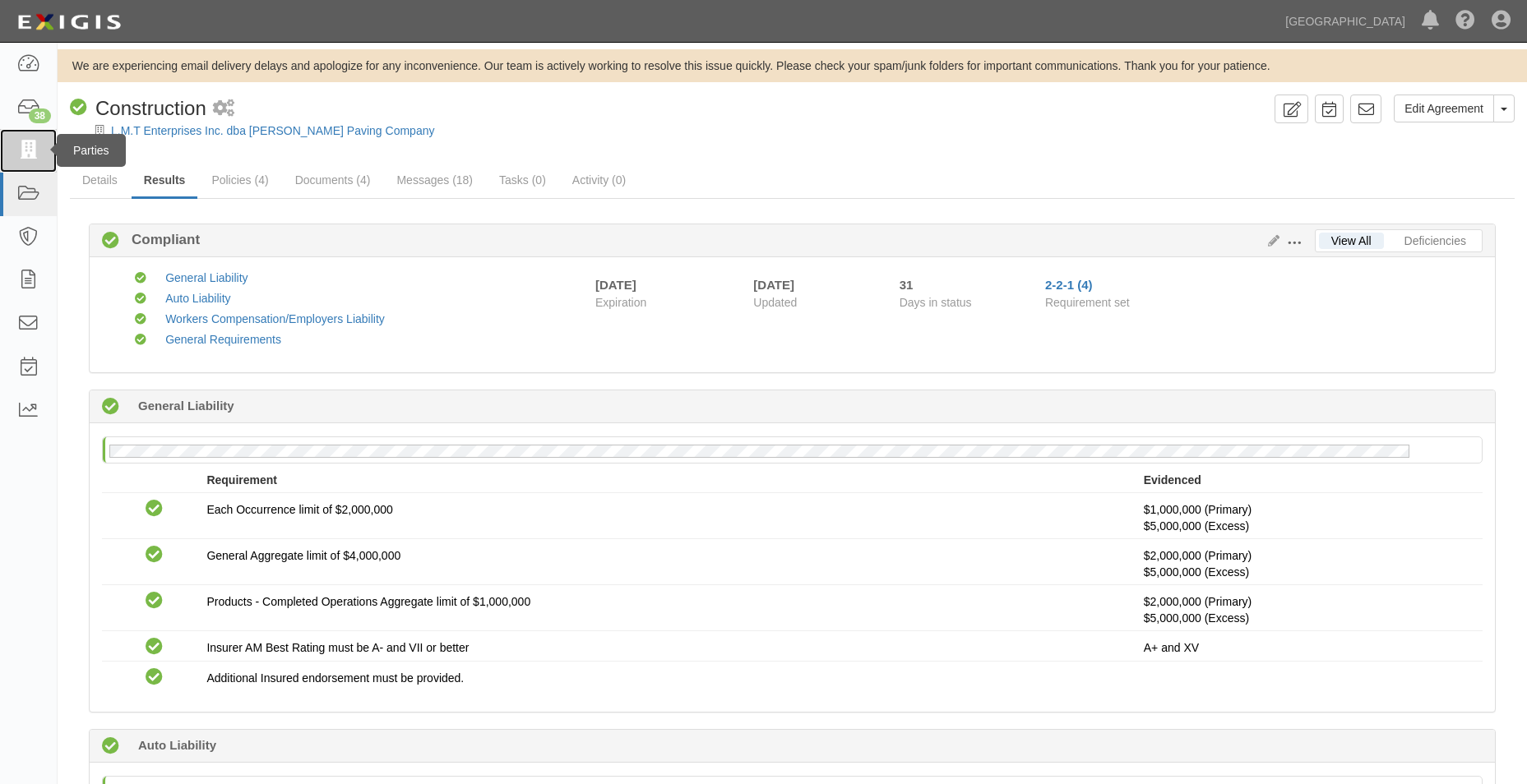
click at [37, 140] on link at bounding box center [28, 150] width 57 height 43
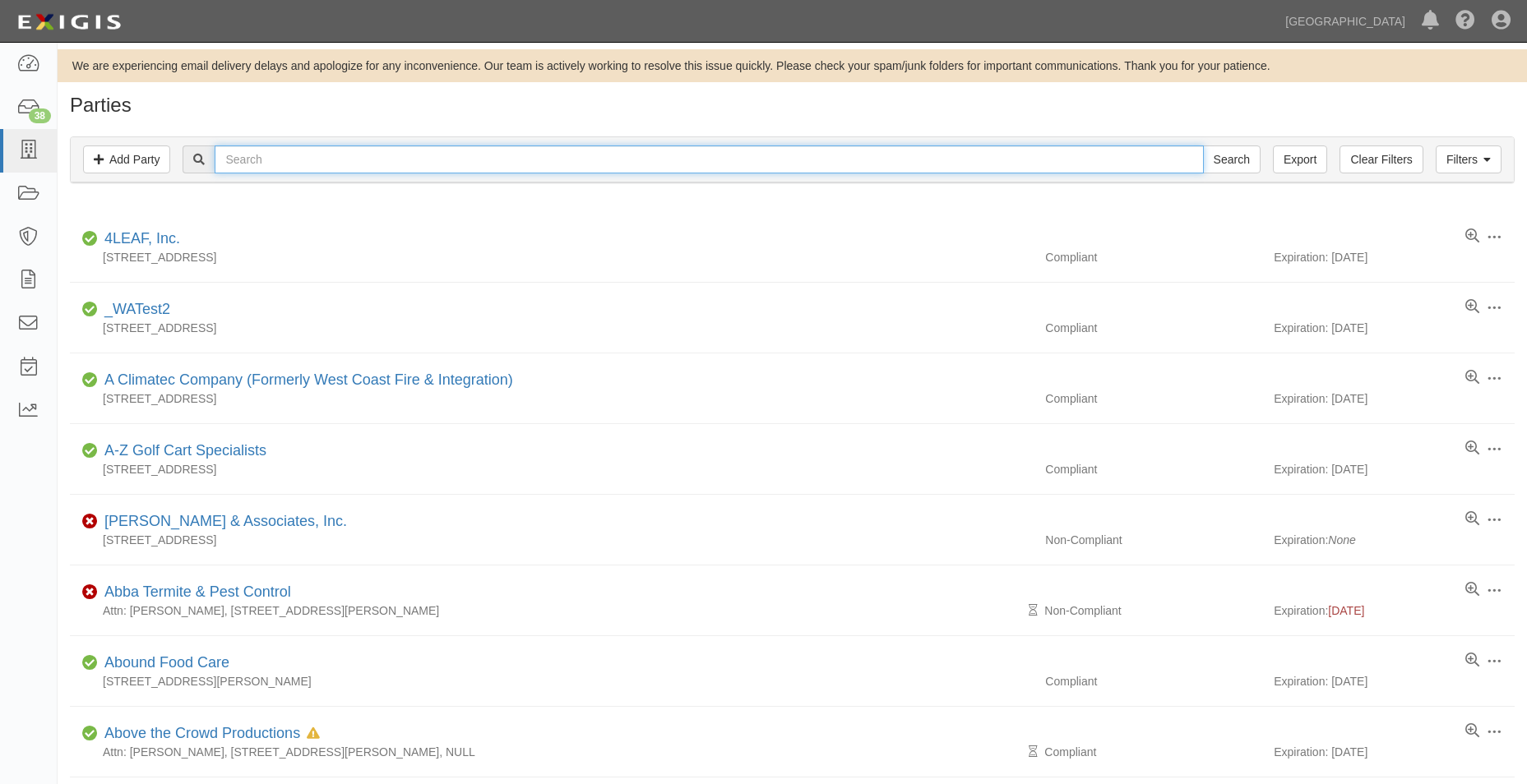
click at [282, 174] on input "text" at bounding box center [708, 159] width 989 height 28
type input "w"
type input "chino hills pony baseball"
click at [1203, 145] on input "Search" at bounding box center [1231, 159] width 58 height 28
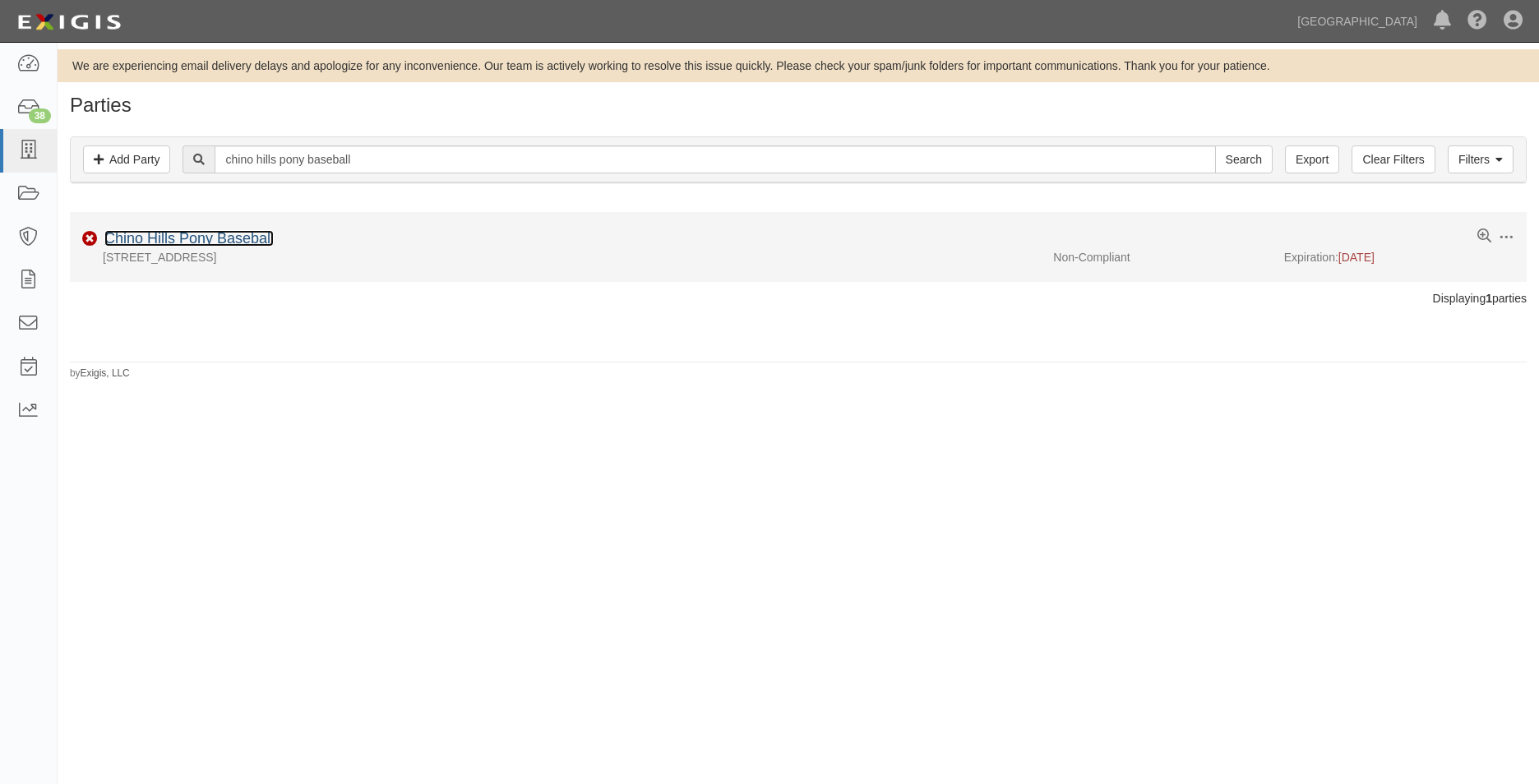
click at [261, 233] on link "Chino Hills Pony Baseball" at bounding box center [189, 238] width 169 height 17
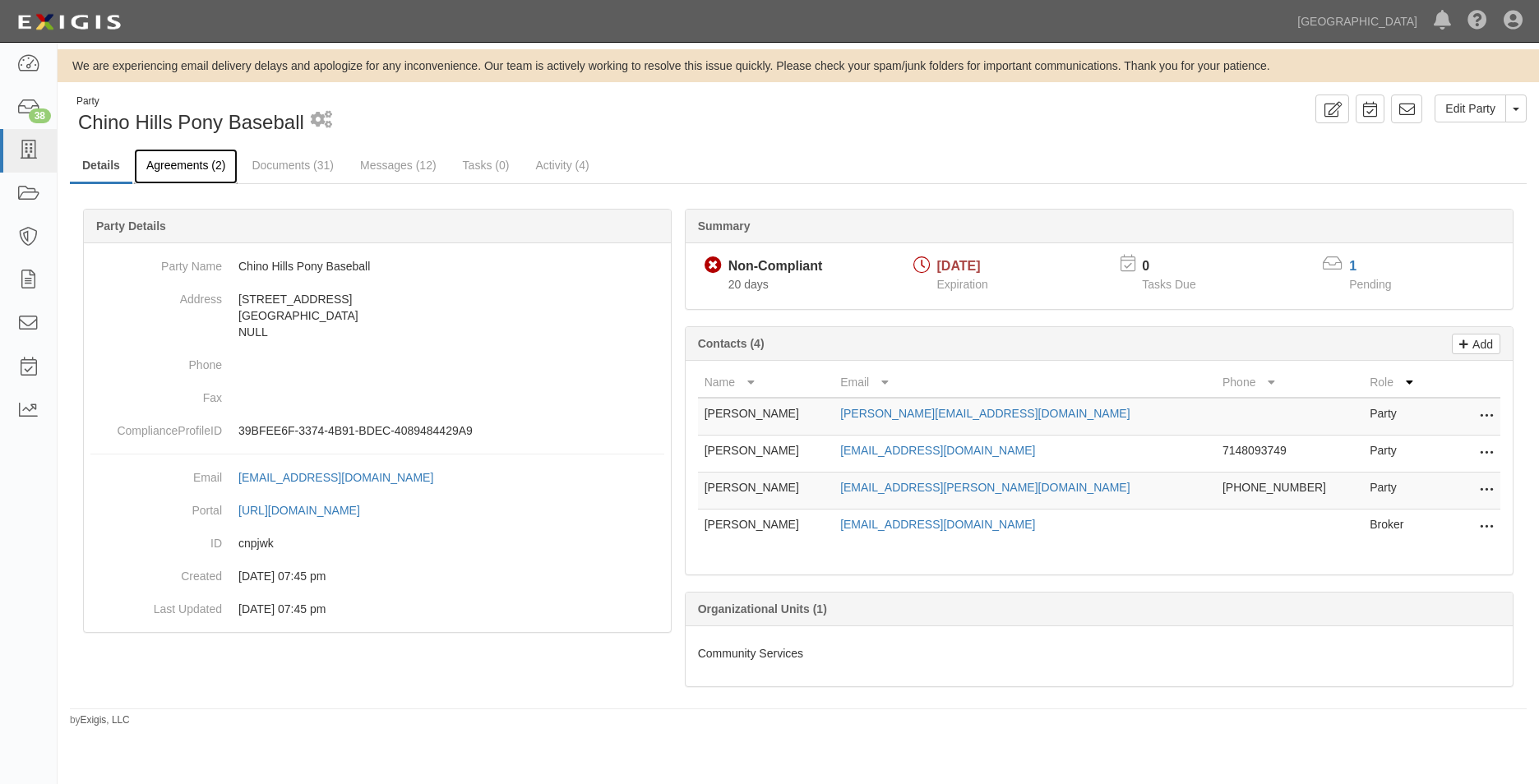
click at [173, 151] on link "Agreements (2)" at bounding box center [185, 166] width 103 height 35
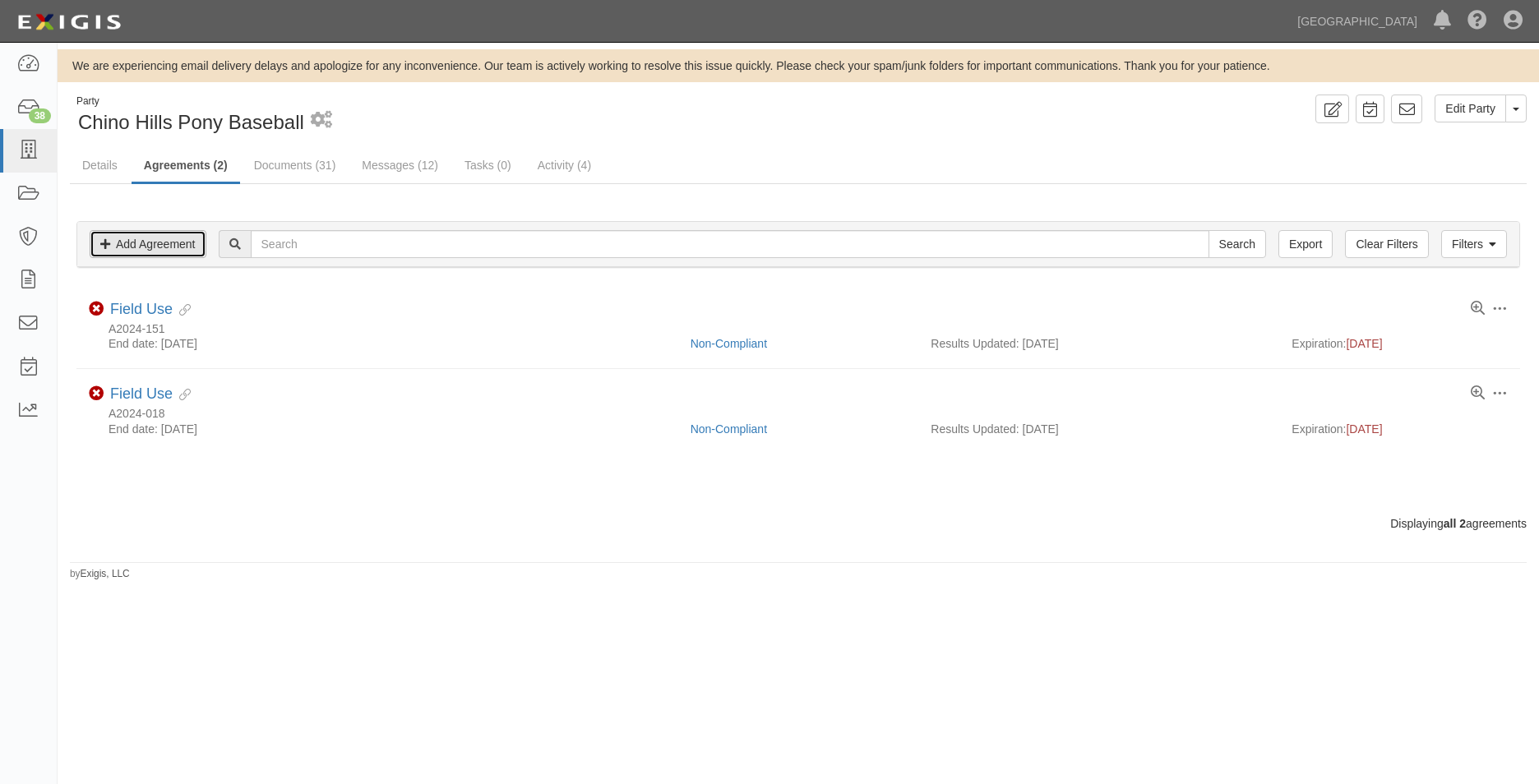
click at [162, 241] on link "Add Agreement" at bounding box center [147, 244] width 117 height 28
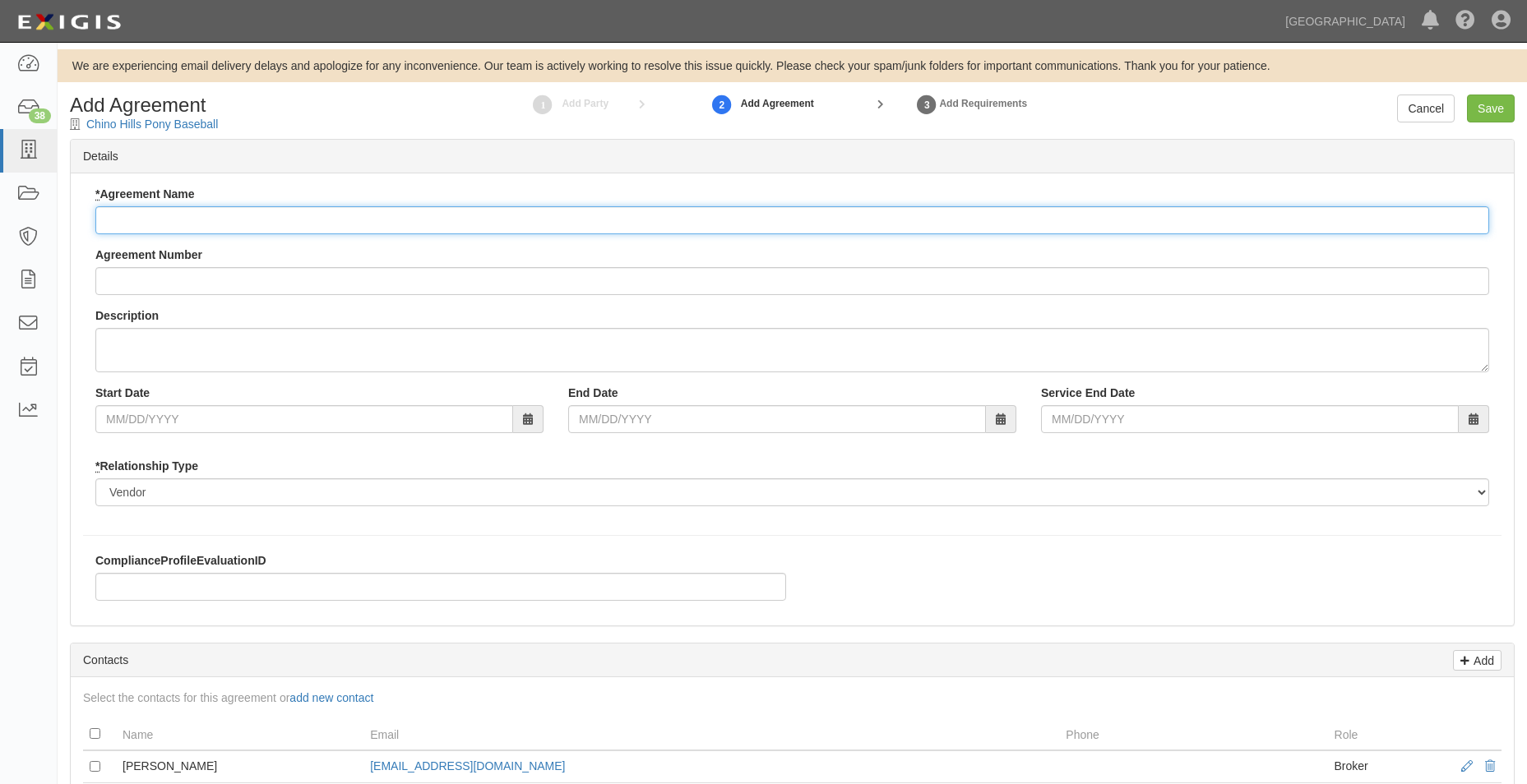
click at [142, 211] on input "* Agreement Name" at bounding box center [792, 220] width 1393 height 28
type input "f"
type input "Field Use"
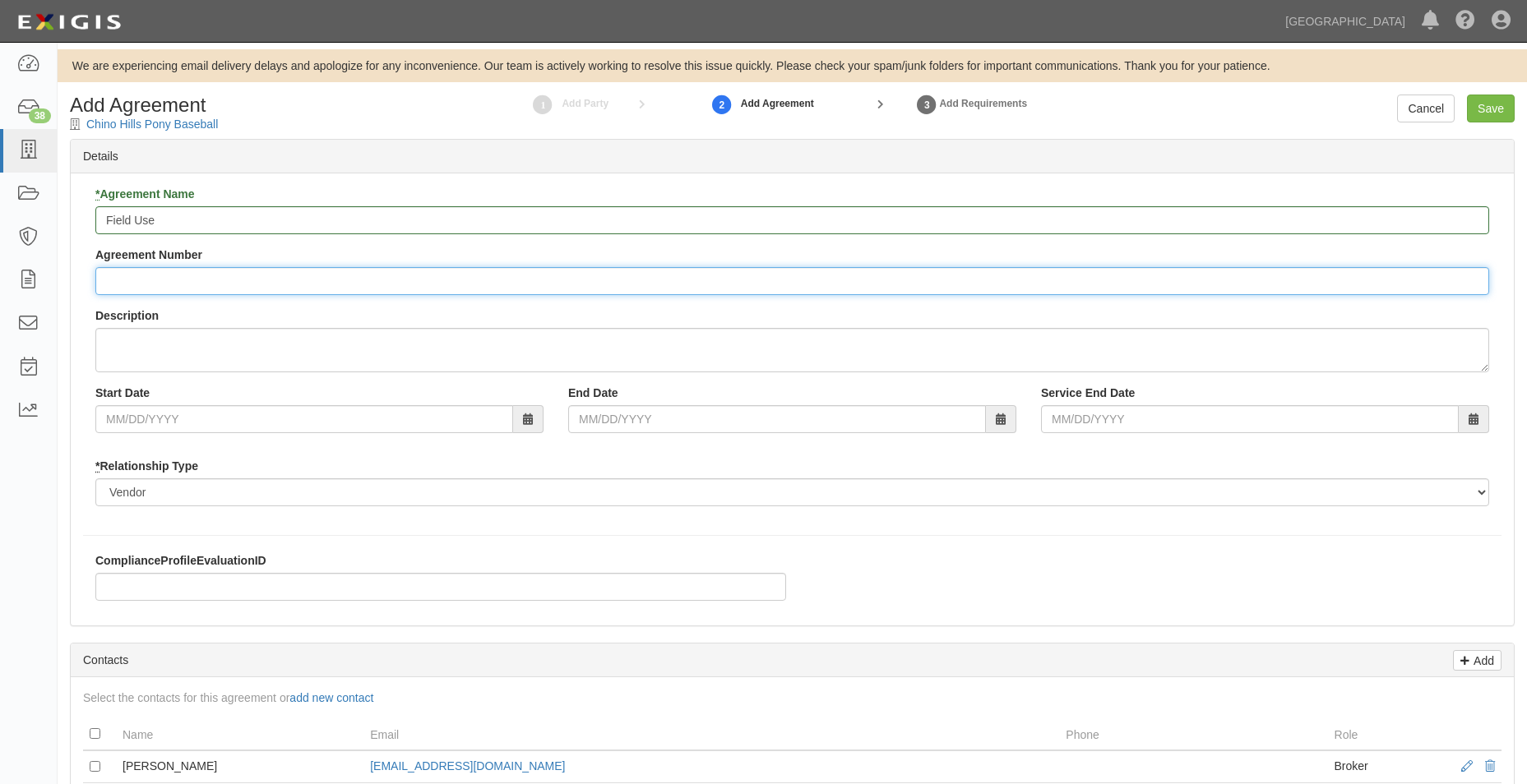
click at [206, 290] on input "Agreement Number" at bounding box center [792, 281] width 1393 height 28
type input "a"
type input "A2025-158"
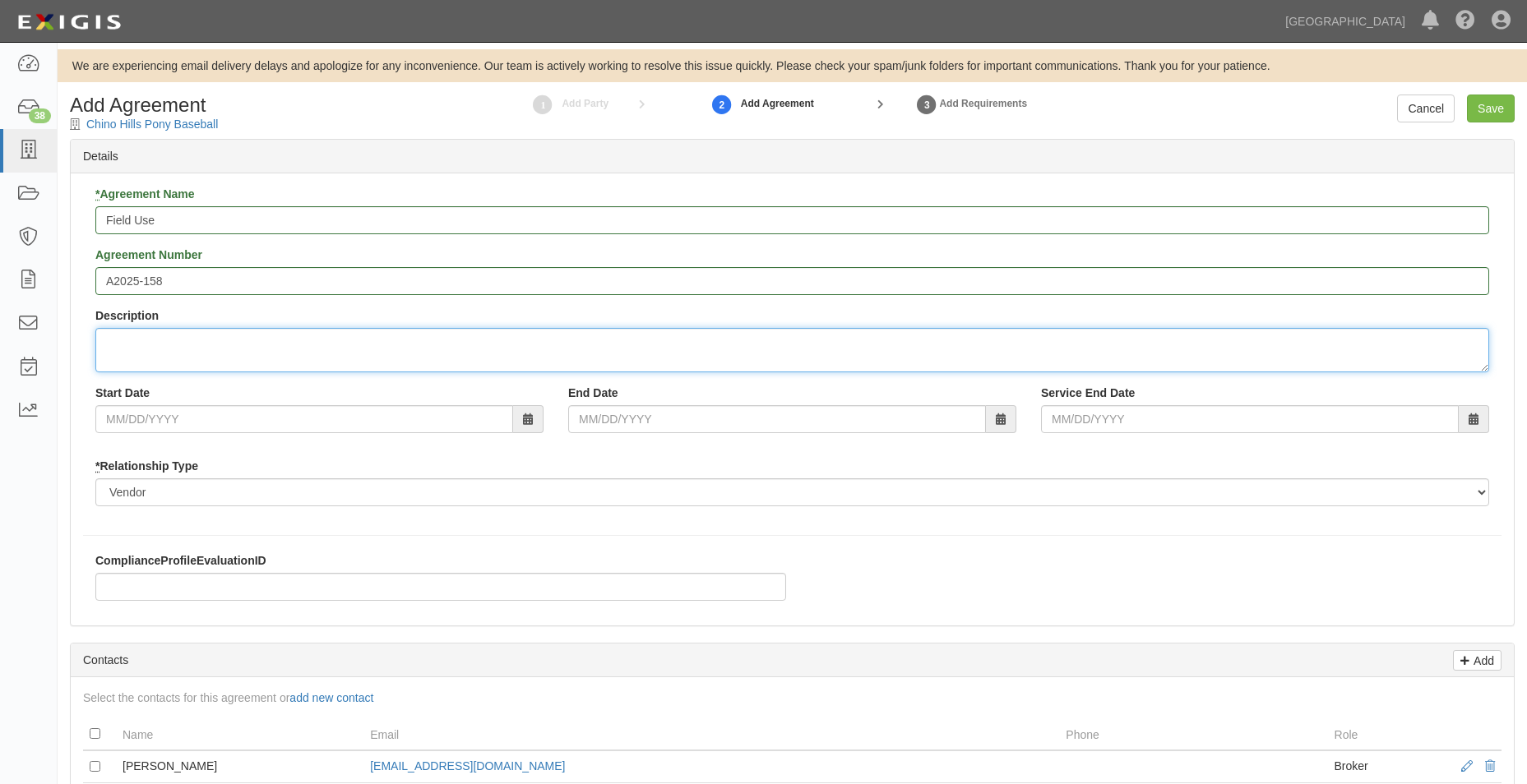
click at [225, 331] on textarea "Description" at bounding box center [792, 350] width 1393 height 44
type textarea "Field allocations at Community Park"
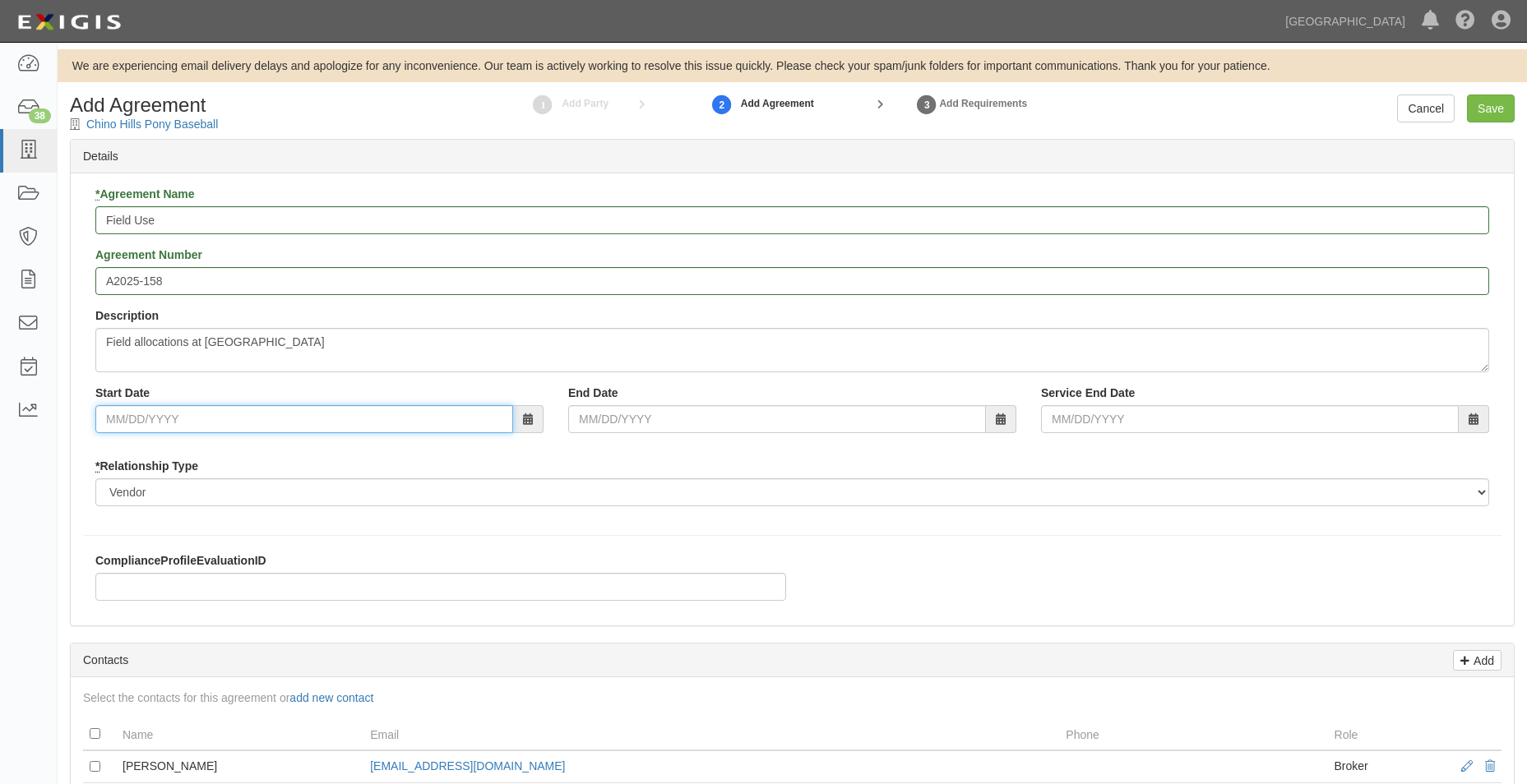
click at [427, 416] on input "Start Date" at bounding box center [304, 419] width 418 height 28
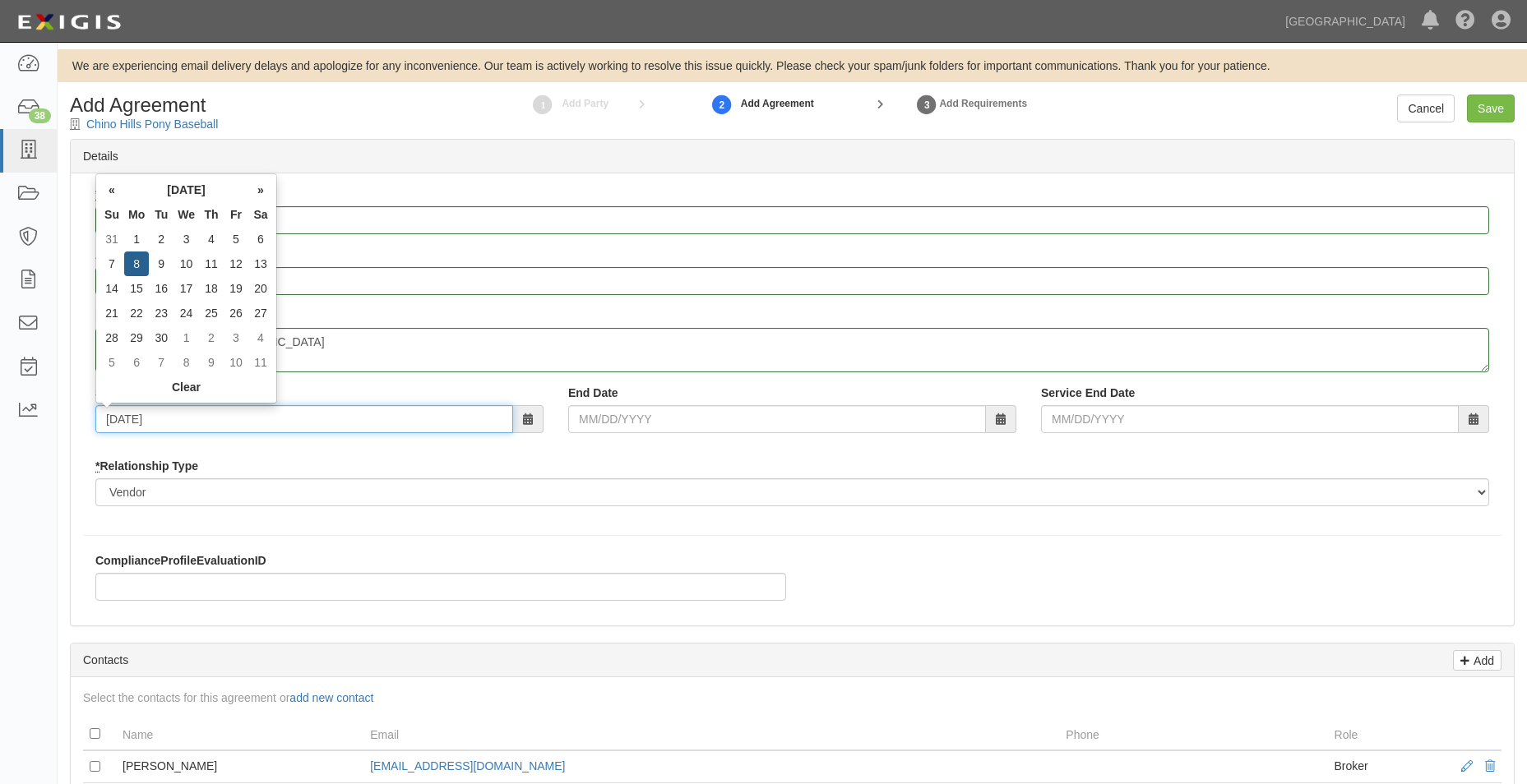
type input "09/08/2025"
click at [590, 405] on div "End Date" at bounding box center [792, 409] width 473 height 48
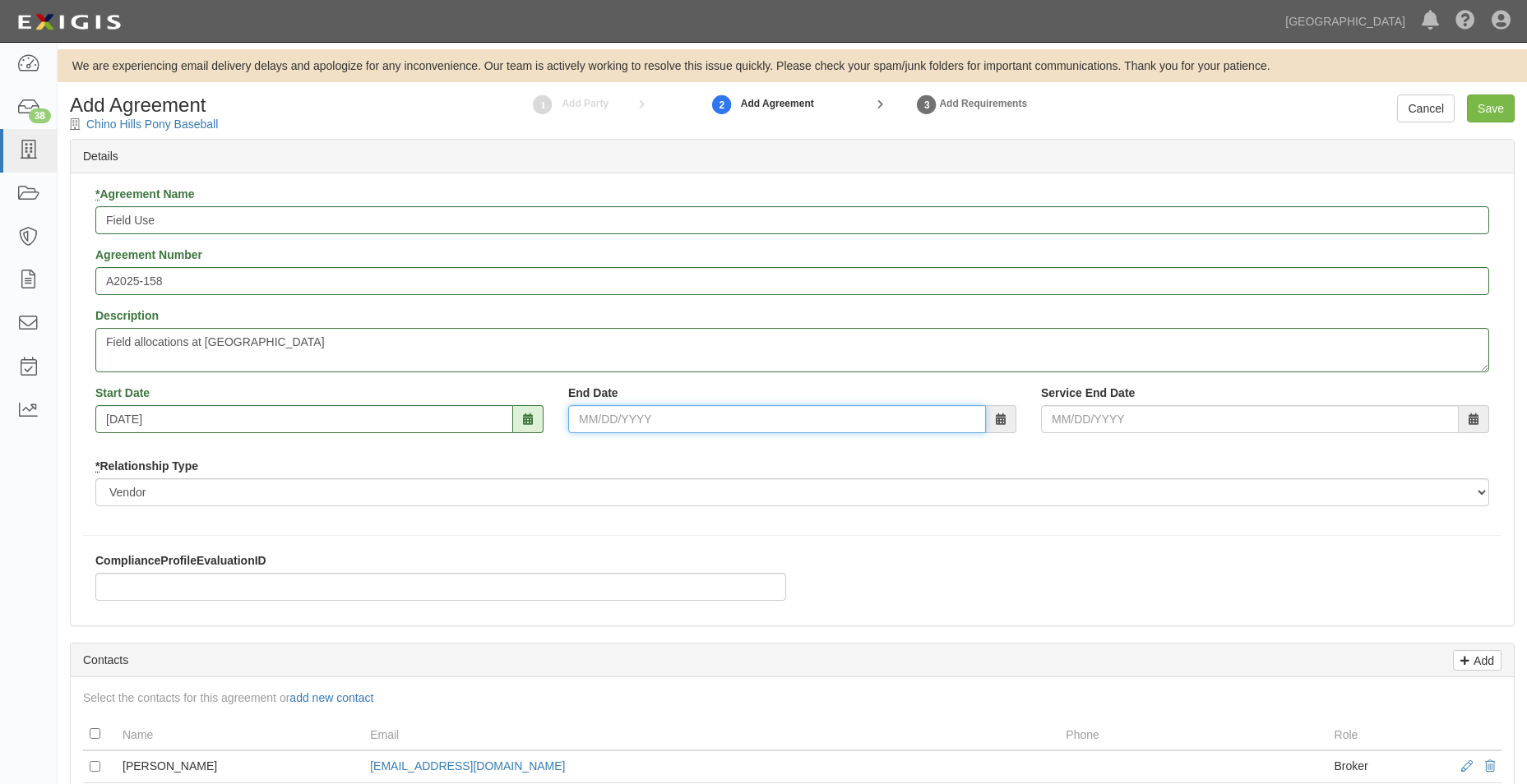
click at [592, 416] on input "End Date" at bounding box center [776, 419] width 418 height 28
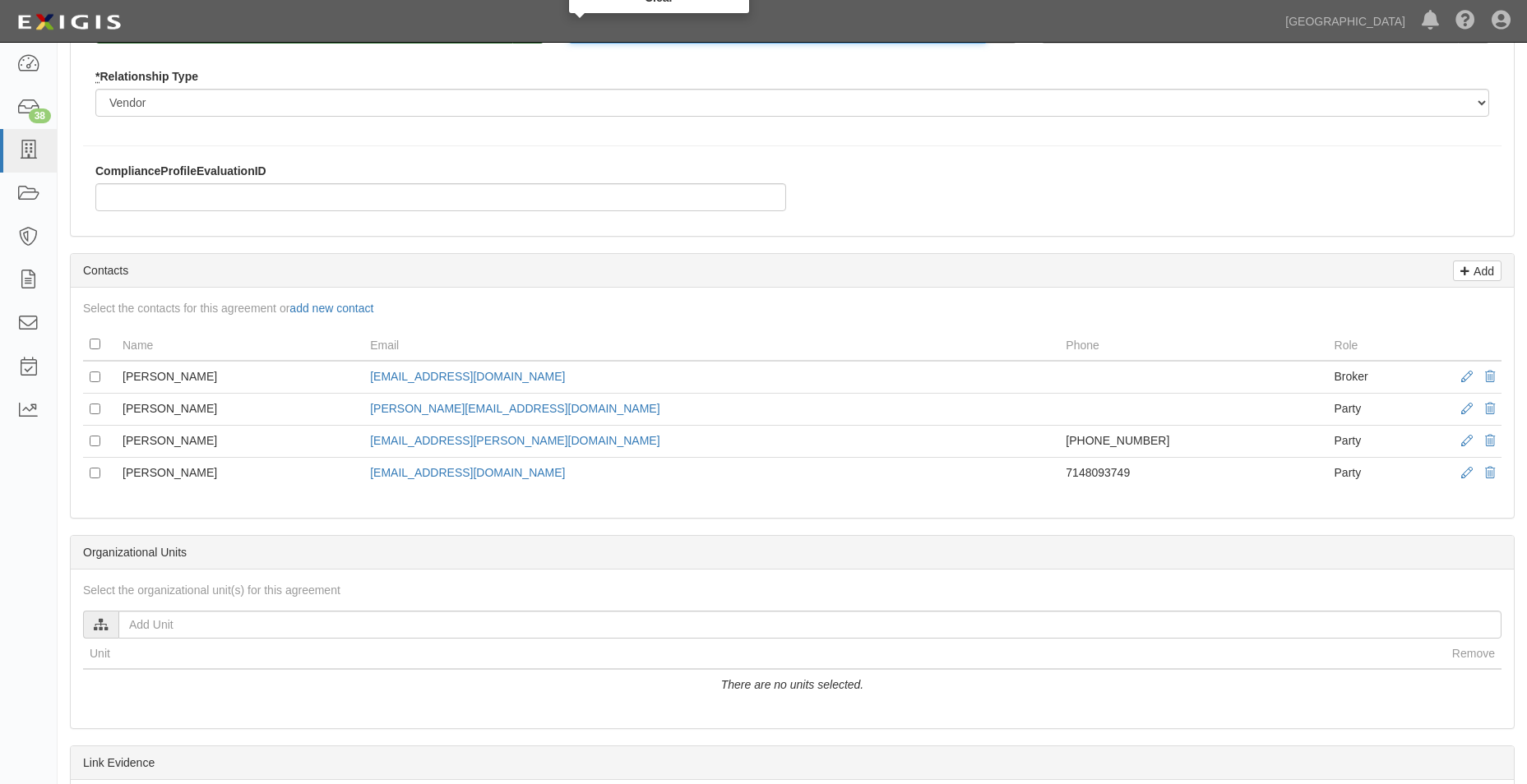
scroll to position [411, 0]
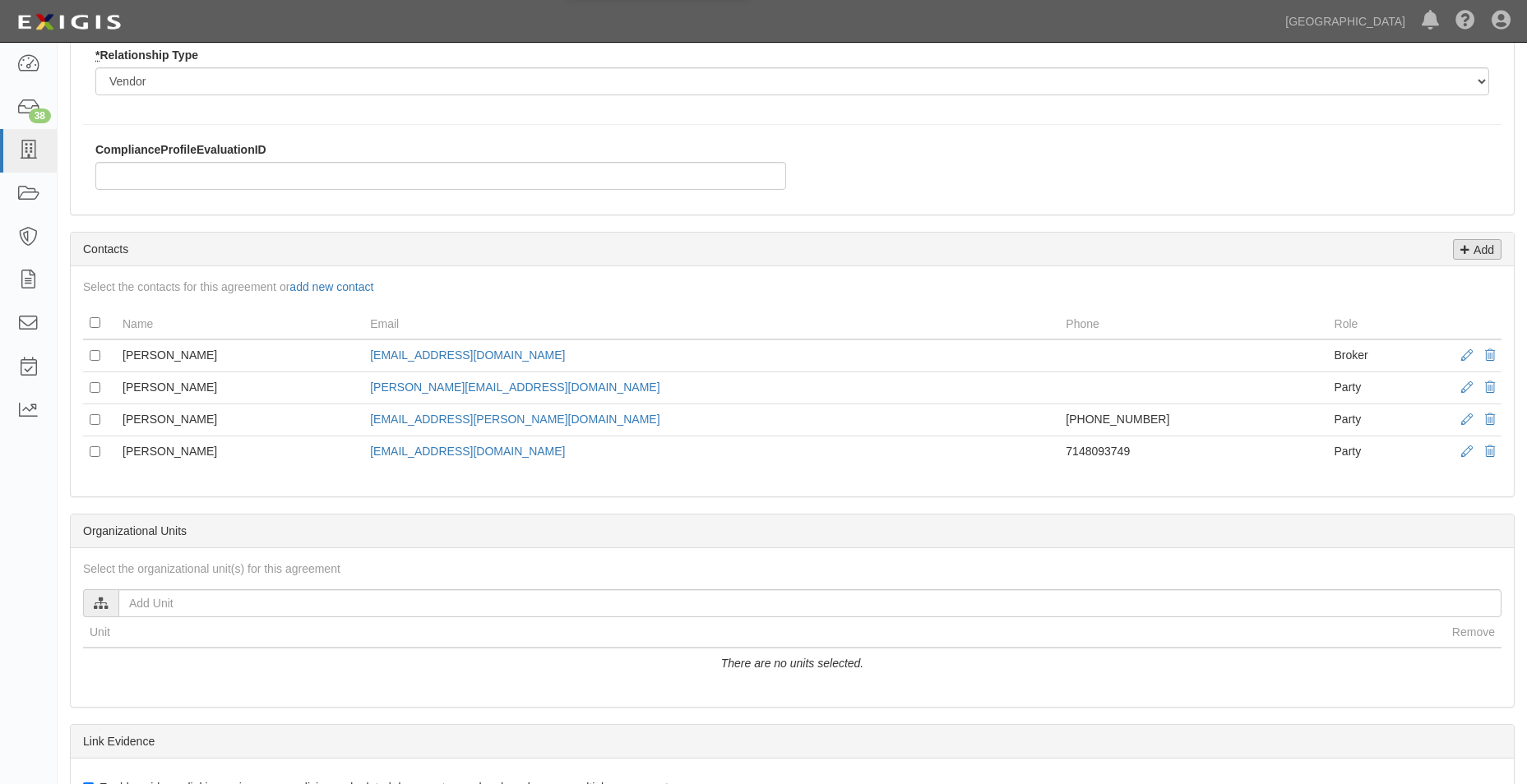
type input "12/31/2025"
click at [1479, 248] on p "Add" at bounding box center [1481, 249] width 25 height 19
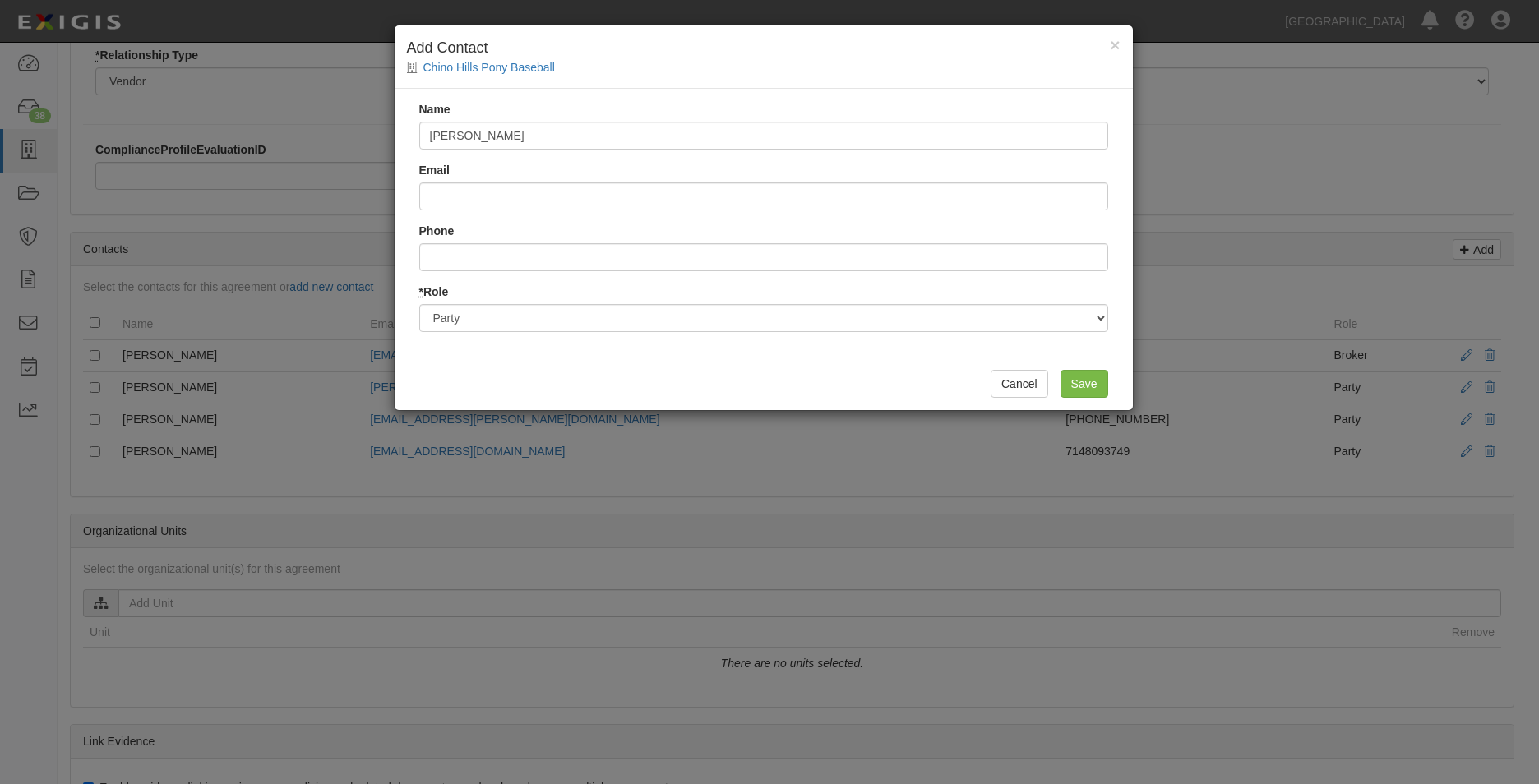
type input "Cesar Lugo"
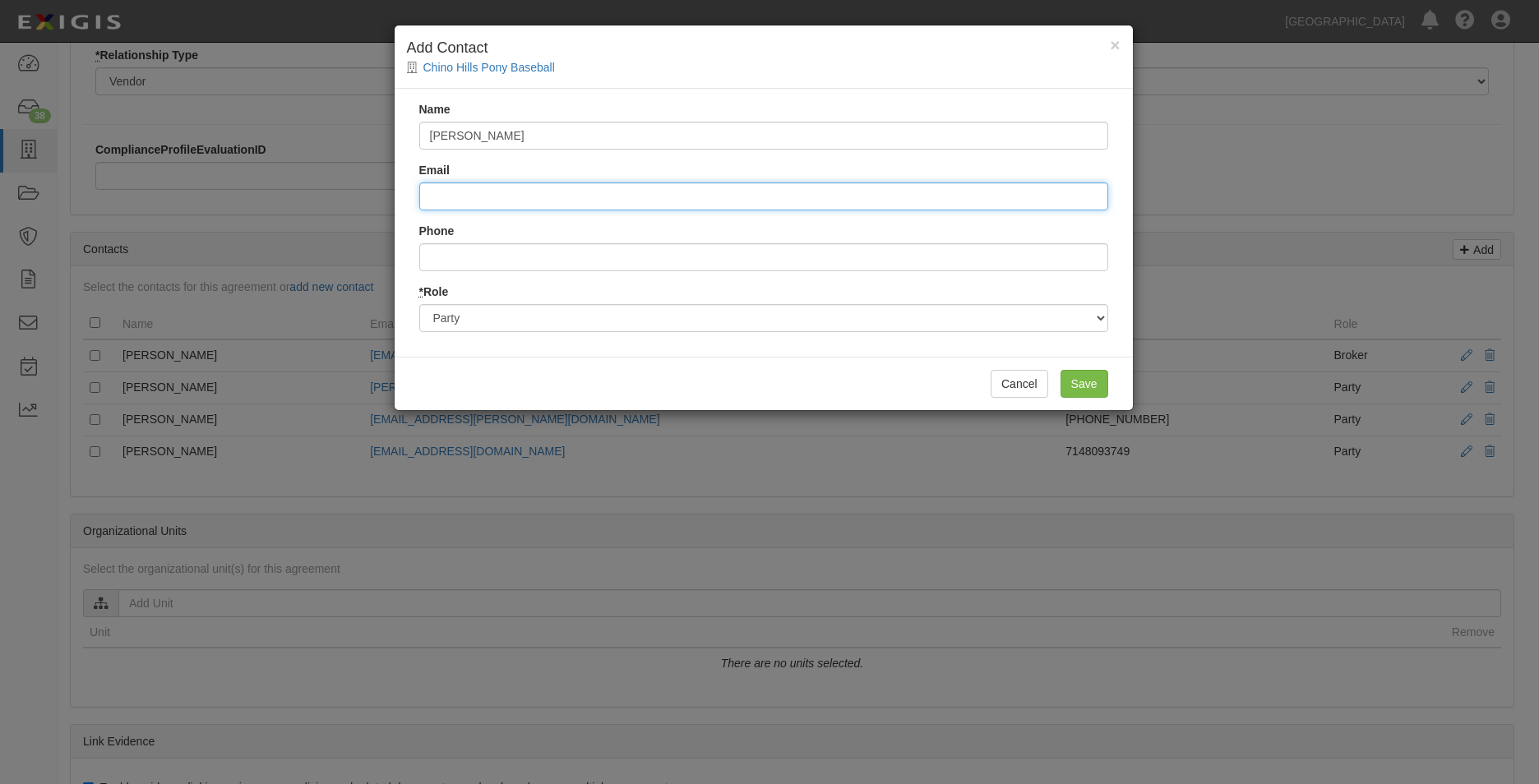
click at [613, 195] on input "Email" at bounding box center [764, 196] width 689 height 28
click at [1060, 370] on input "Save" at bounding box center [1084, 384] width 48 height 28
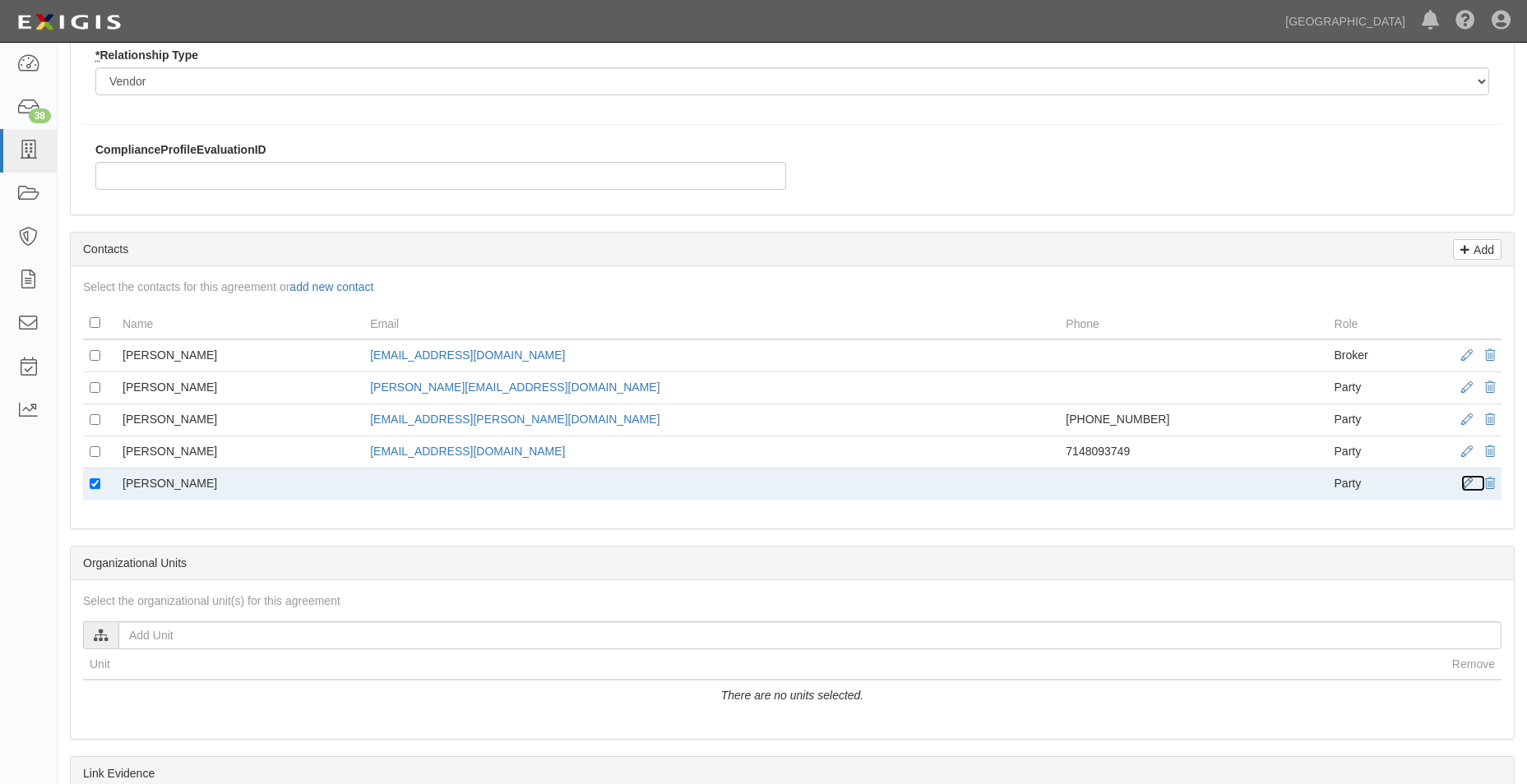
click at [1473, 479] on link at bounding box center [1473, 483] width 24 height 17
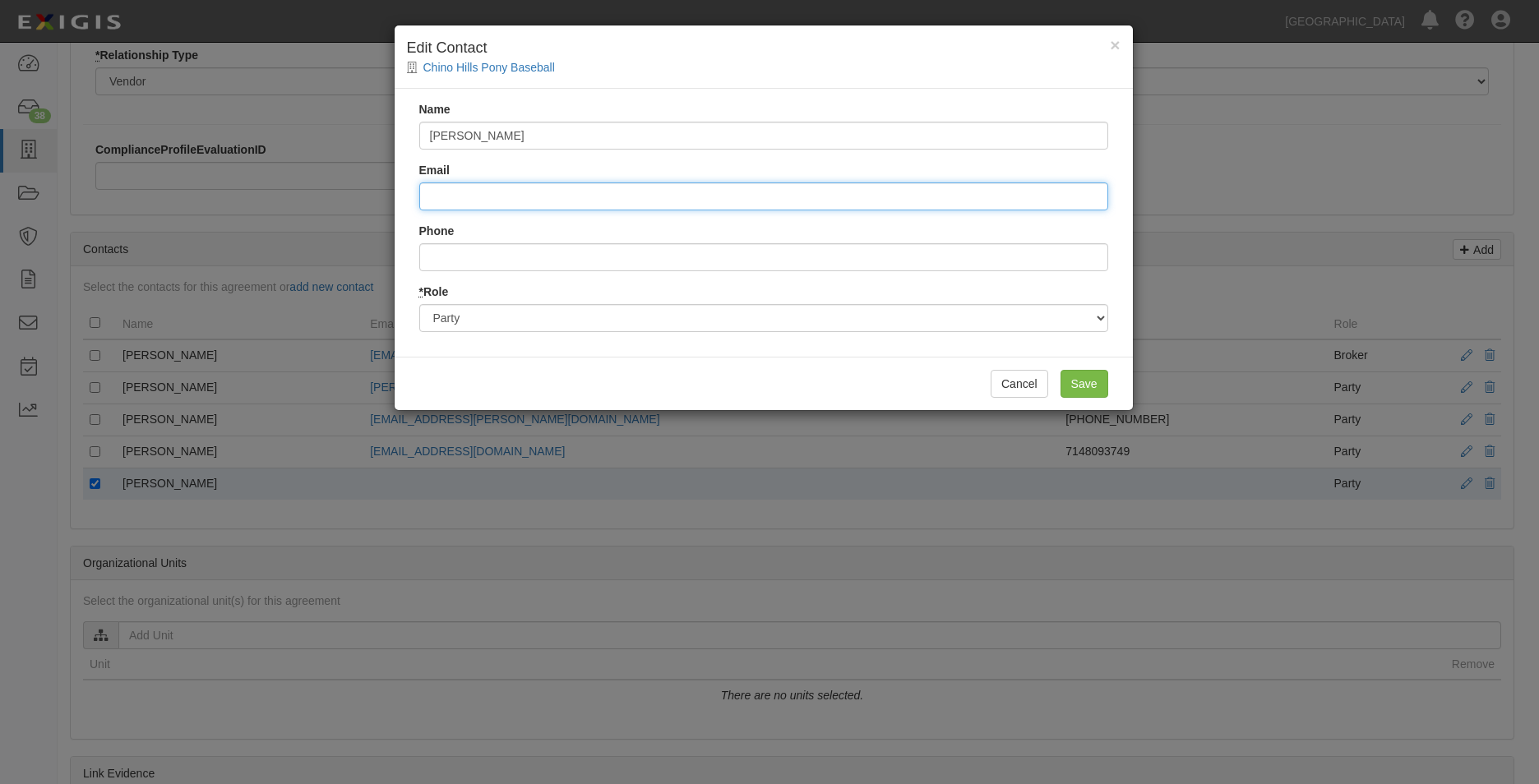
click at [973, 193] on input "Email" at bounding box center [764, 196] width 689 height 28
type input "president@chinohillspony.org"
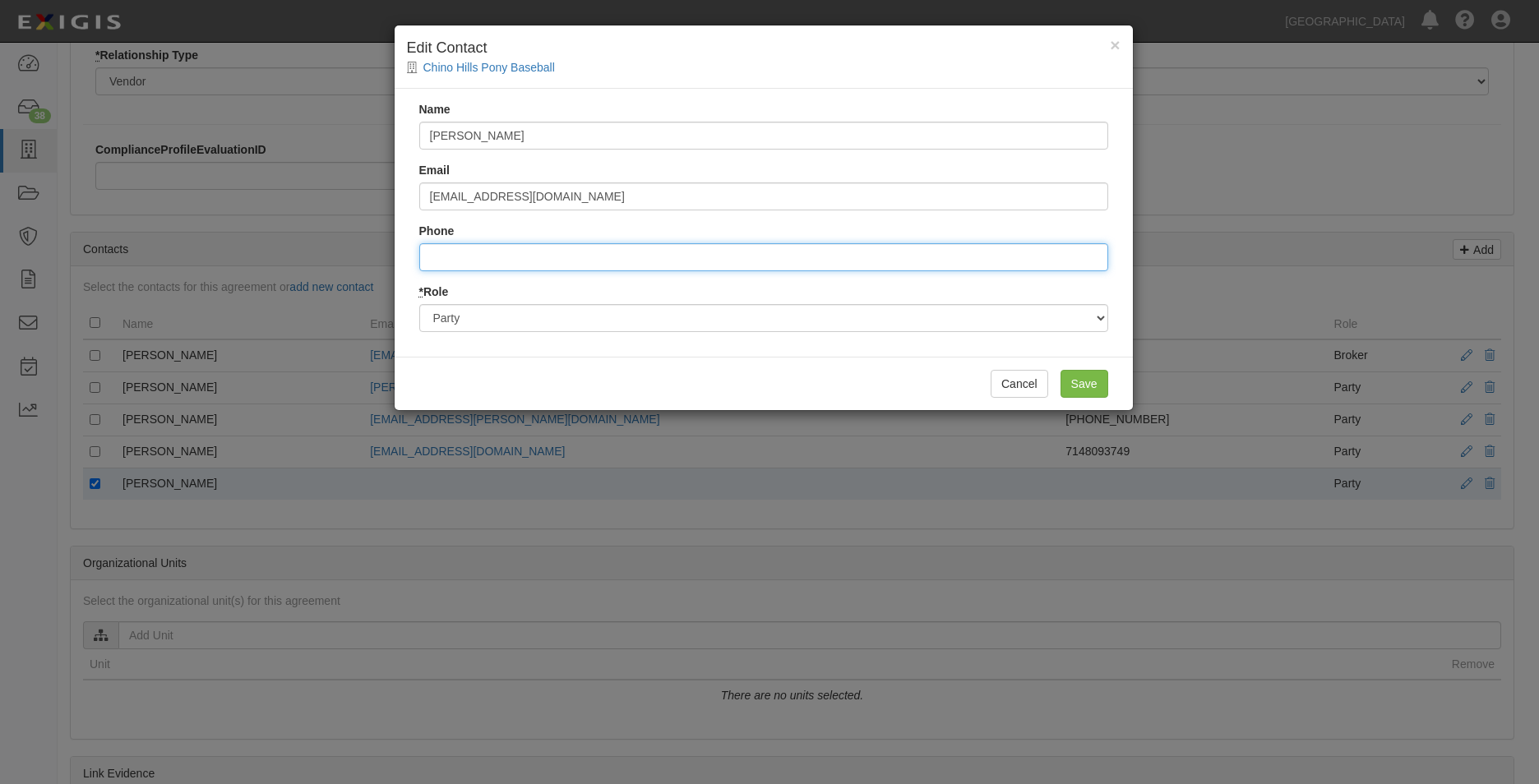
click at [955, 244] on input "Phone" at bounding box center [764, 257] width 689 height 28
click at [1068, 370] on input "Save" at bounding box center [1084, 384] width 48 height 28
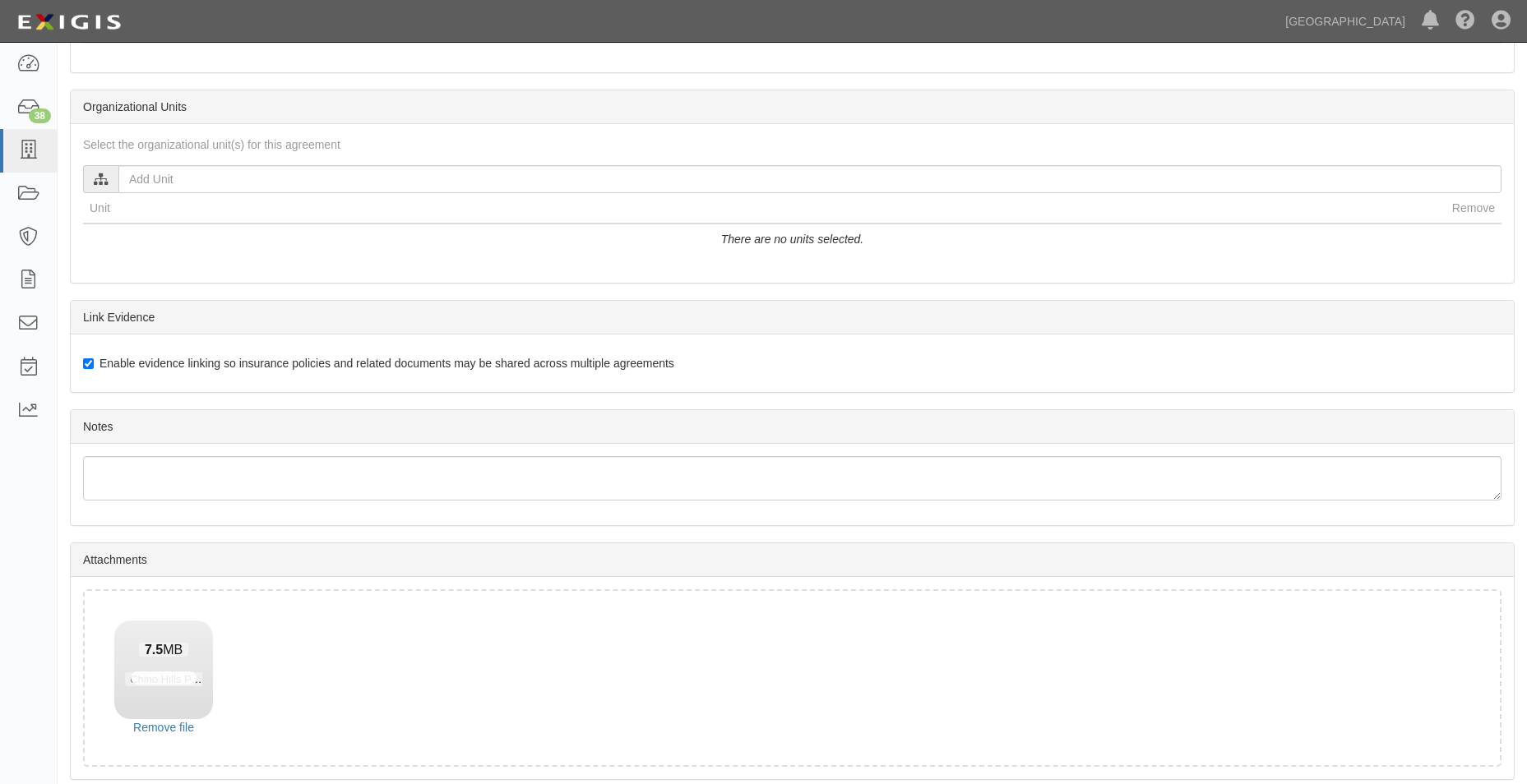
scroll to position [931, 0]
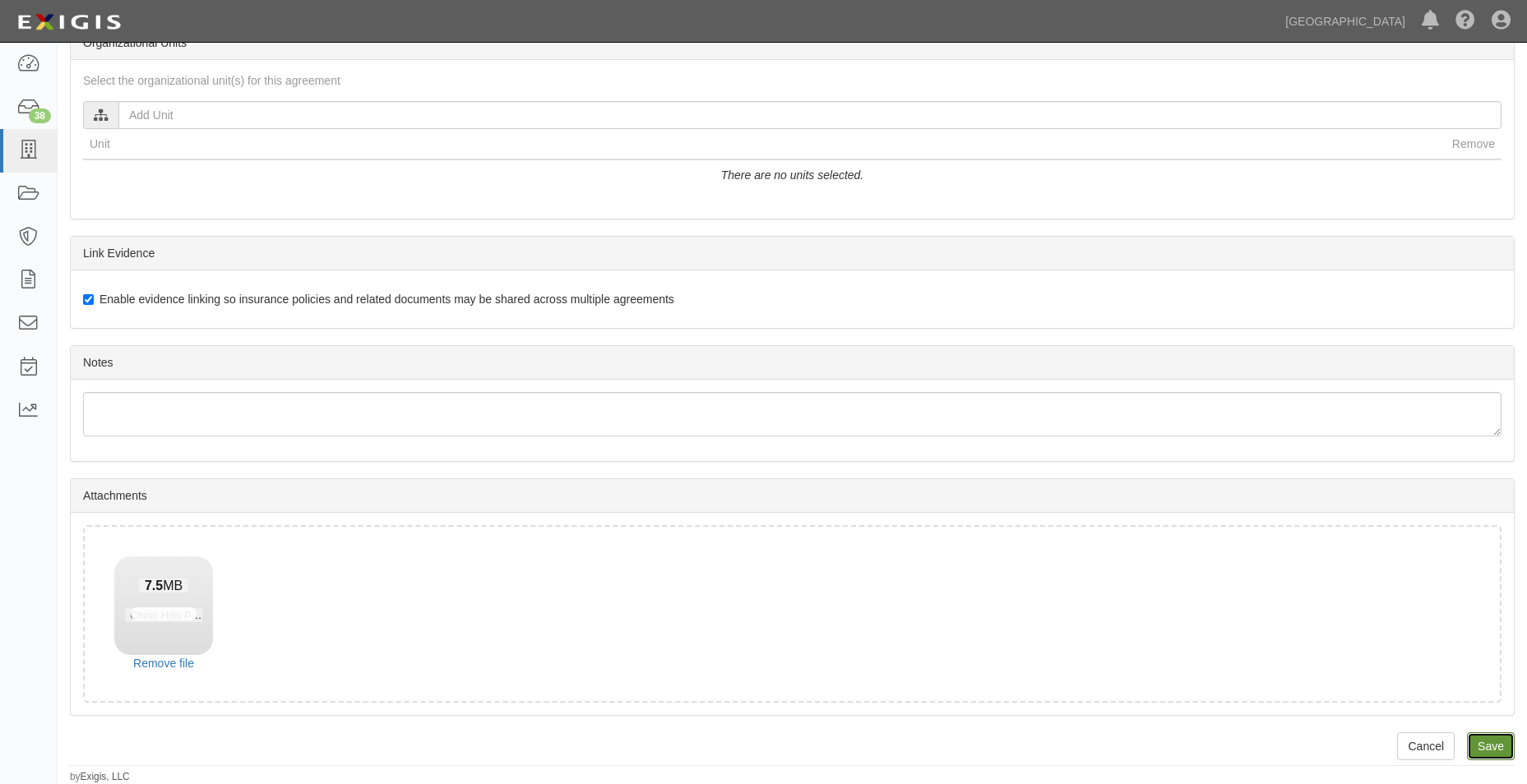
click at [1478, 755] on input "Save" at bounding box center [1491, 747] width 48 height 28
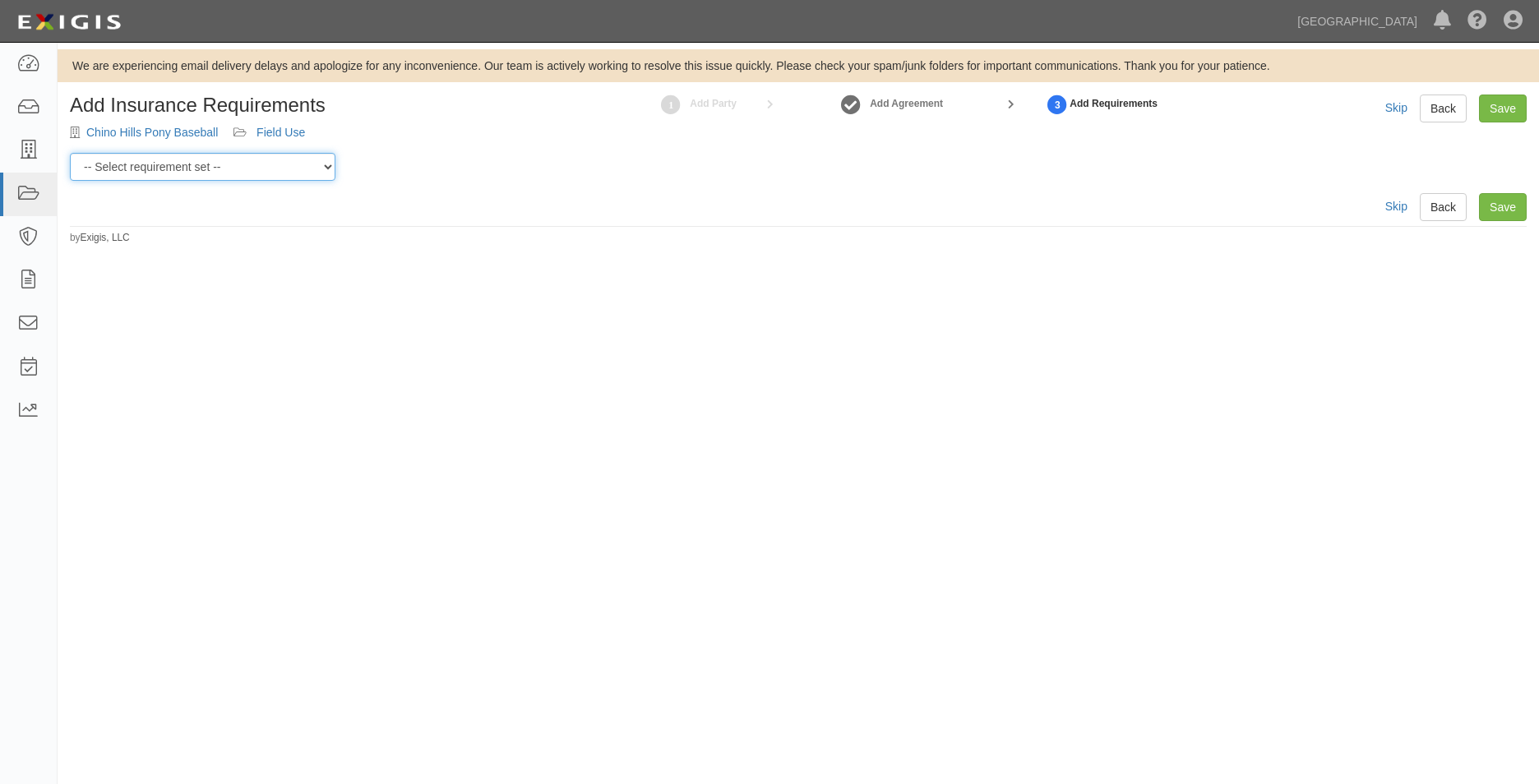
drag, startPoint x: 321, startPoint y: 160, endPoint x: 310, endPoint y: 161, distance: 11.0
click at [321, 160] on select "-- Select requirement set -- 0-0-0-.03 Prof. Liability 0-0-0-1 CYB 0-1-0-0-1 E&…" at bounding box center [202, 167] width 265 height 28
select select "54307"
click at [70, 153] on select "-- Select requirement set -- 0-0-0-.03 Prof. Liability 0-0-0-1 CYB 0-1-0-0-1 E&…" at bounding box center [202, 167] width 265 height 28
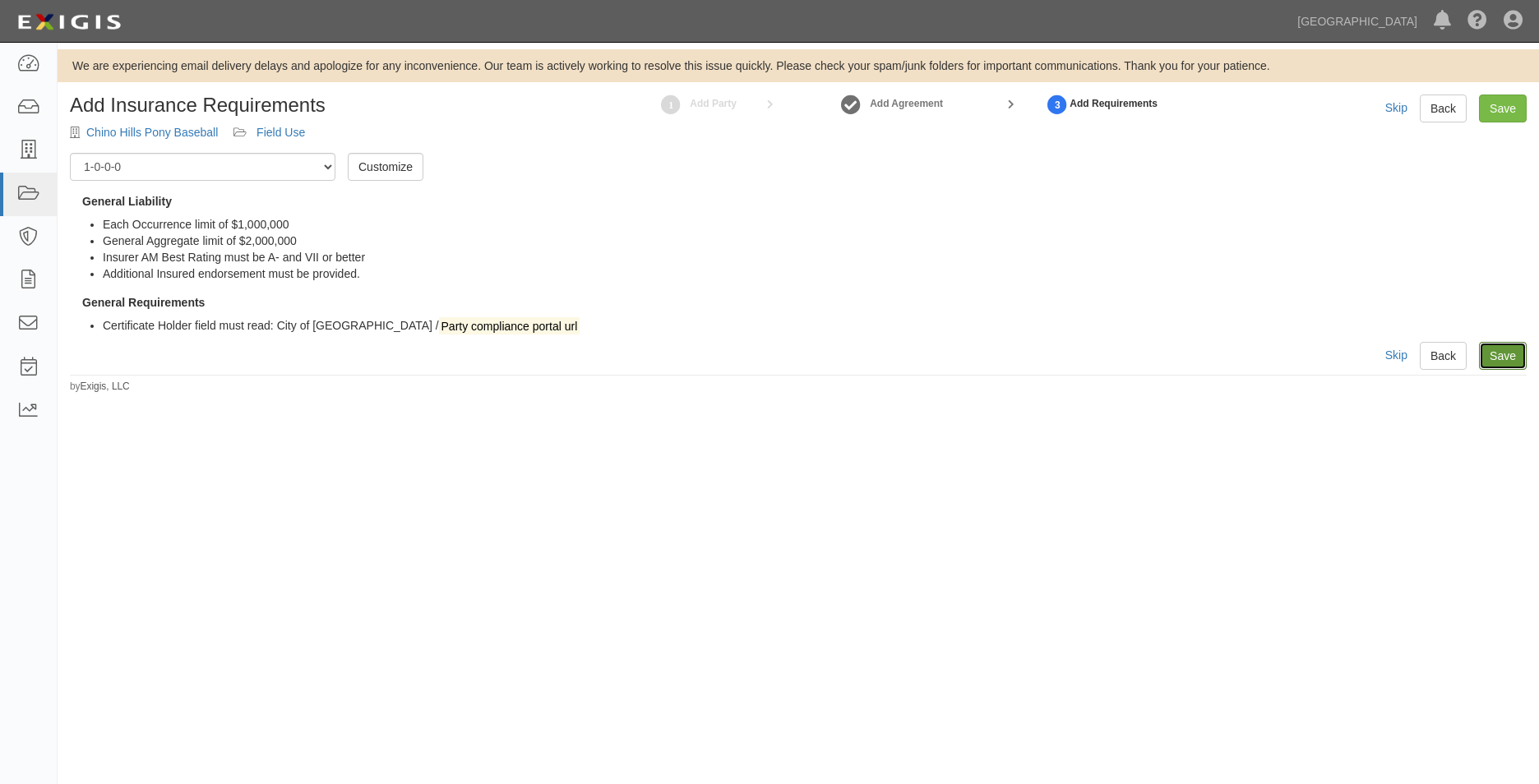
click at [1483, 350] on link "Save" at bounding box center [1503, 356] width 48 height 28
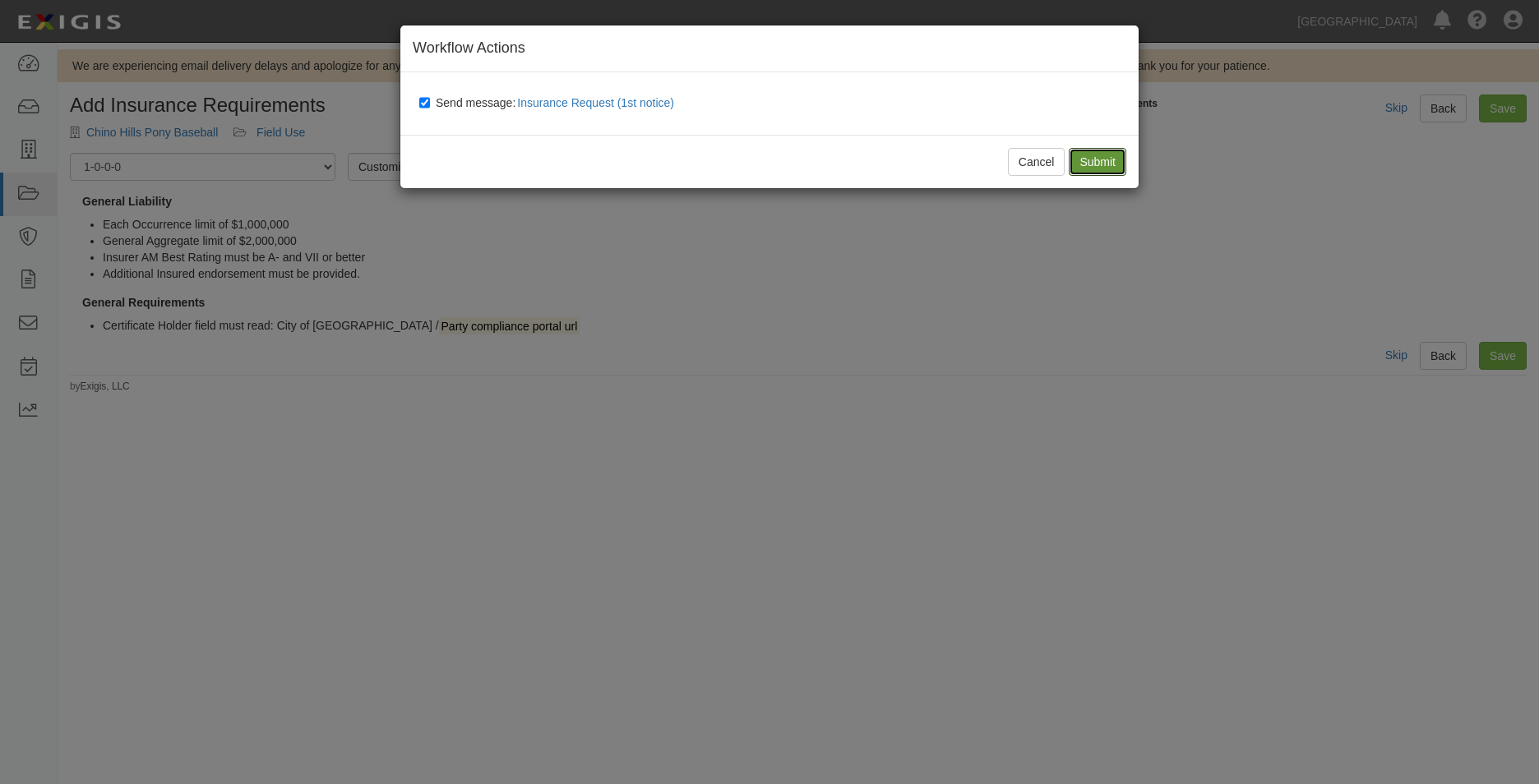
click at [1111, 164] on input "Submit" at bounding box center [1098, 162] width 58 height 28
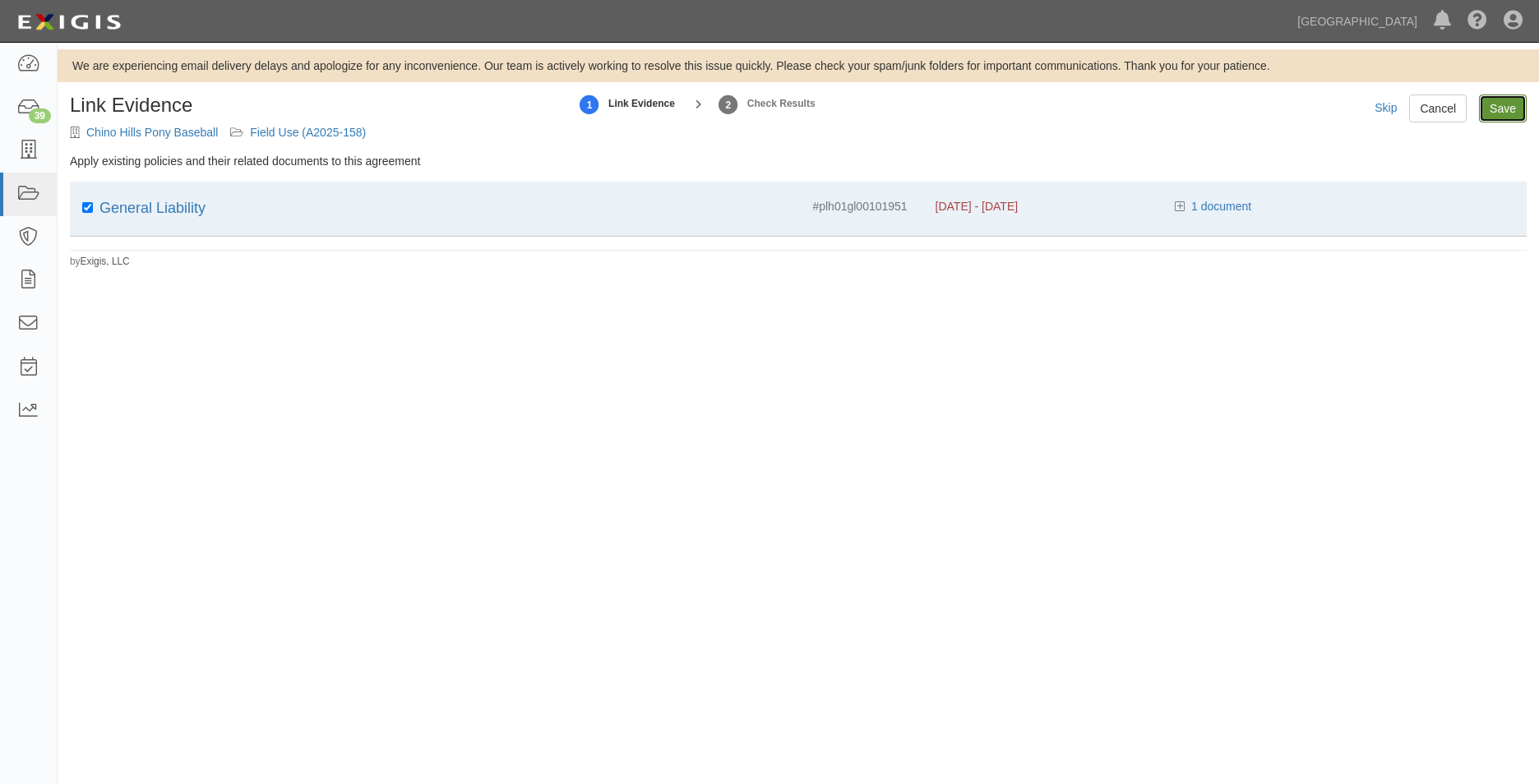
click at [1497, 105] on input "Save" at bounding box center [1503, 108] width 48 height 28
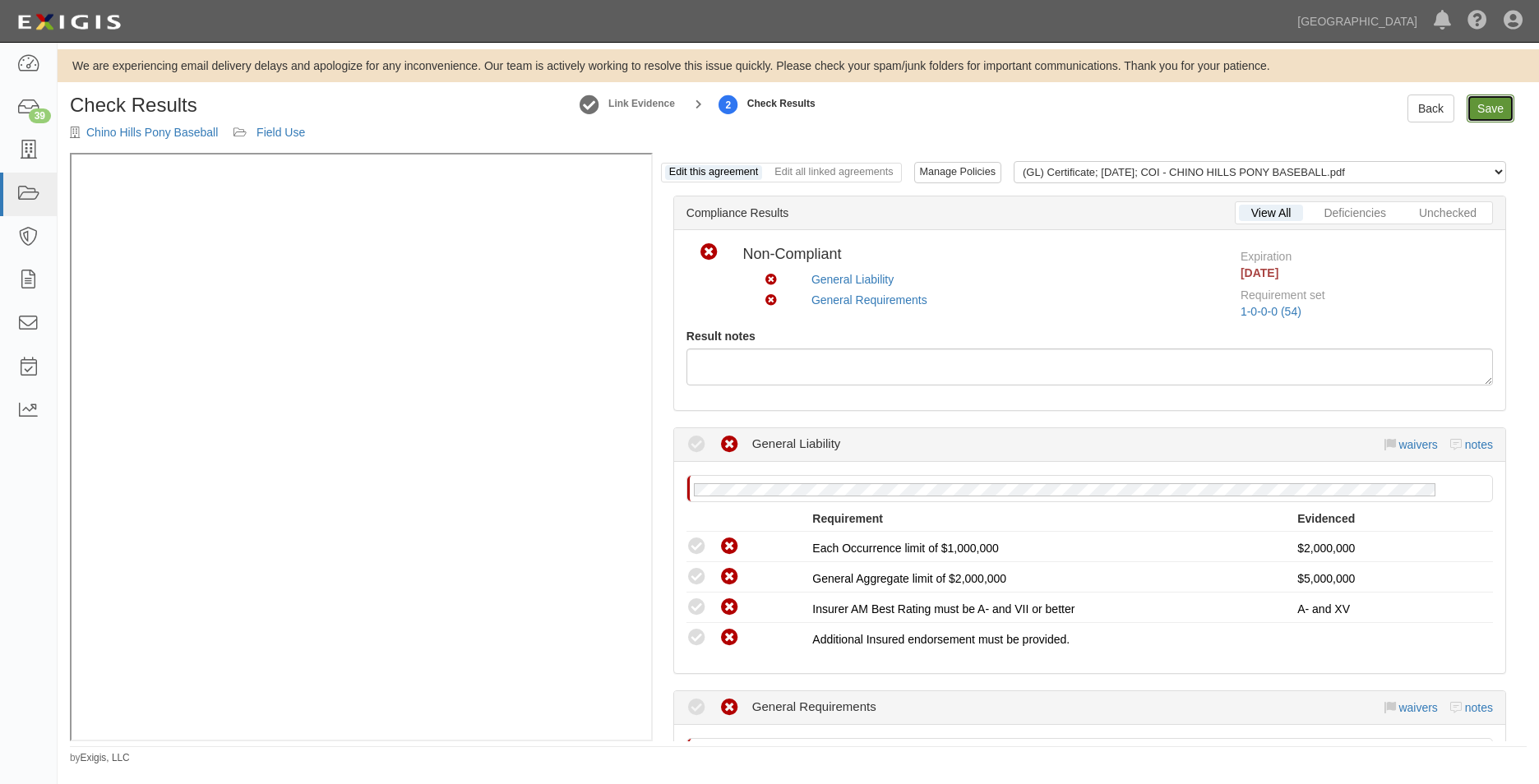
click at [1509, 109] on link "Save" at bounding box center [1491, 108] width 48 height 28
radio input "true"
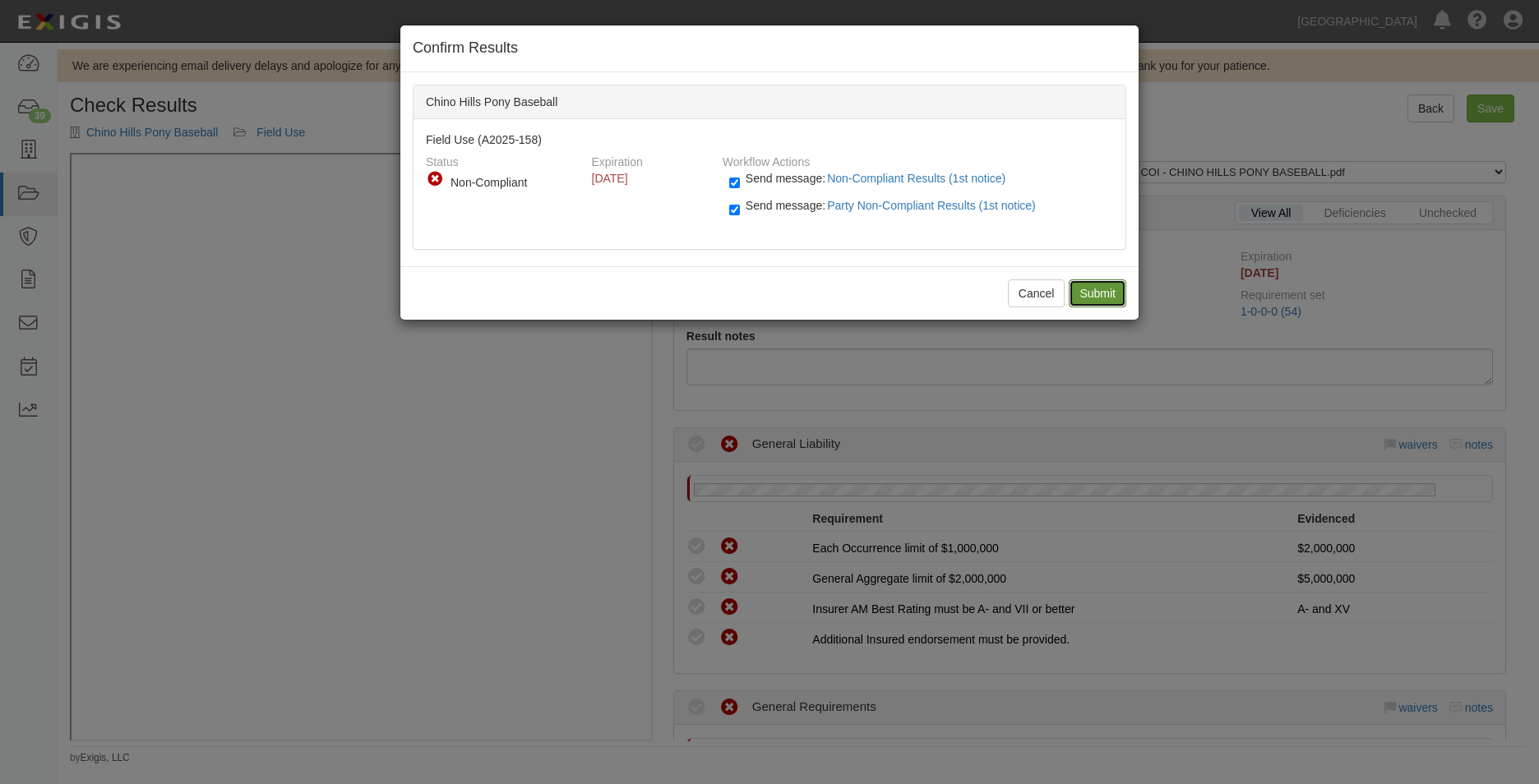
click at [1113, 283] on input "Submit" at bounding box center [1098, 293] width 58 height 28
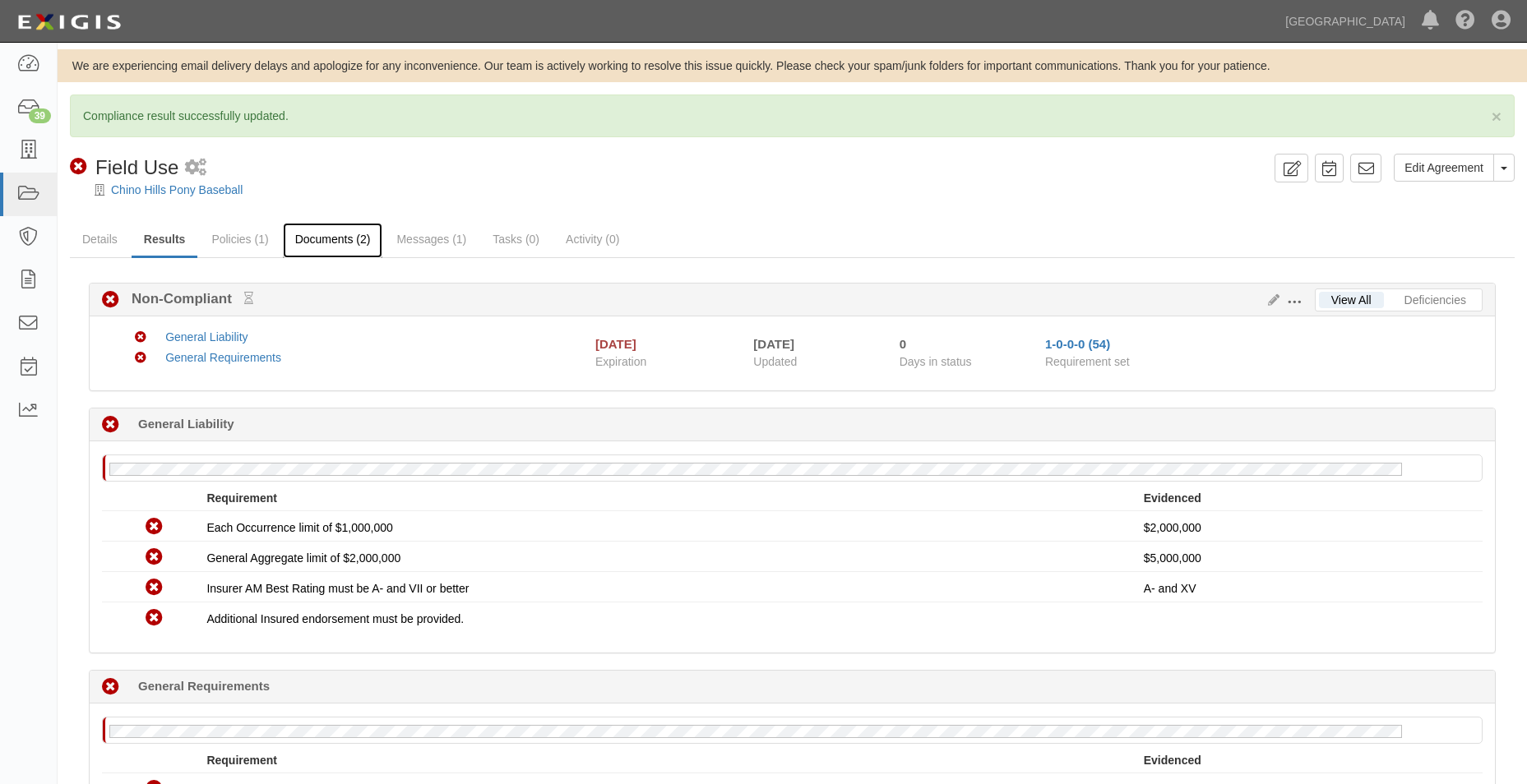
click at [344, 249] on link "Documents (2)" at bounding box center [333, 241] width 100 height 35
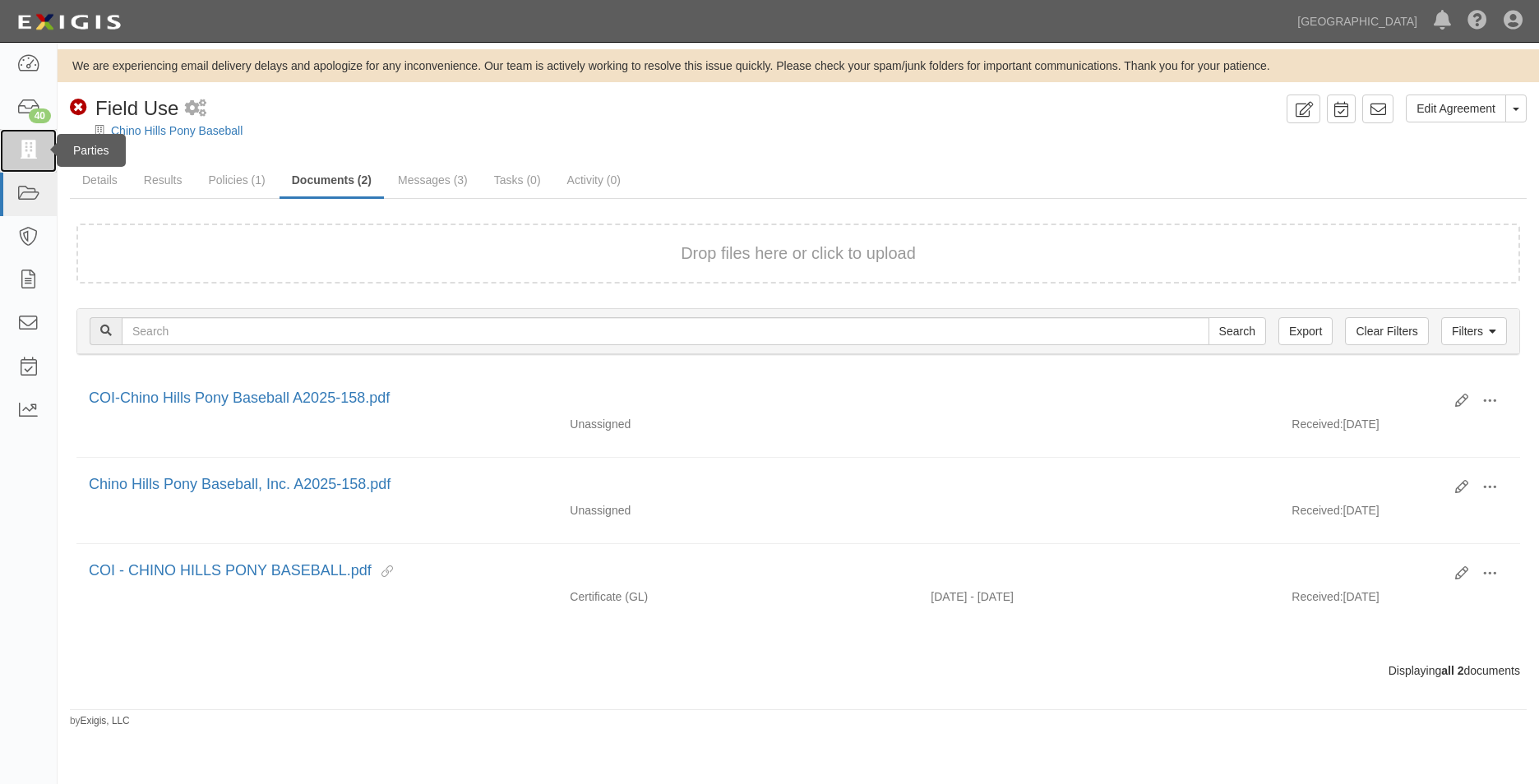
click at [3, 139] on link at bounding box center [28, 150] width 57 height 43
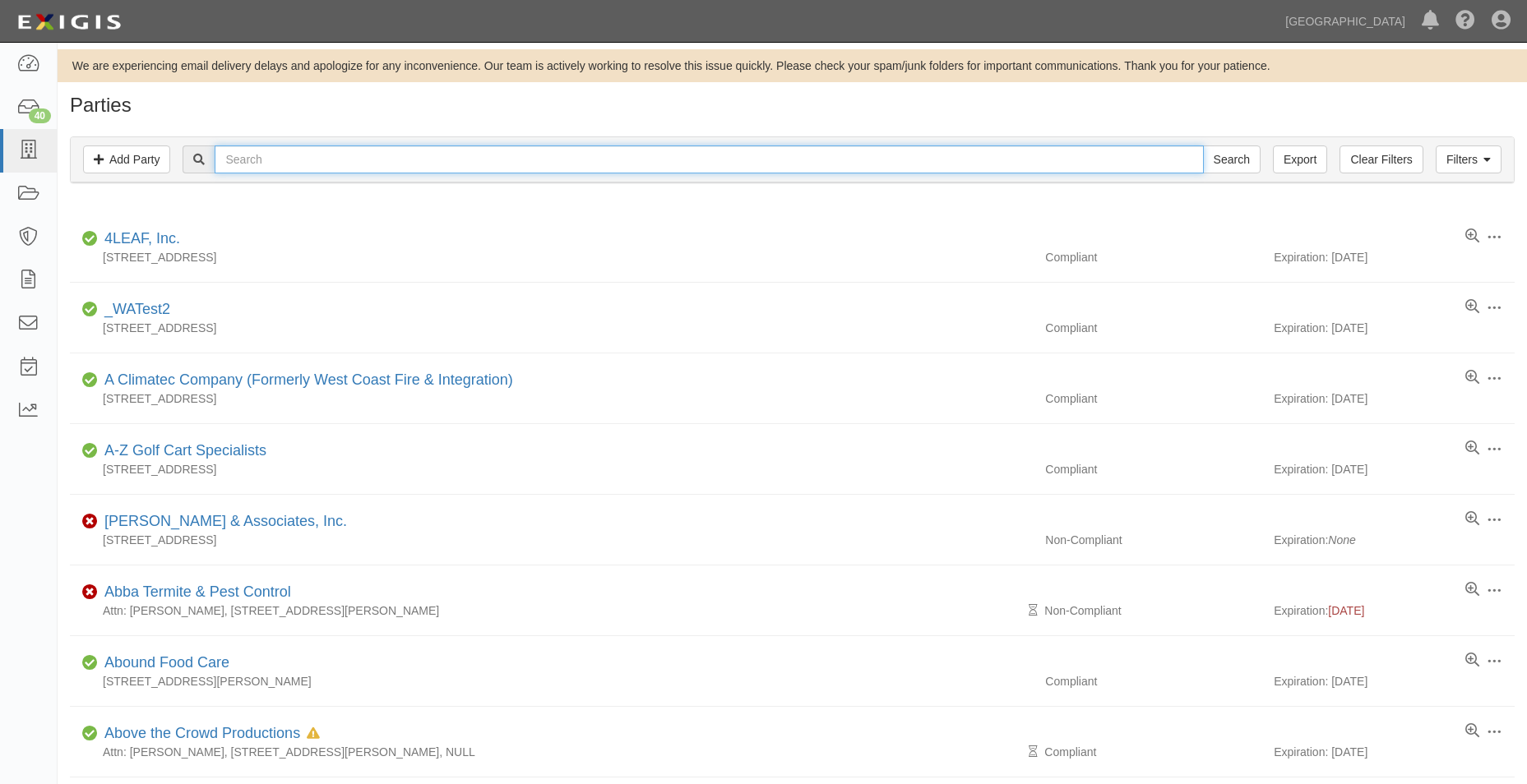
click at [239, 157] on input "text" at bounding box center [708, 159] width 989 height 28
type input "x"
type input "chino bas"
drag, startPoint x: 521, startPoint y: 158, endPoint x: 28, endPoint y: 93, distance: 497.3
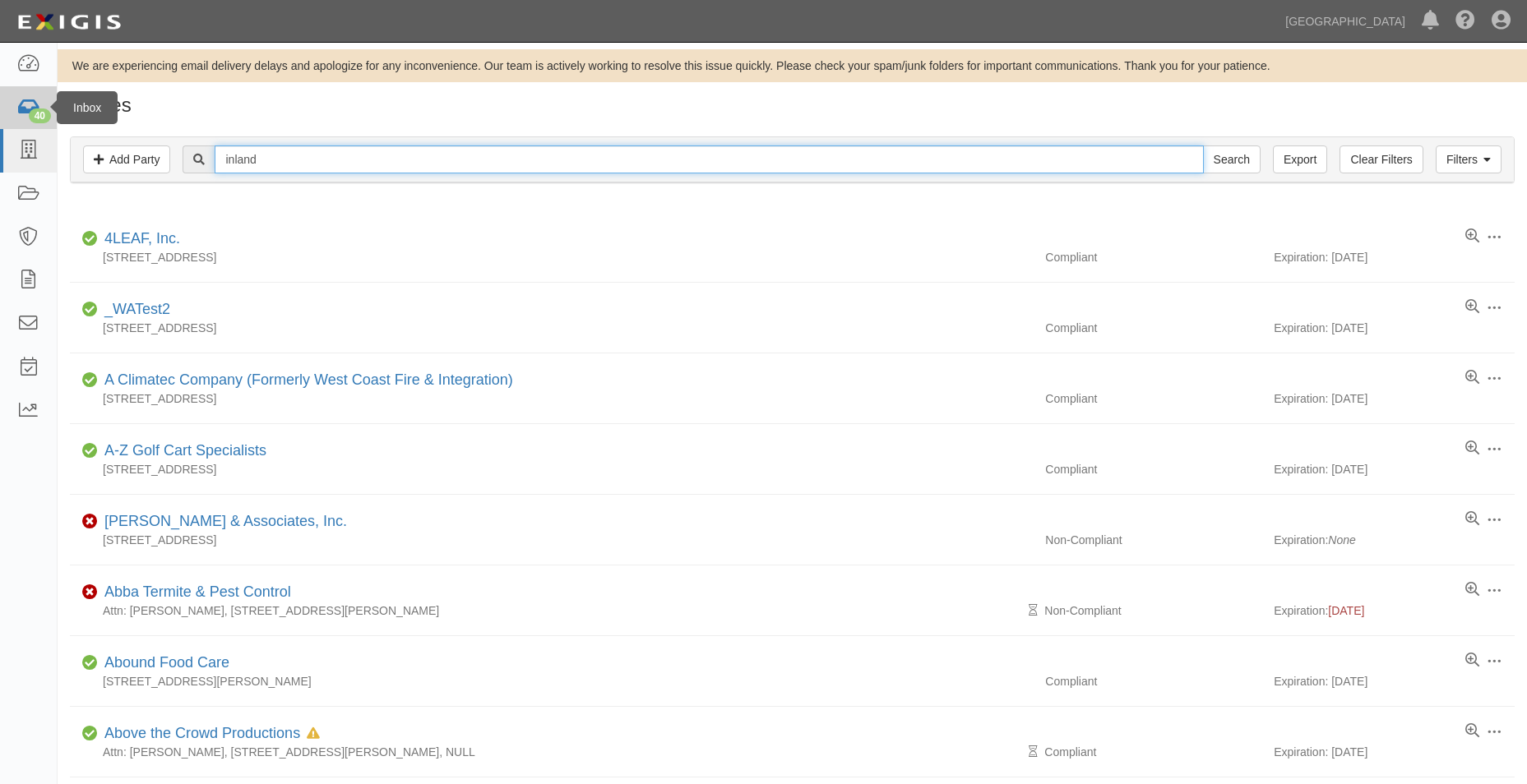
type input "inland"
click at [1203, 145] on input "Search" at bounding box center [1231, 159] width 58 height 28
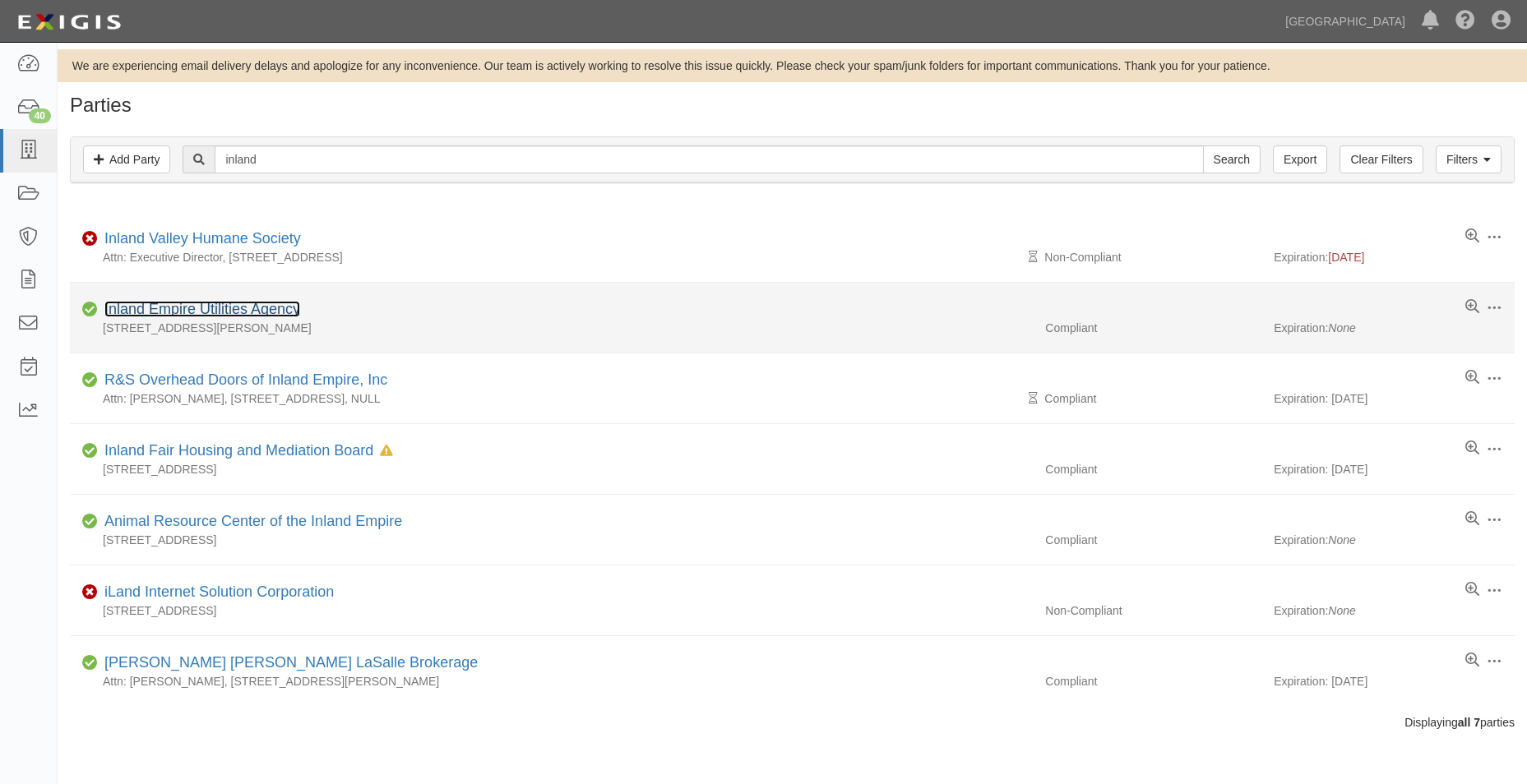
click at [273, 307] on link "Inland Empire Utilities Agency" at bounding box center [201, 308] width 196 height 17
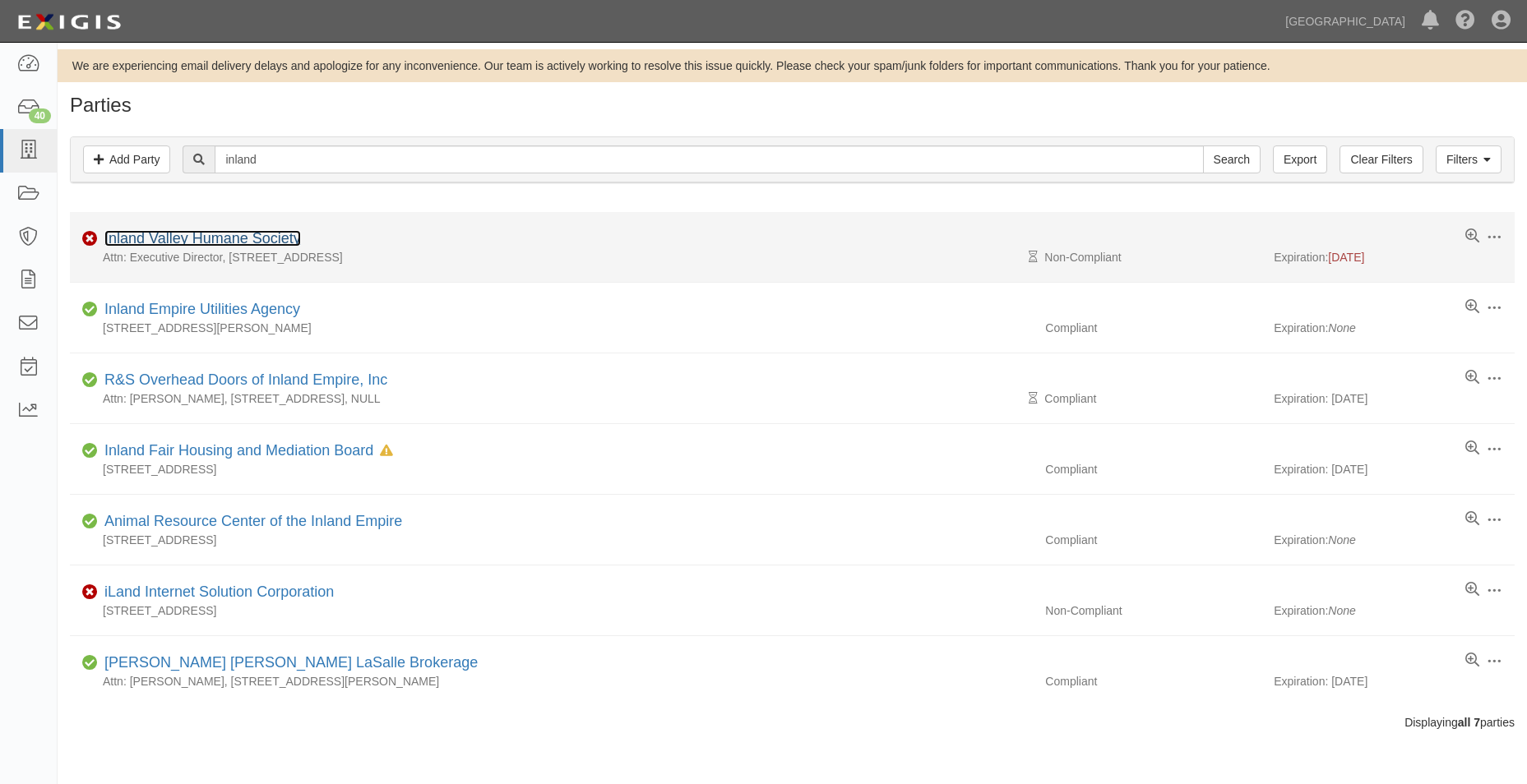
click at [190, 234] on link "Inland Valley Humane Society" at bounding box center [202, 238] width 197 height 17
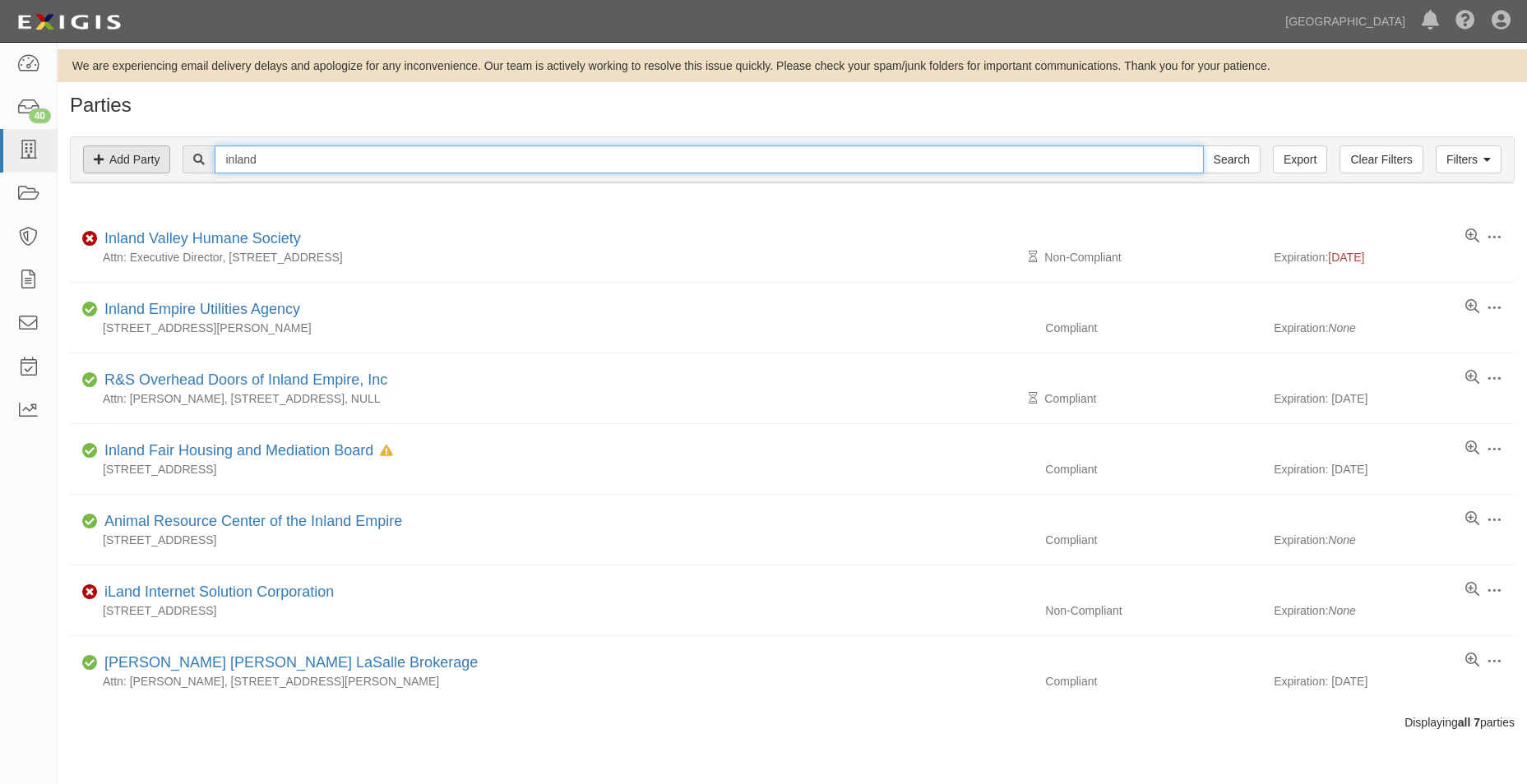
drag, startPoint x: 466, startPoint y: 164, endPoint x: 156, endPoint y: 154, distance: 310.2
click at [156, 154] on div "Filters Add Party Clear Filters Export inland Search Filters" at bounding box center [792, 160] width 1442 height 45
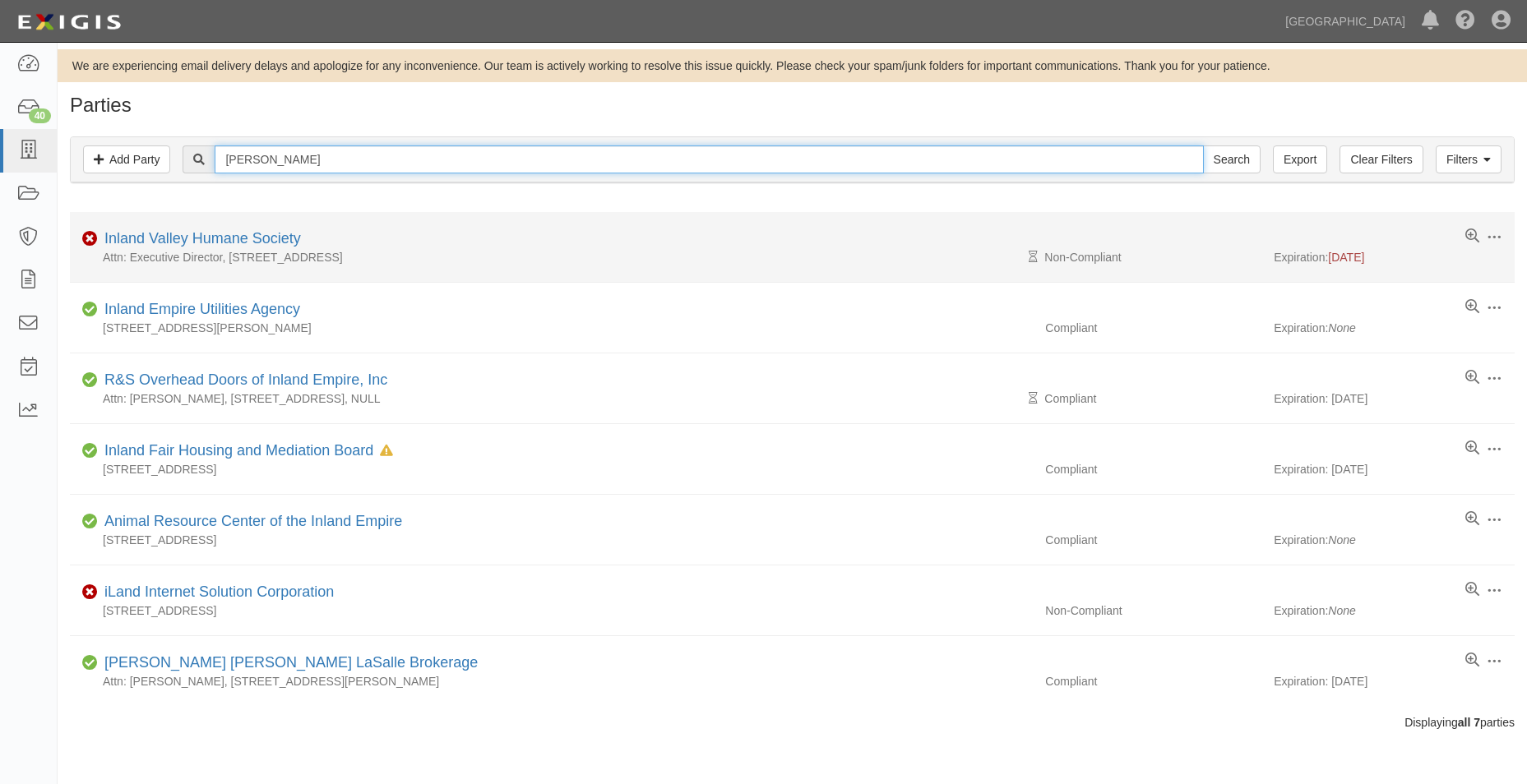
type input "Chino Basin"
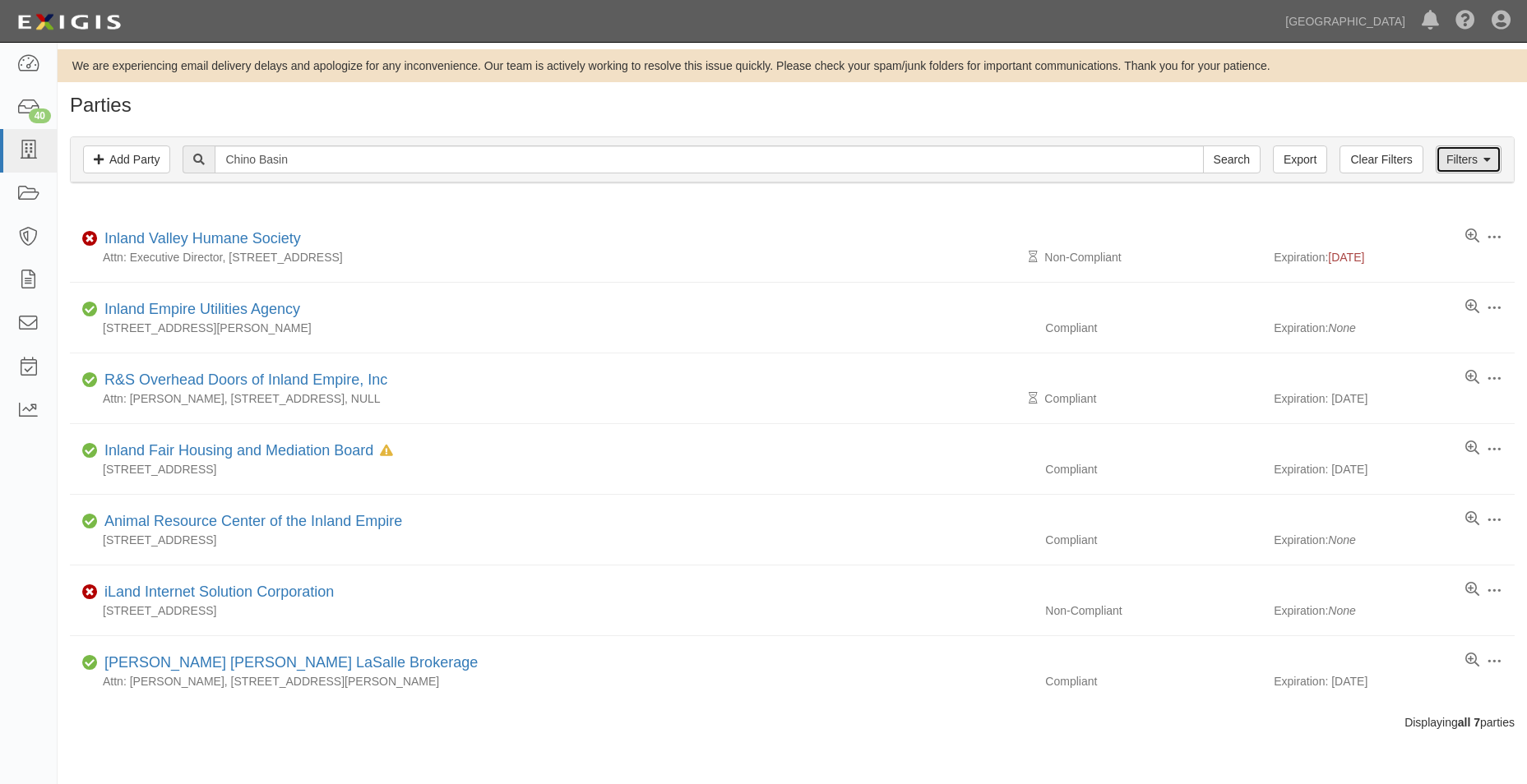
click at [1449, 160] on link "Filters" at bounding box center [1468, 159] width 66 height 28
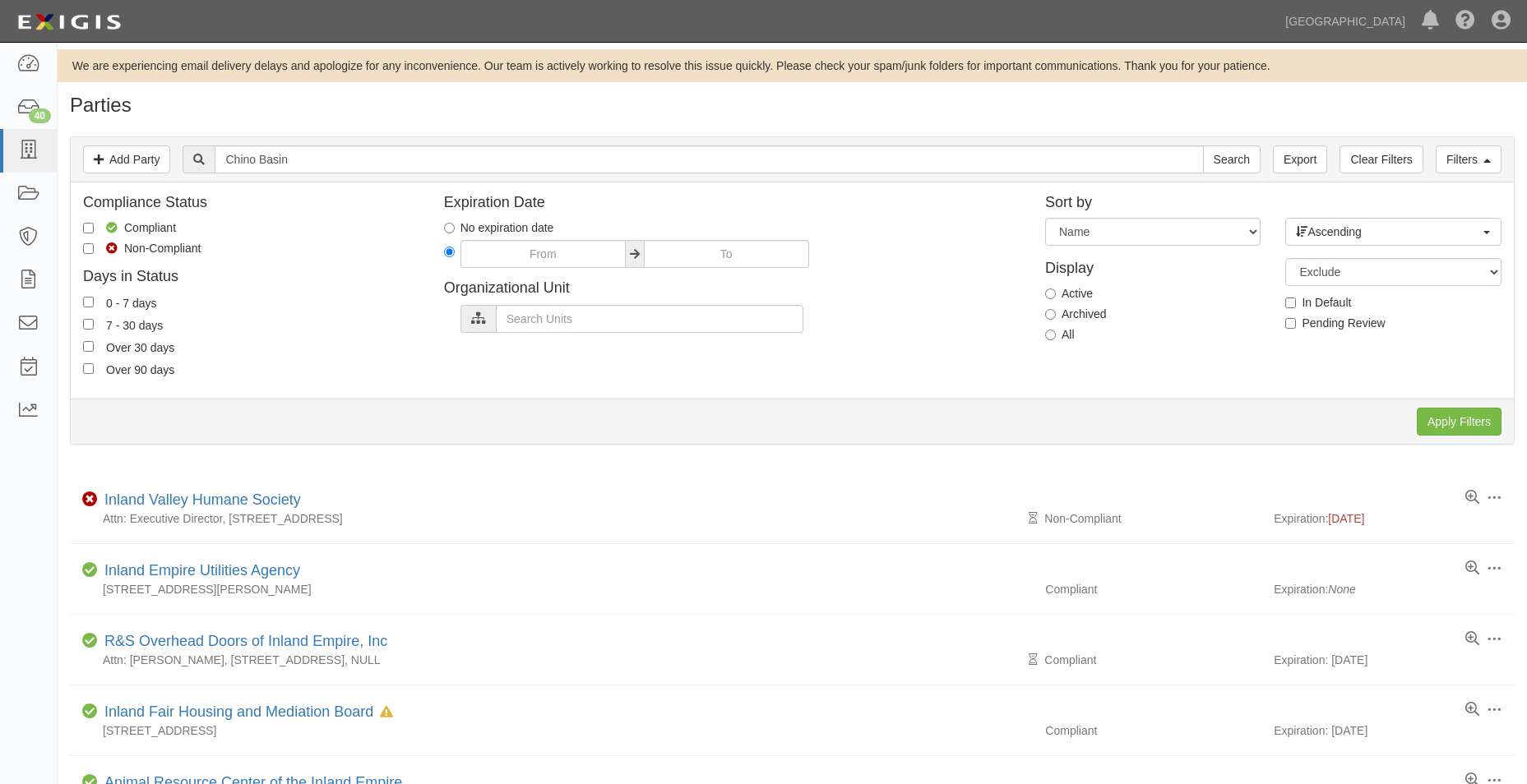
click at [1056, 333] on label "All" at bounding box center [1059, 334] width 29 height 17
click at [1055, 333] on input "All" at bounding box center [1049, 335] width 11 height 11
radio input "true"
click at [1488, 422] on input "Apply Filters" at bounding box center [1459, 421] width 85 height 28
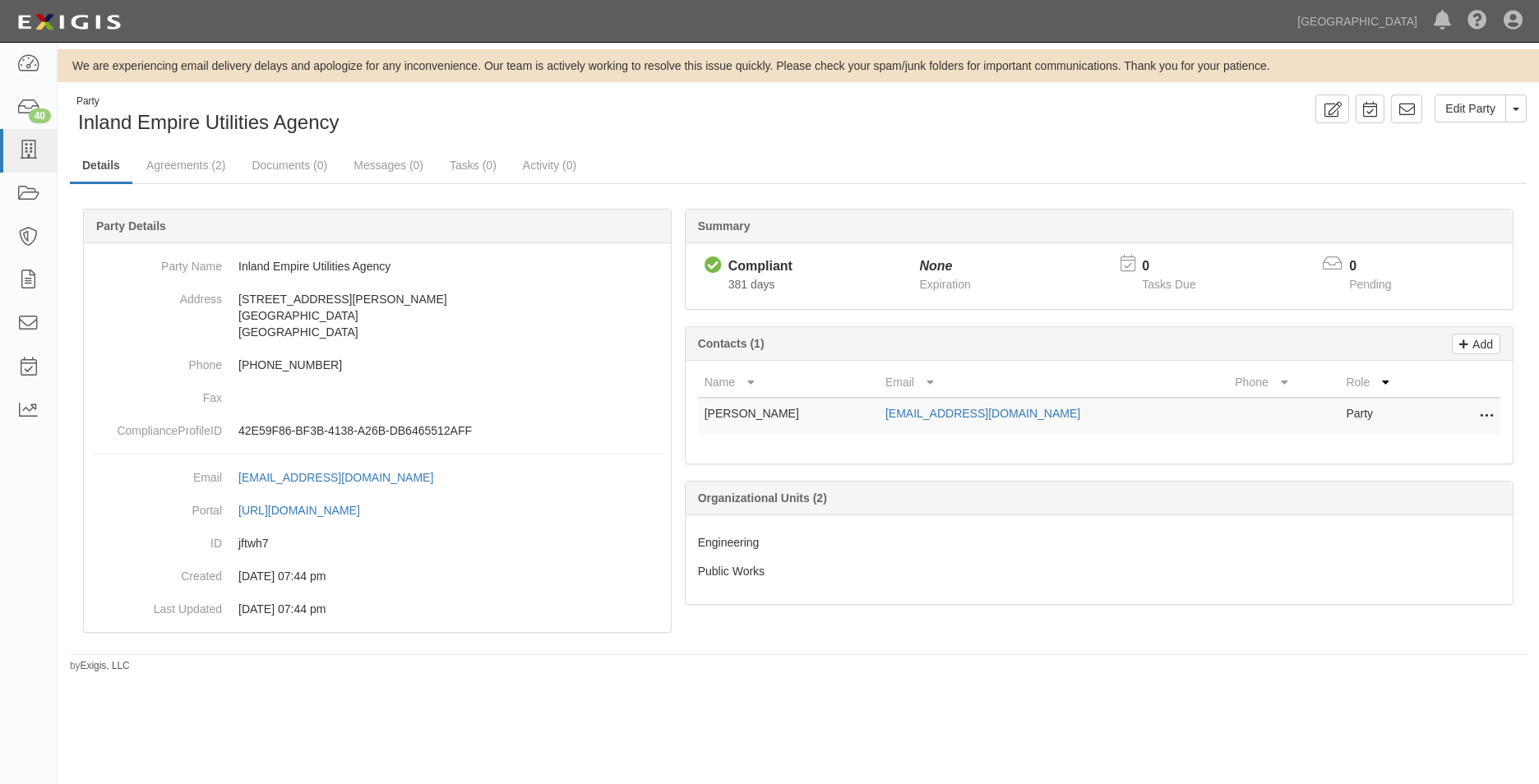
click at [195, 184] on ul "Details Agreements (2) Documents (0) Messages (0) Tasks (0) Activity (0)" at bounding box center [798, 166] width 1457 height 35
click at [195, 176] on link "Agreements (2)" at bounding box center [185, 166] width 103 height 35
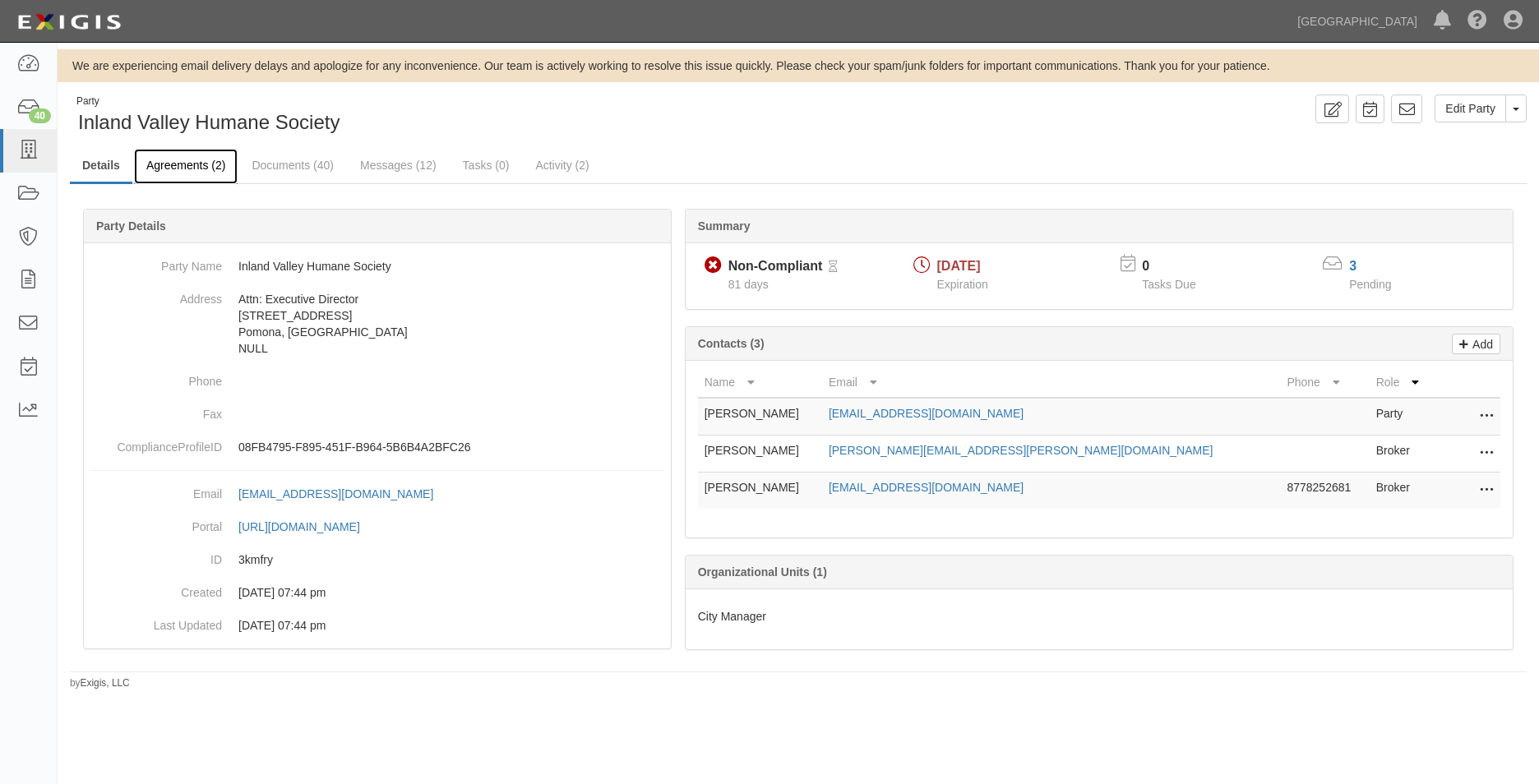
click at [209, 175] on link "Agreements (2)" at bounding box center [185, 166] width 103 height 35
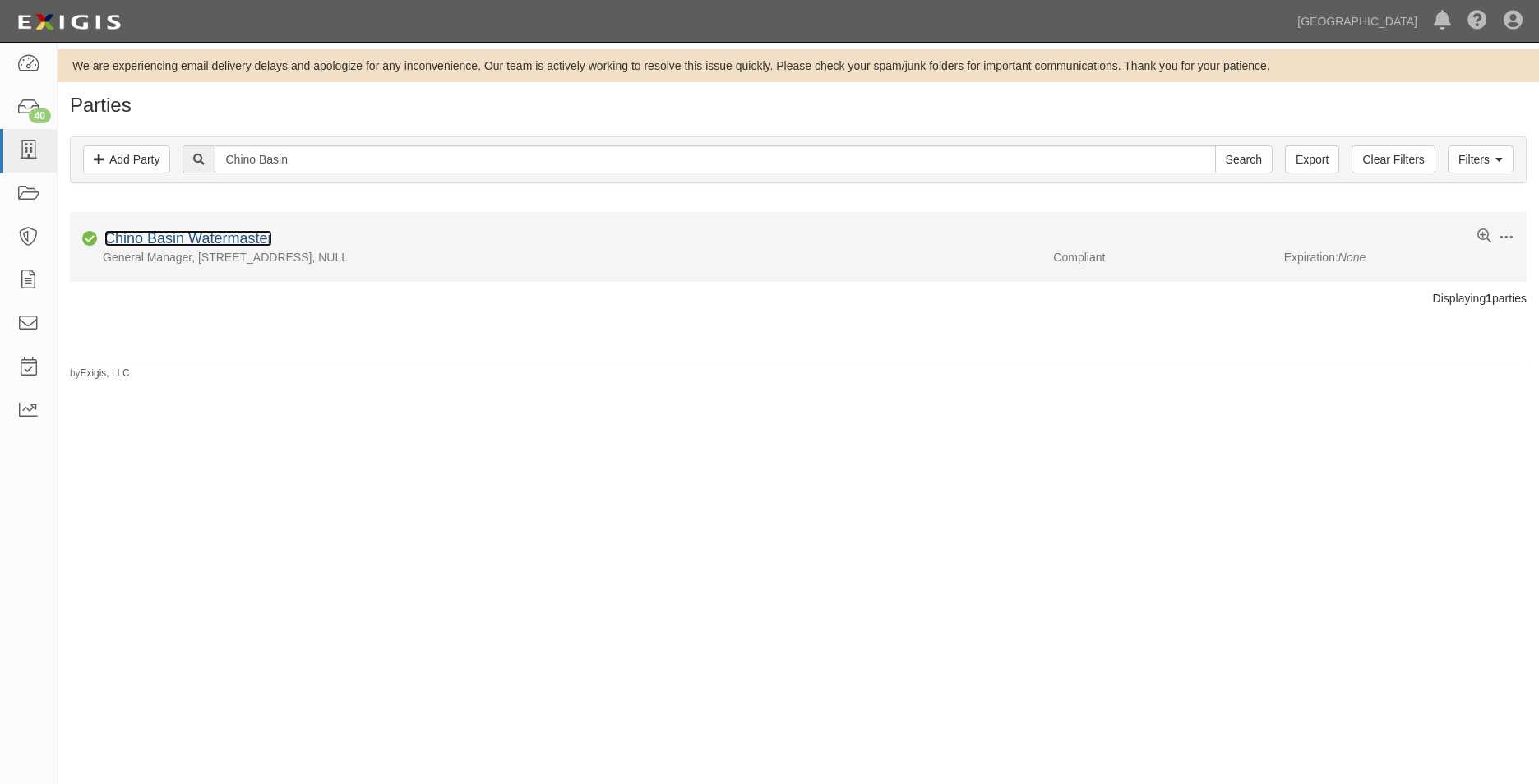
click at [200, 241] on link "Chino Basin Watermaster" at bounding box center [188, 238] width 168 height 17
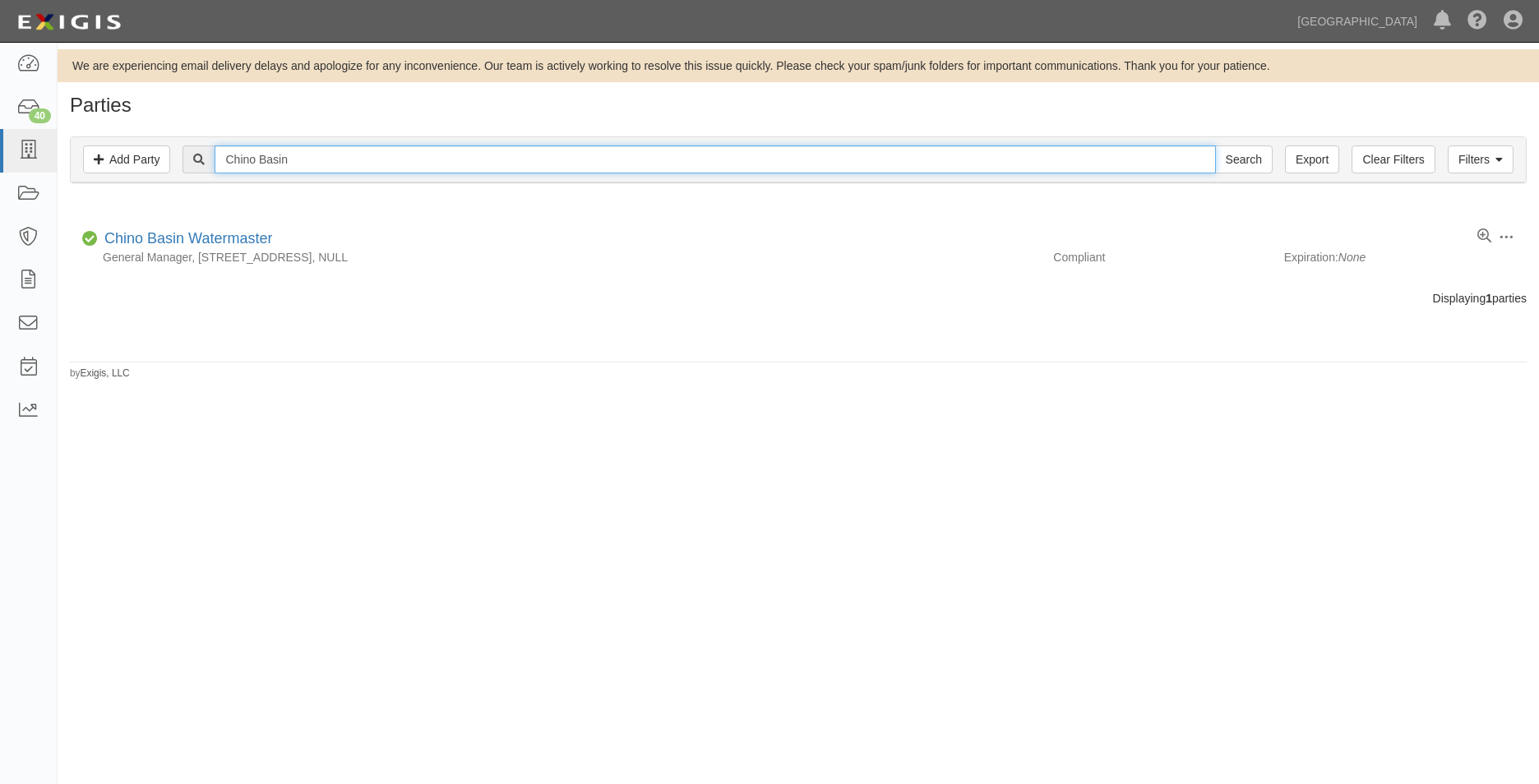
drag, startPoint x: 501, startPoint y: 148, endPoint x: -3, endPoint y: 118, distance: 504.9
click at [0, 118] on html "Toggle navigation Dashboard 40 Inbox Parties Agreements Coverages Documents Mes…" at bounding box center [770, 377] width 1539 height 756
type input "De"
click at [1216, 145] on input "Search" at bounding box center [1244, 159] width 58 height 28
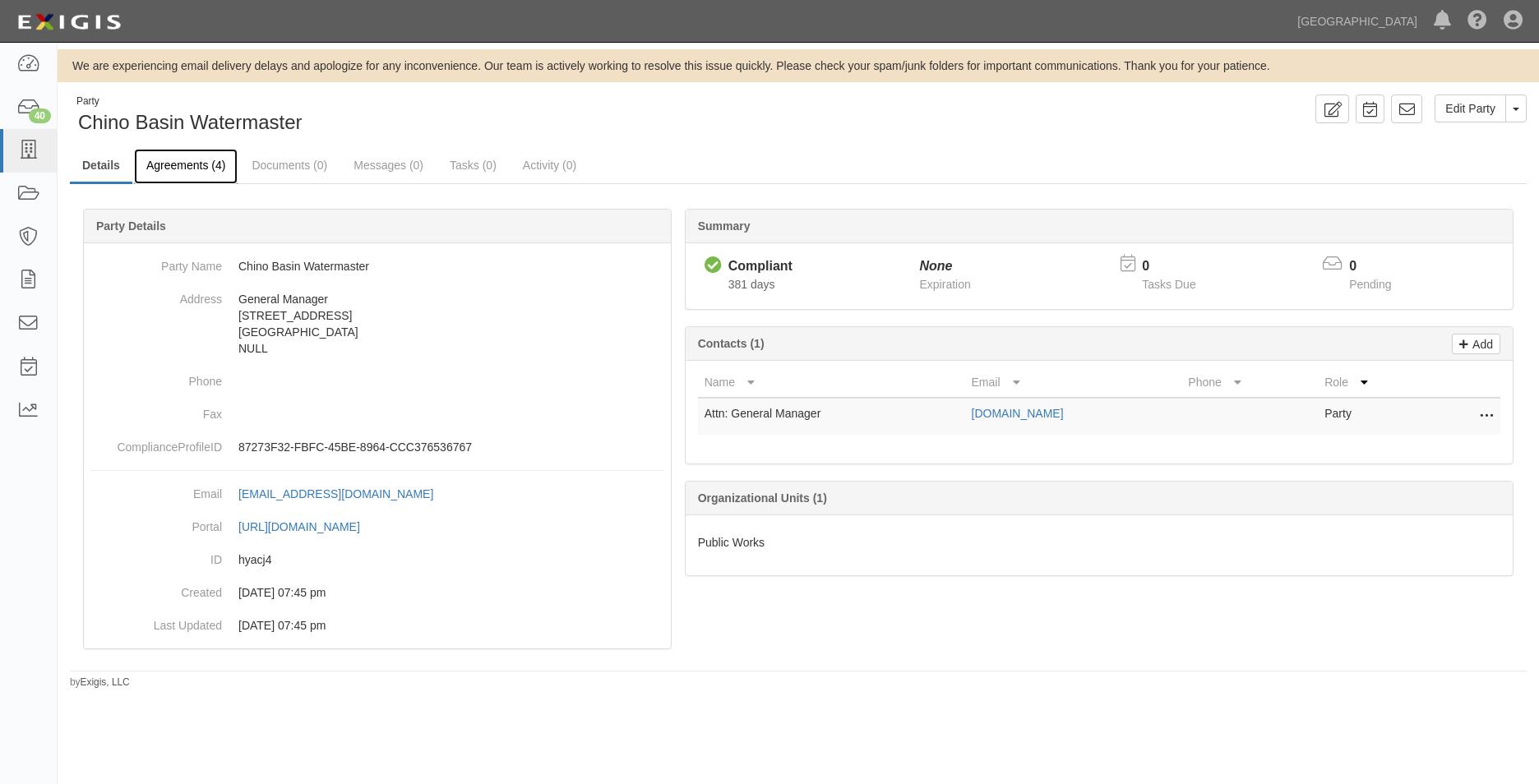
click at [217, 176] on link "Agreements (4)" at bounding box center [185, 166] width 103 height 35
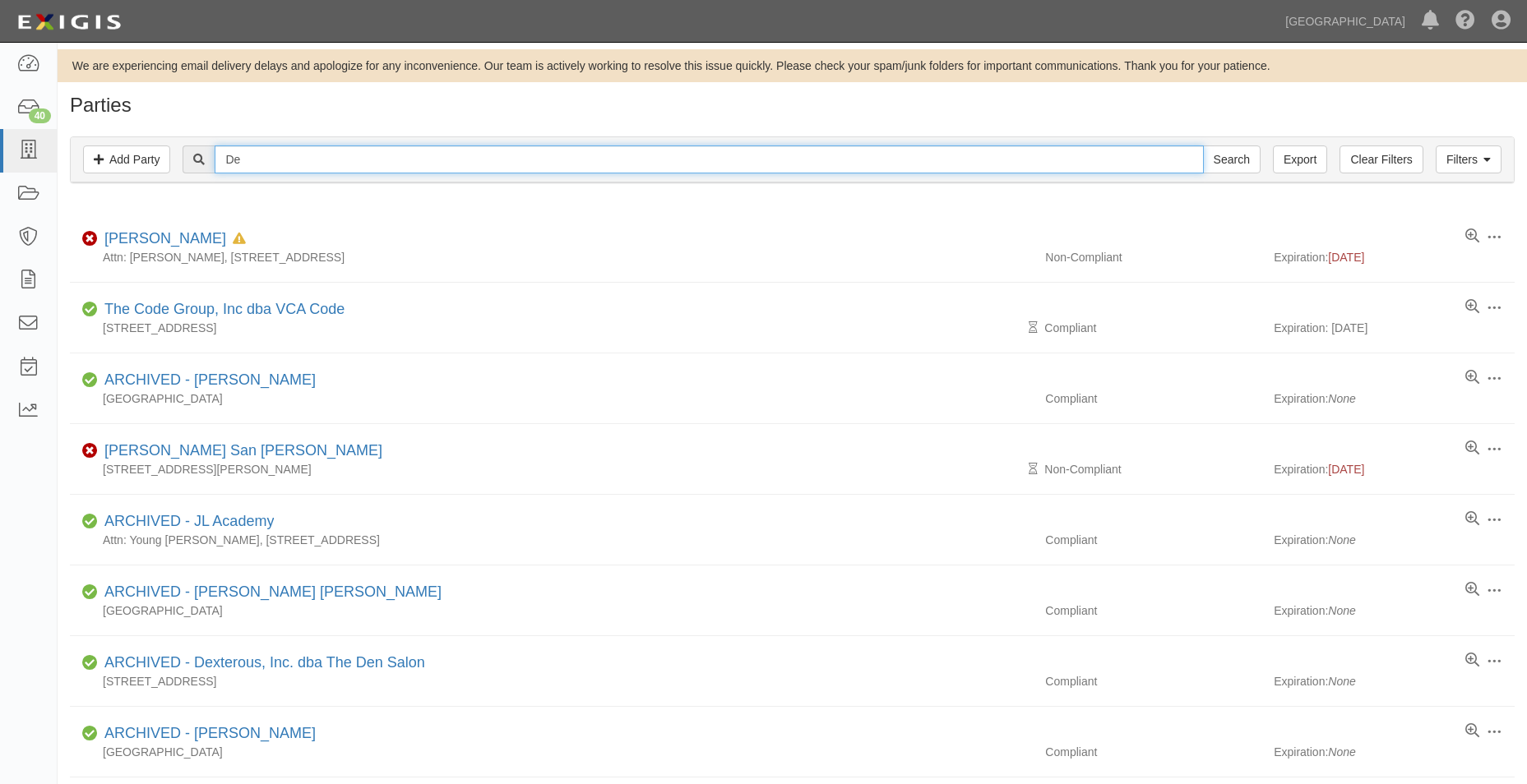
click at [276, 154] on input "De" at bounding box center [708, 159] width 989 height 28
type input "Dealter"
click at [1203, 145] on input "Search" at bounding box center [1231, 159] width 58 height 28
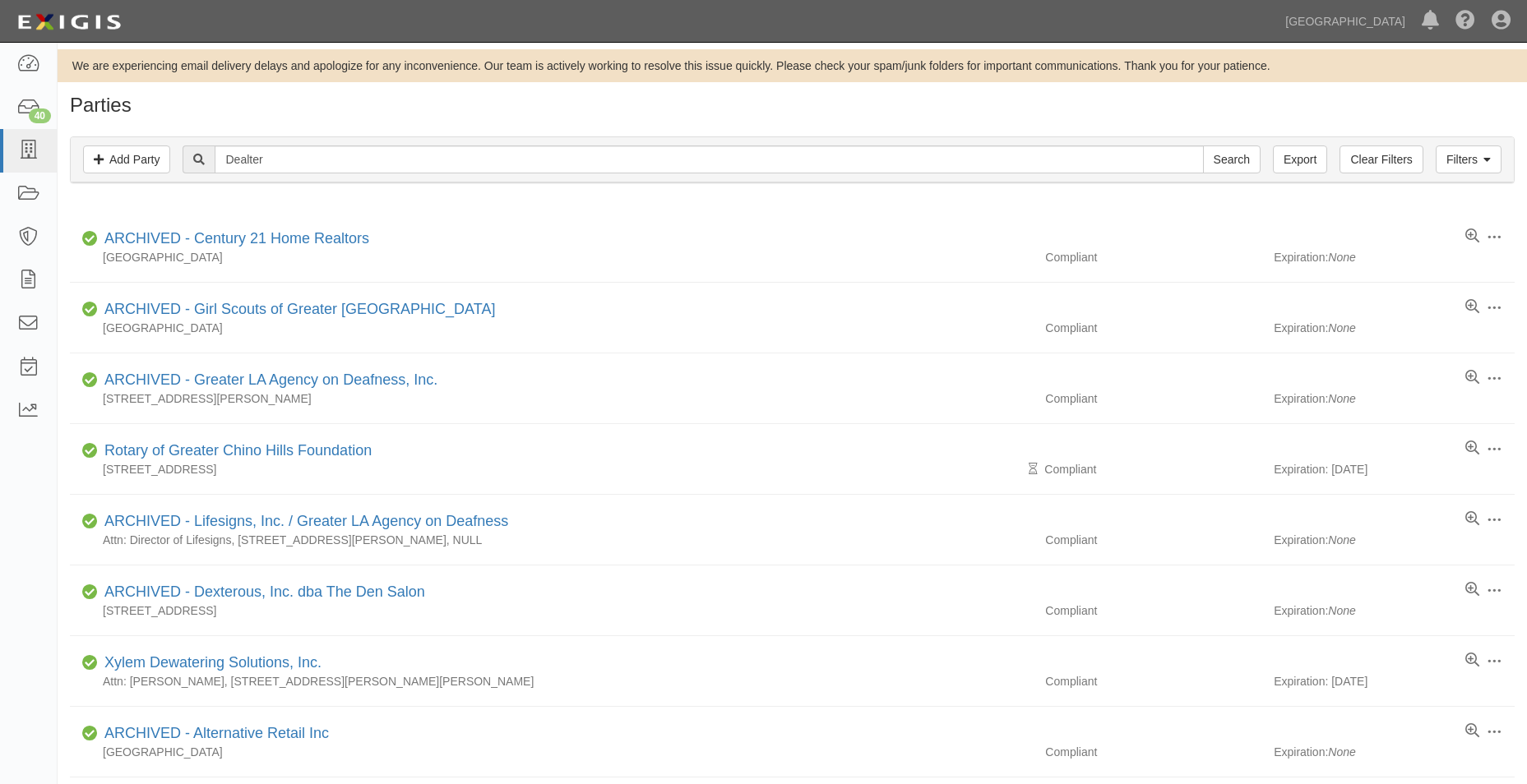
click at [278, 144] on div "Filters Add Party Clear Filters Export Dealter Search Filters" at bounding box center [792, 160] width 1442 height 45
type input "Desalter"
click at [1203, 145] on input "Search" at bounding box center [1231, 159] width 58 height 28
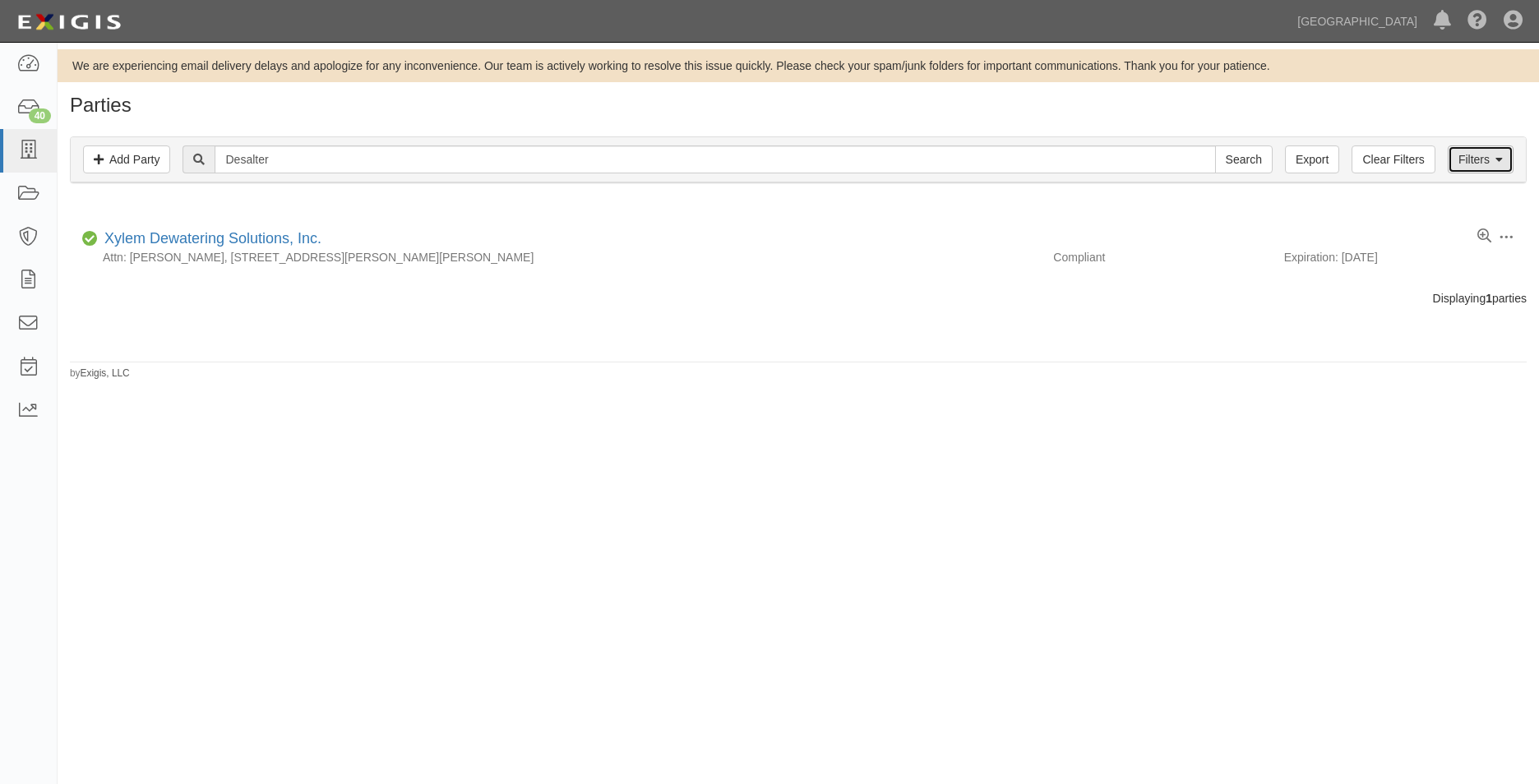
click at [1460, 151] on link "Filters" at bounding box center [1480, 159] width 66 height 28
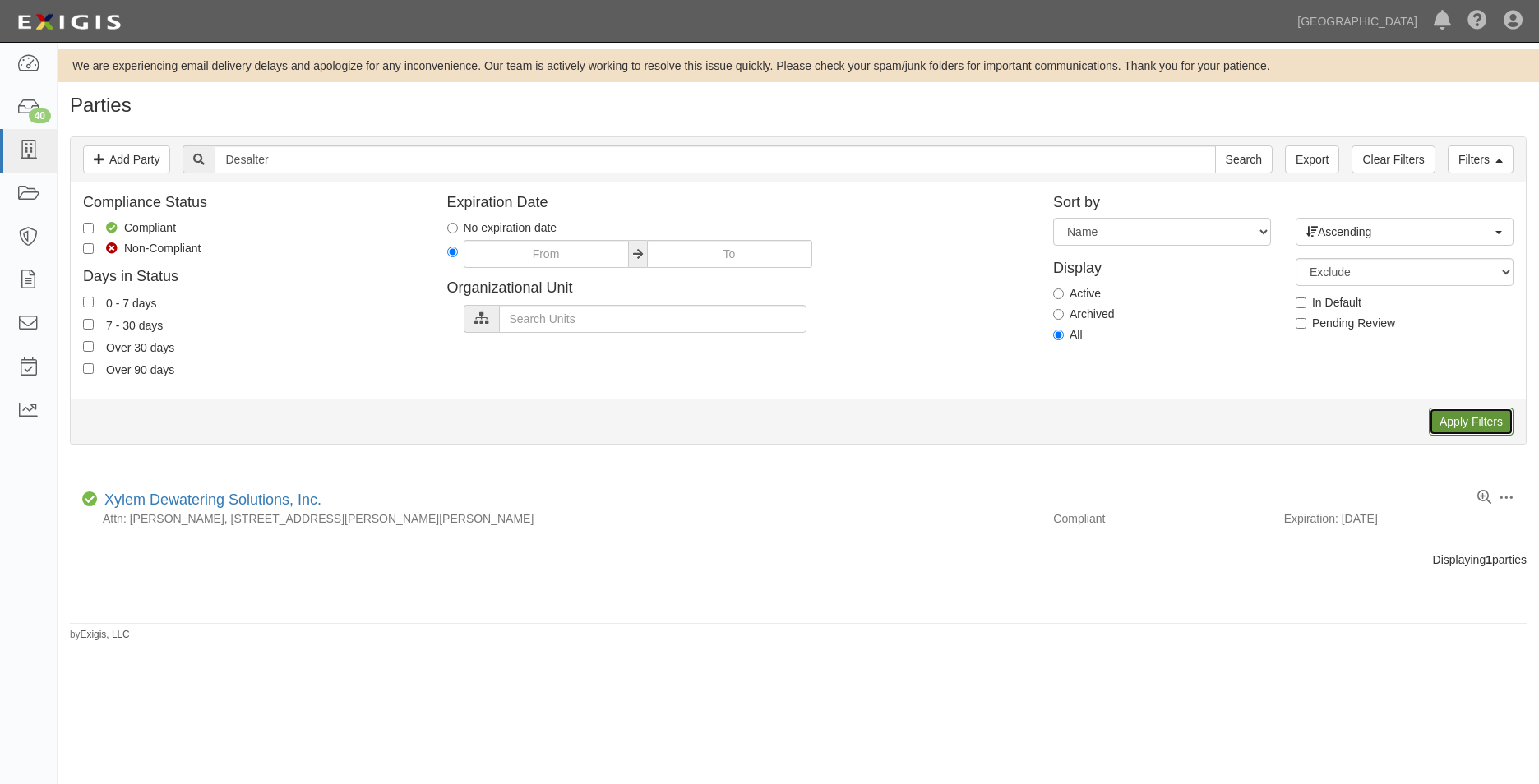
click at [1483, 422] on input "Apply Filters" at bounding box center [1471, 421] width 85 height 28
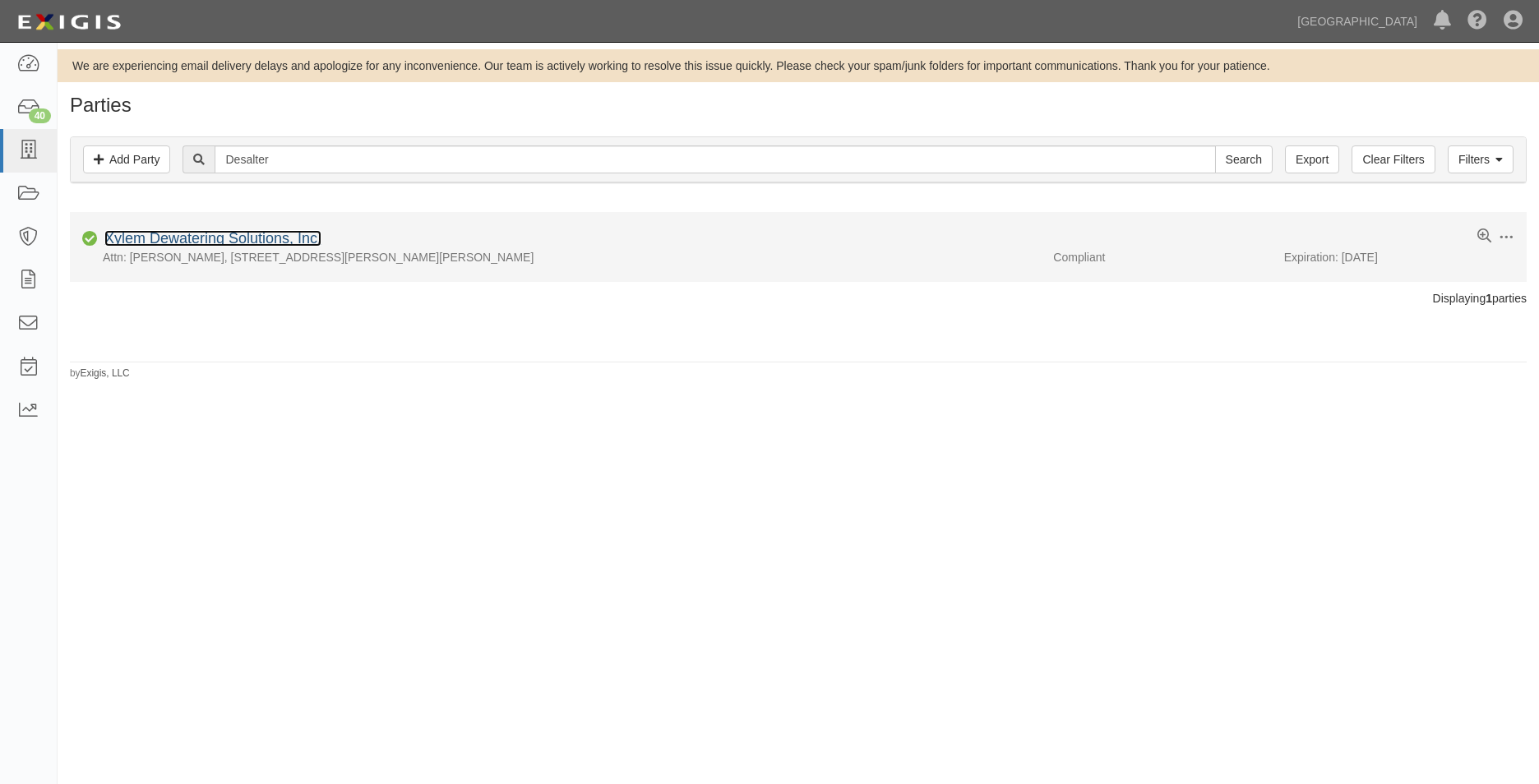
click at [310, 234] on link "Xylem Dewatering Solutions, Inc." at bounding box center [212, 238] width 217 height 17
